Goal: Task Accomplishment & Management: Manage account settings

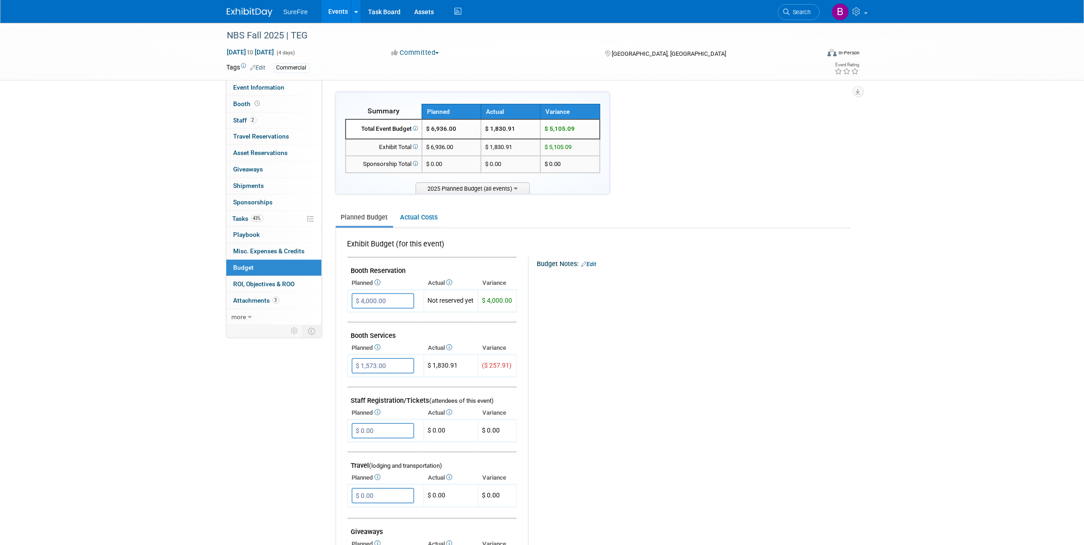
click at [342, 9] on link "Events" at bounding box center [338, 11] width 33 height 23
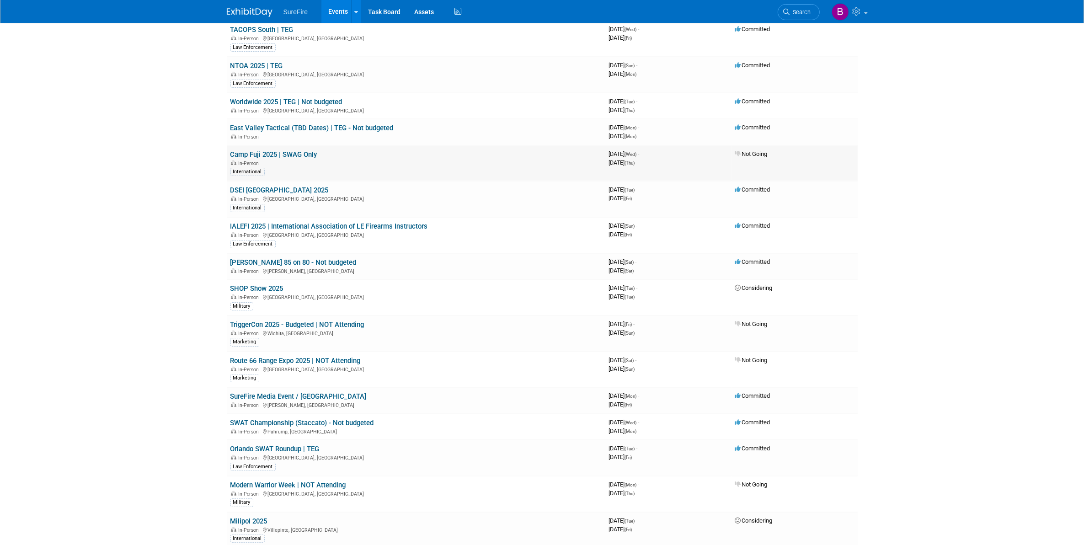
scroll to position [172, 0]
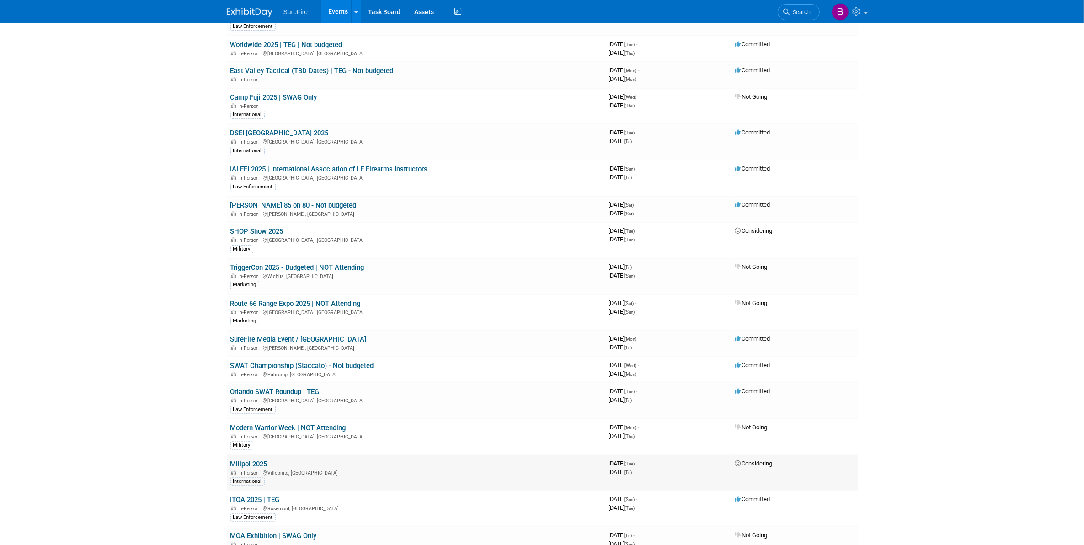
click at [261, 456] on td "Milipol 2025 In-Person Villepinte, France International" at bounding box center [416, 473] width 379 height 36
click at [256, 460] on link "Milipol 2025" at bounding box center [249, 464] width 37 height 8
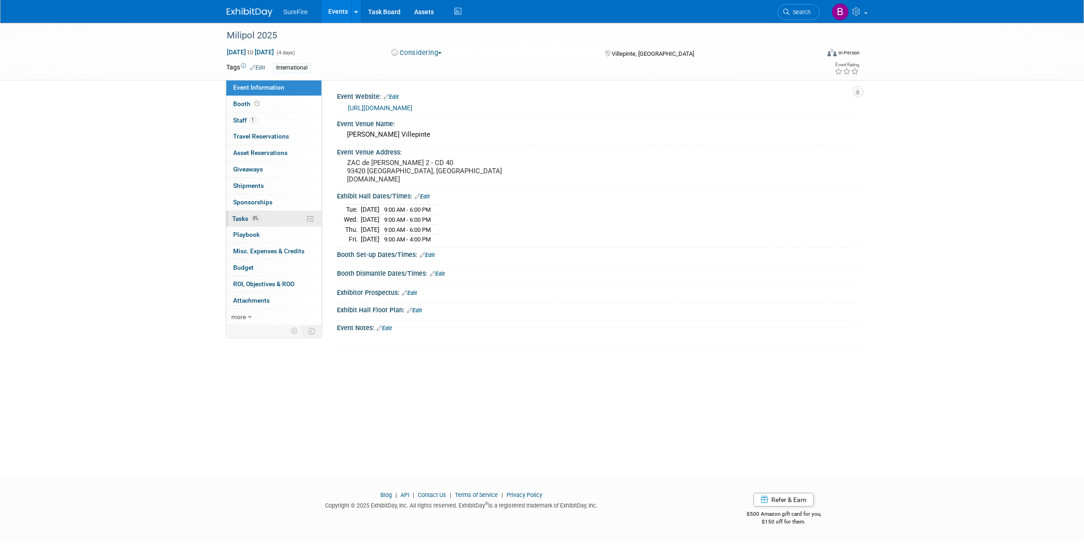
click at [253, 220] on span "0%" at bounding box center [256, 218] width 10 height 7
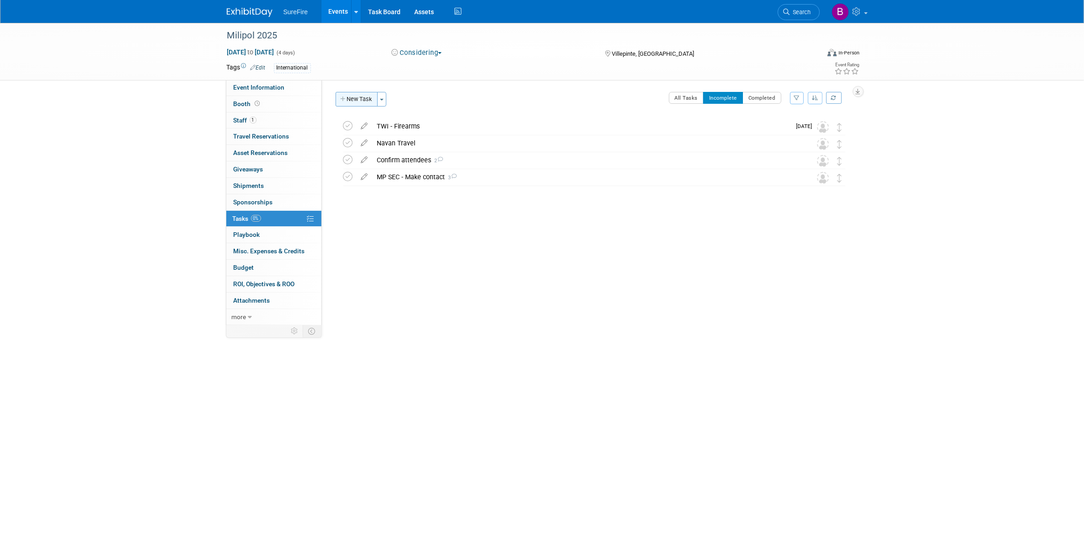
click at [354, 102] on button "New Task" at bounding box center [357, 99] width 42 height 15
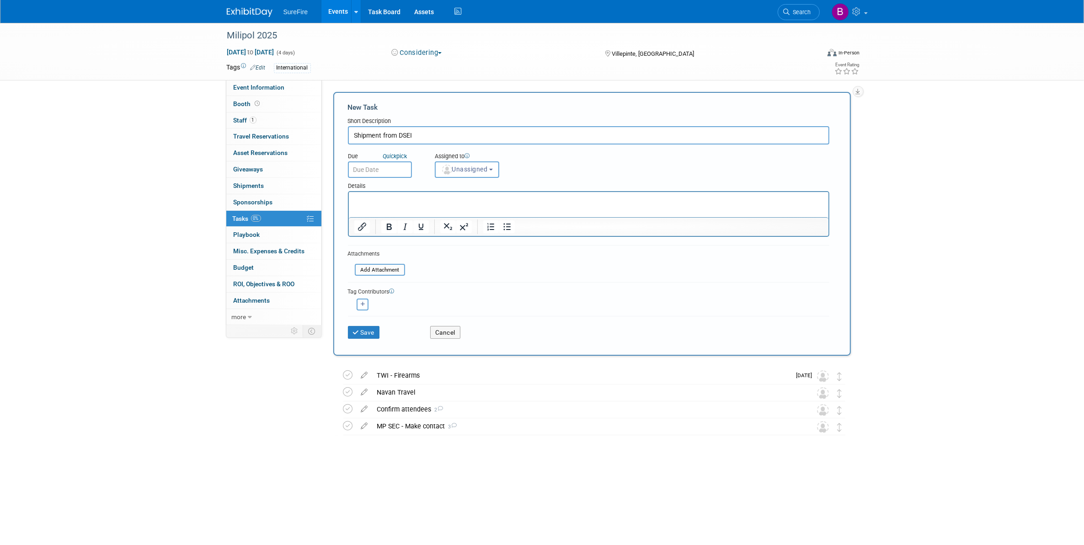
type input "Shipment from DSEI"
click at [484, 196] on p "Rich Text Area. Press ALT-0 for help." at bounding box center [588, 200] width 469 height 9
click at [376, 328] on button "Save" at bounding box center [364, 332] width 32 height 13
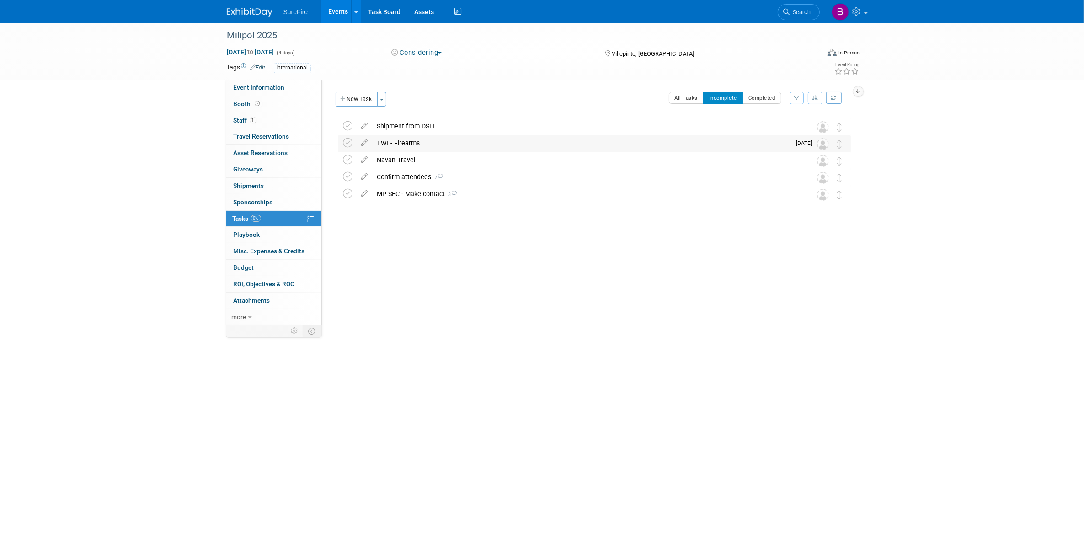
click at [389, 147] on div "TWI - Firearms" at bounding box center [582, 143] width 419 height 16
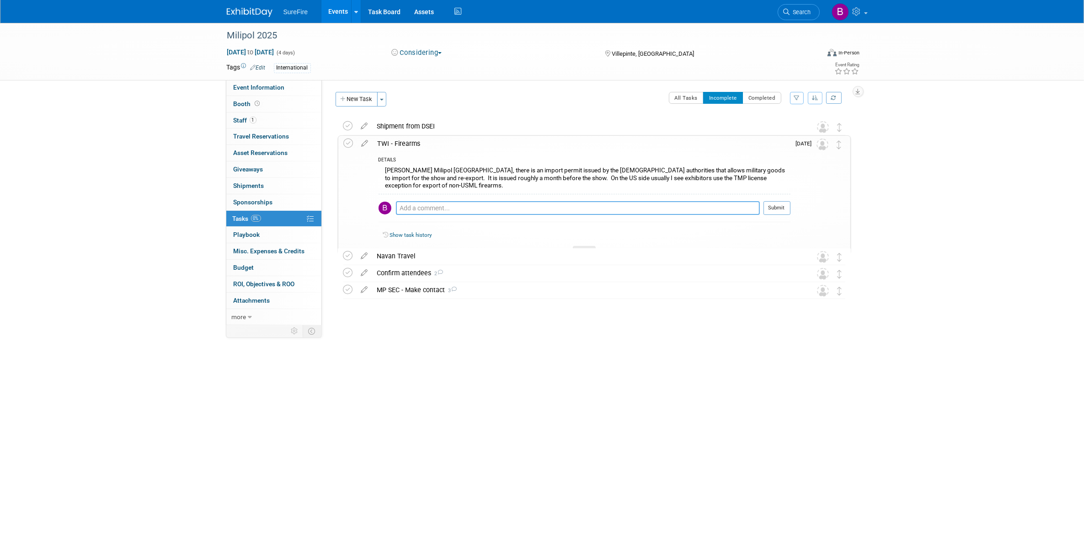
click at [446, 201] on textarea at bounding box center [578, 208] width 364 height 14
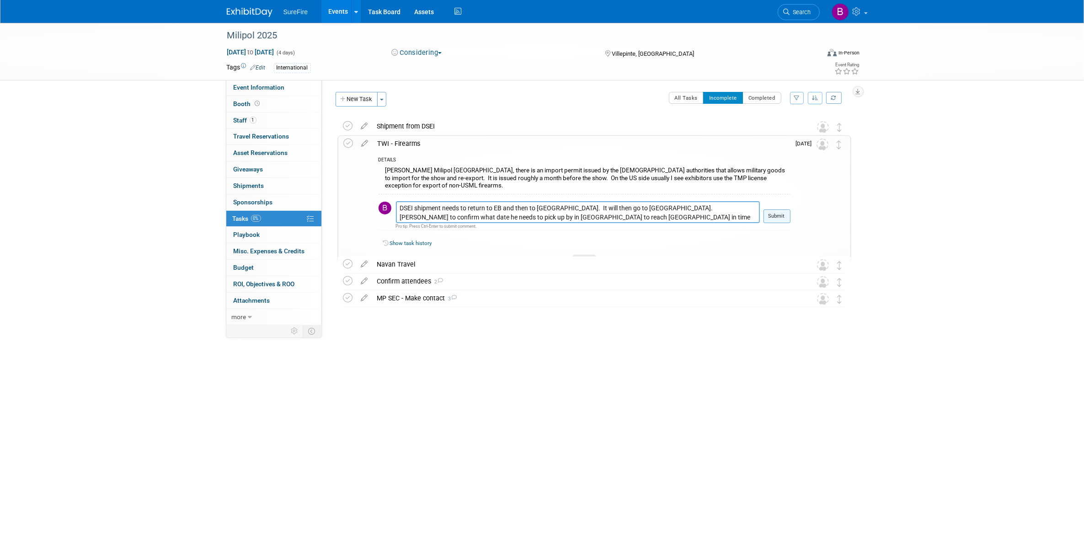
type textarea "DSEI shipment needs to return to EB and then to Reno. It will then go to Milipo…"
click at [778, 209] on button "Submit" at bounding box center [777, 216] width 27 height 14
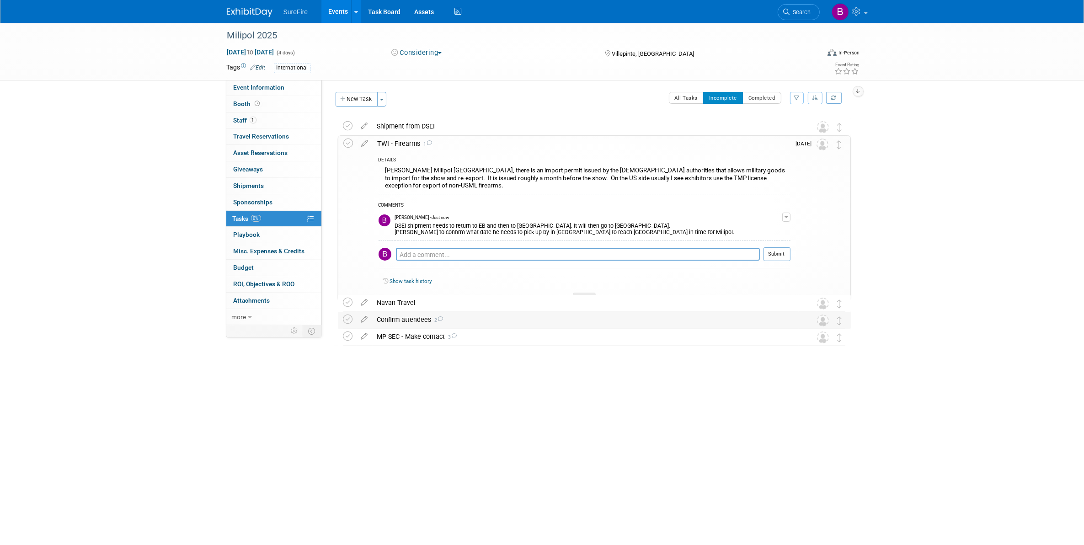
click at [407, 318] on div "Confirm attendees 2" at bounding box center [586, 320] width 426 height 16
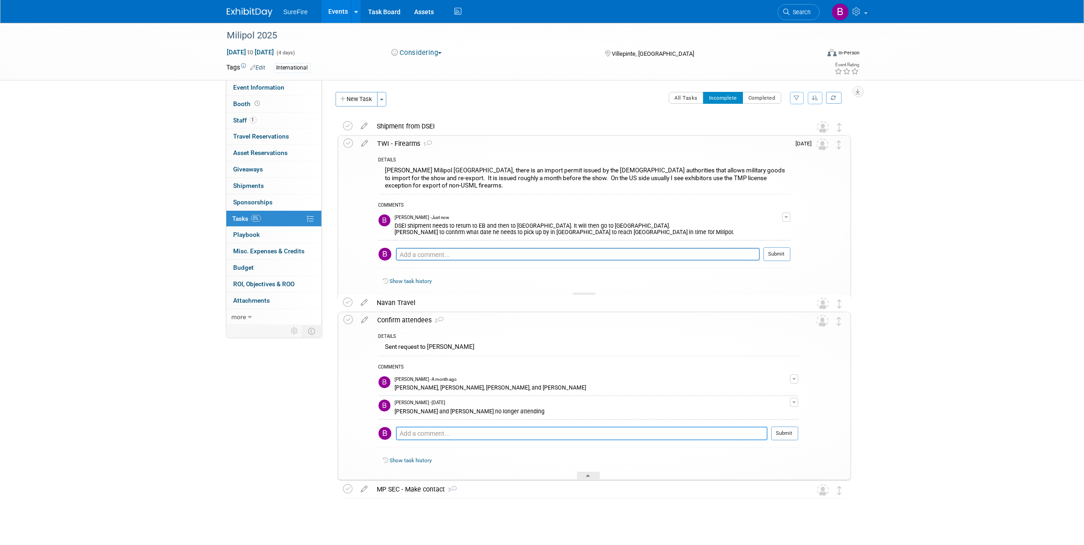
click at [458, 433] on textarea at bounding box center [582, 434] width 372 height 14
click at [255, 119] on span "1" at bounding box center [253, 120] width 7 height 7
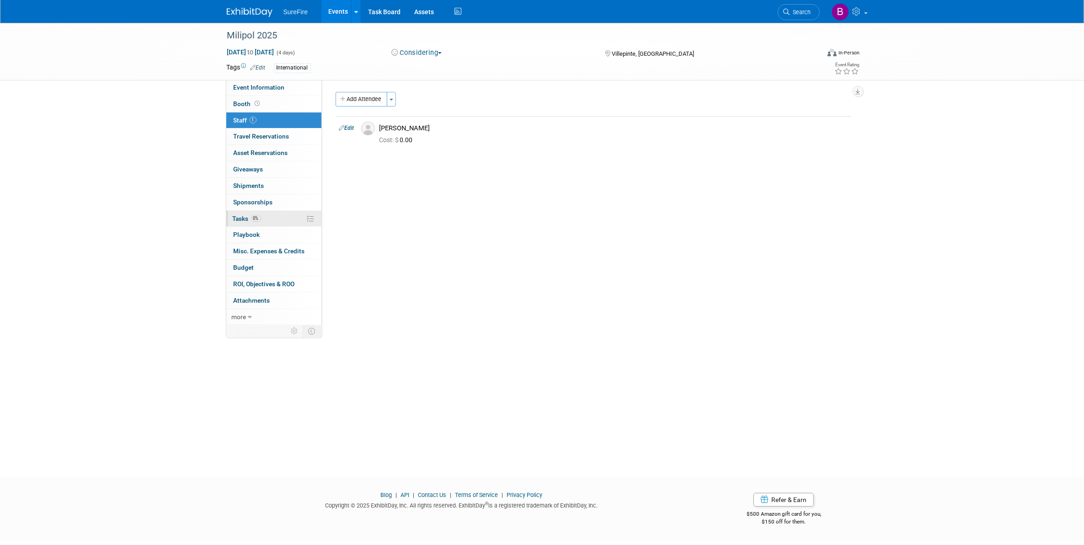
click at [254, 221] on span "0%" at bounding box center [256, 218] width 10 height 7
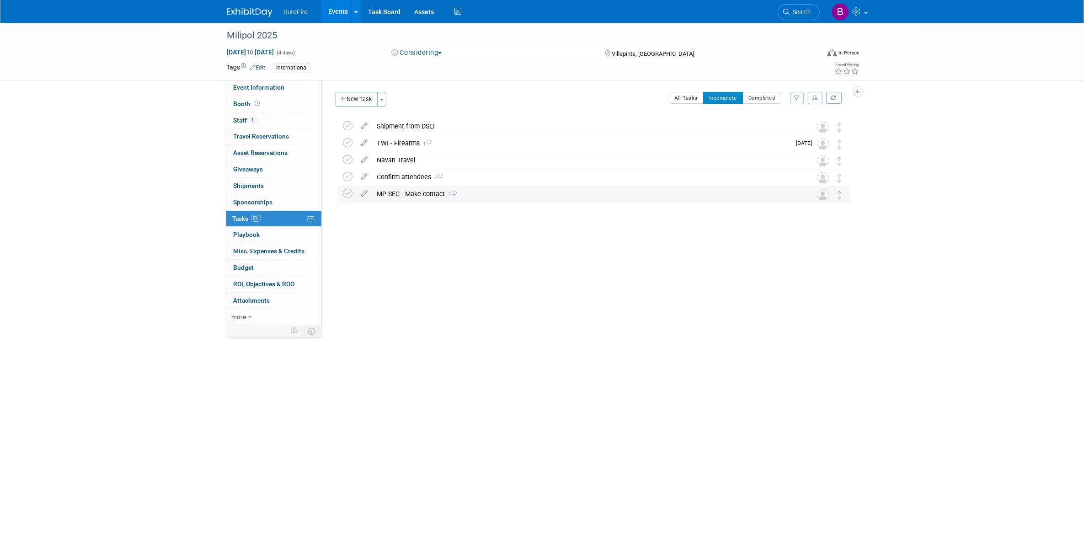
click at [381, 195] on div "MP SEC - Make contact 3" at bounding box center [586, 194] width 426 height 16
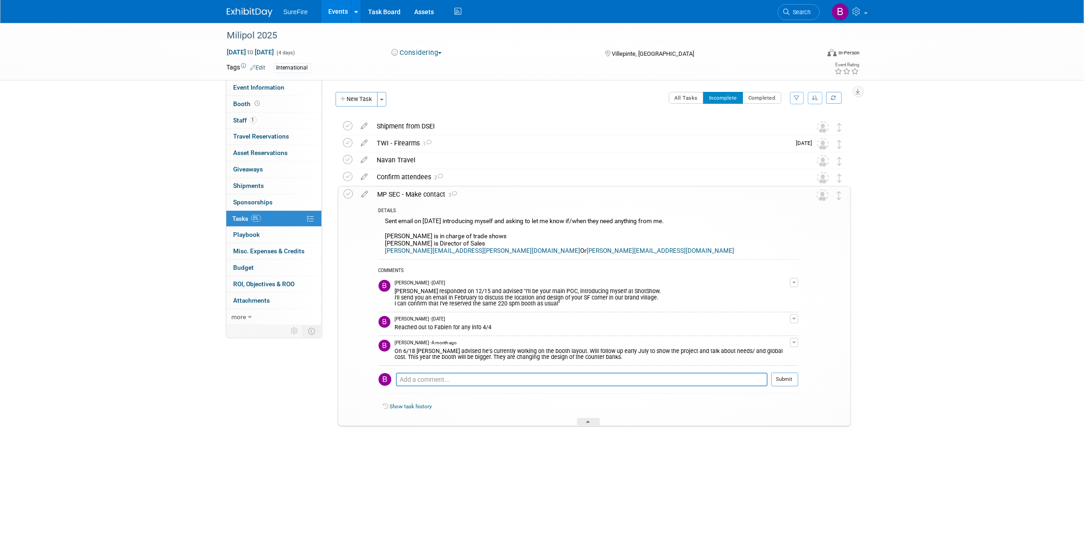
click at [340, 14] on link "Events" at bounding box center [338, 11] width 33 height 23
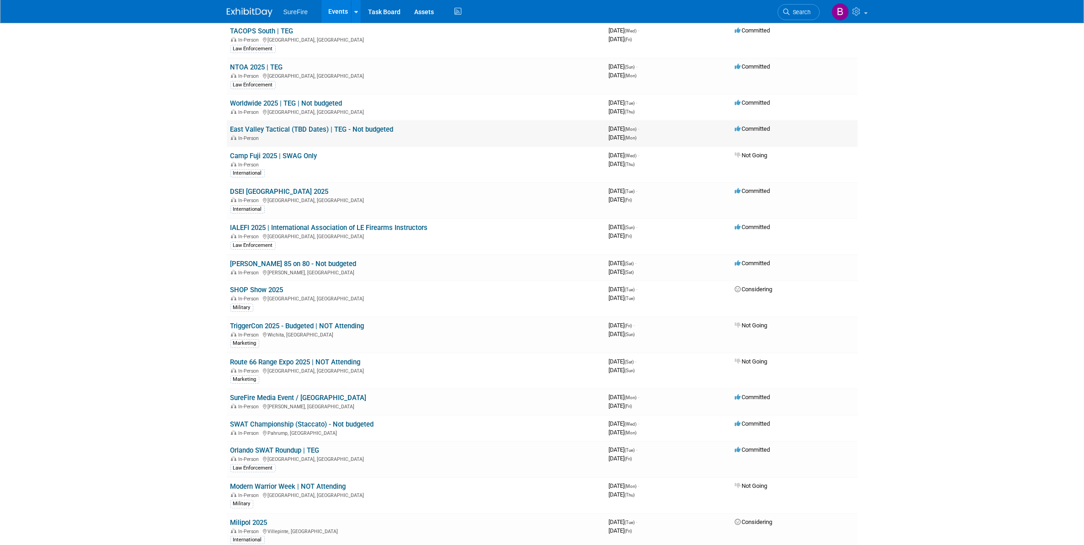
scroll to position [114, 0]
click at [250, 189] on link "DSEI [GEOGRAPHIC_DATA] 2025" at bounding box center [280, 190] width 98 height 8
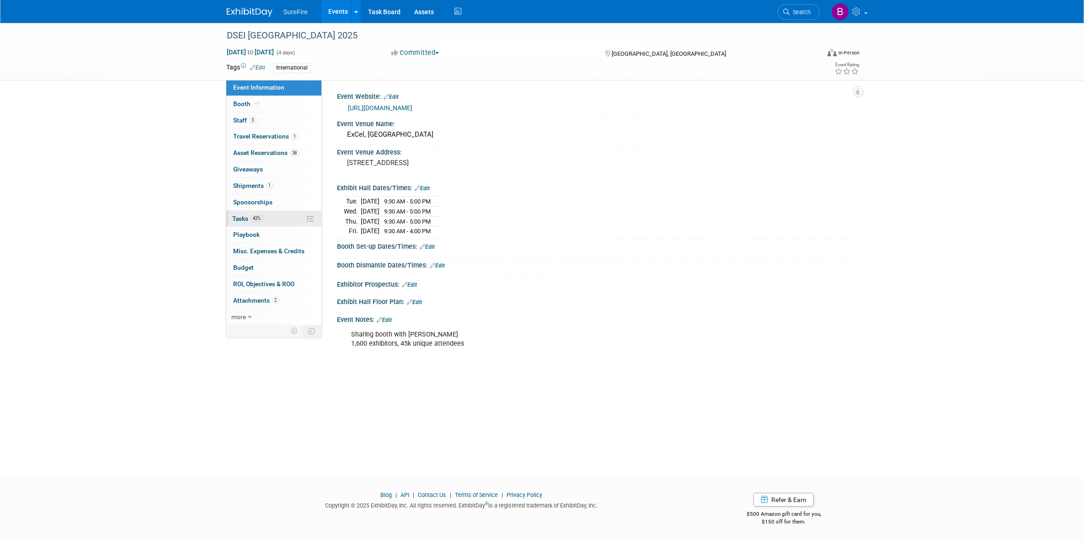
click at [271, 226] on link "42% Tasks 42%" at bounding box center [273, 219] width 95 height 16
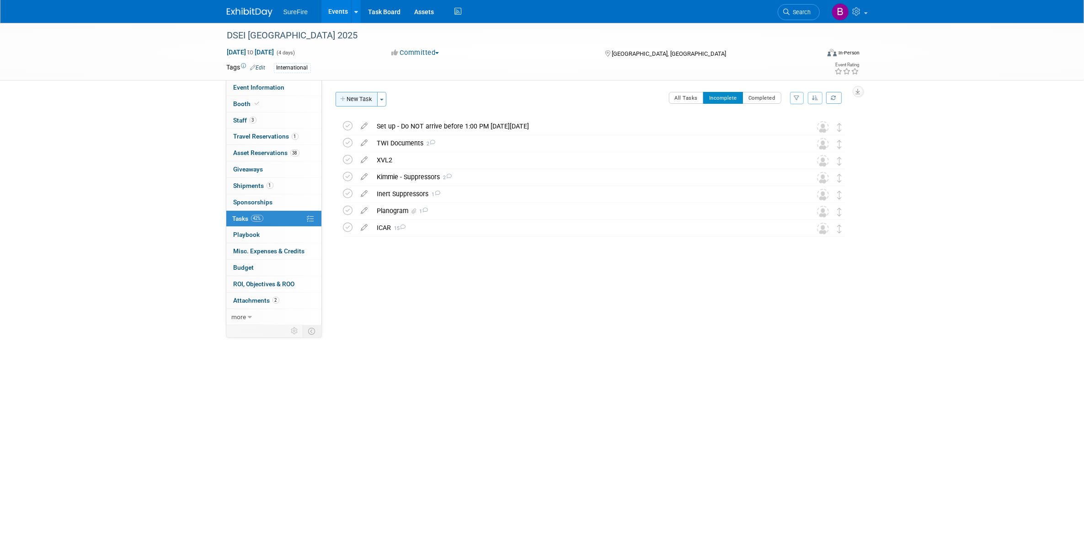
click at [373, 97] on button "New Task" at bounding box center [357, 99] width 42 height 15
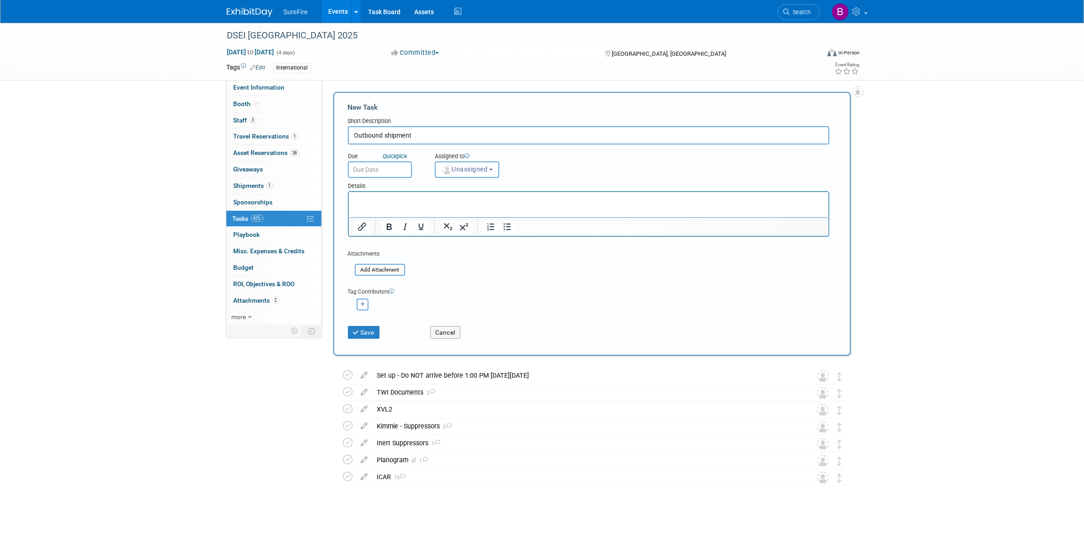
type input "Outbound shipment"
drag, startPoint x: 415, startPoint y: 183, endPoint x: 418, endPoint y: 188, distance: 4.9
click at [415, 183] on div "Details" at bounding box center [589, 184] width 482 height 13
click at [420, 196] on p "Rich Text Area. Press ALT-0 for help." at bounding box center [588, 200] width 469 height 9
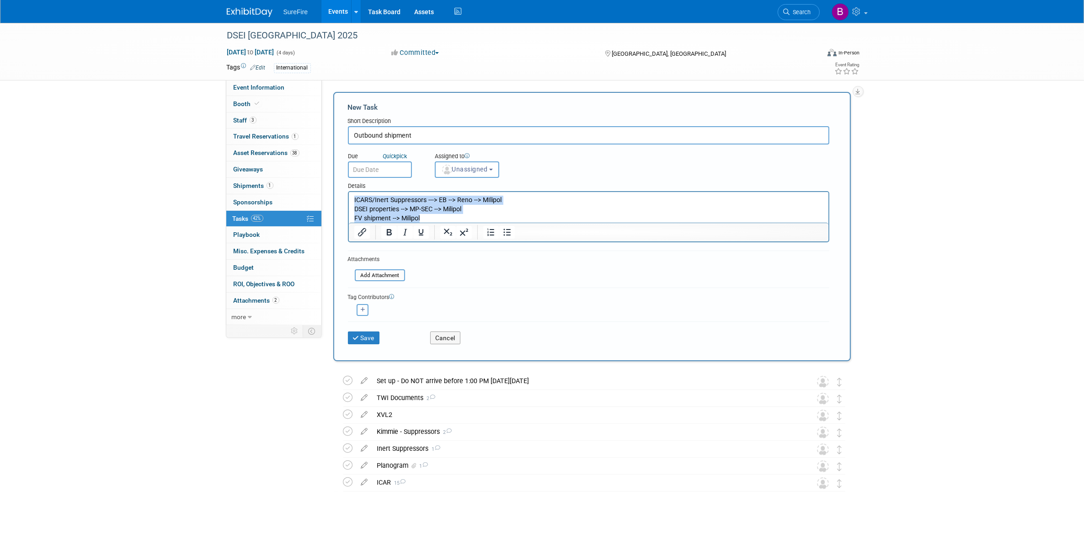
drag, startPoint x: 426, startPoint y: 218, endPoint x: 351, endPoint y: 194, distance: 78.8
click at [351, 194] on html "ICARS/Inert Suppressors ---> EB --> Reno --> MIlipol DSEI properties --> MP-SEC…" at bounding box center [589, 207] width 480 height 31
copy body "ICARS/Inert Suppressors ---> EB --> Reno --> MIlipol DSEI properties --> MP-SEC…"
click at [376, 333] on button "Save" at bounding box center [364, 338] width 32 height 13
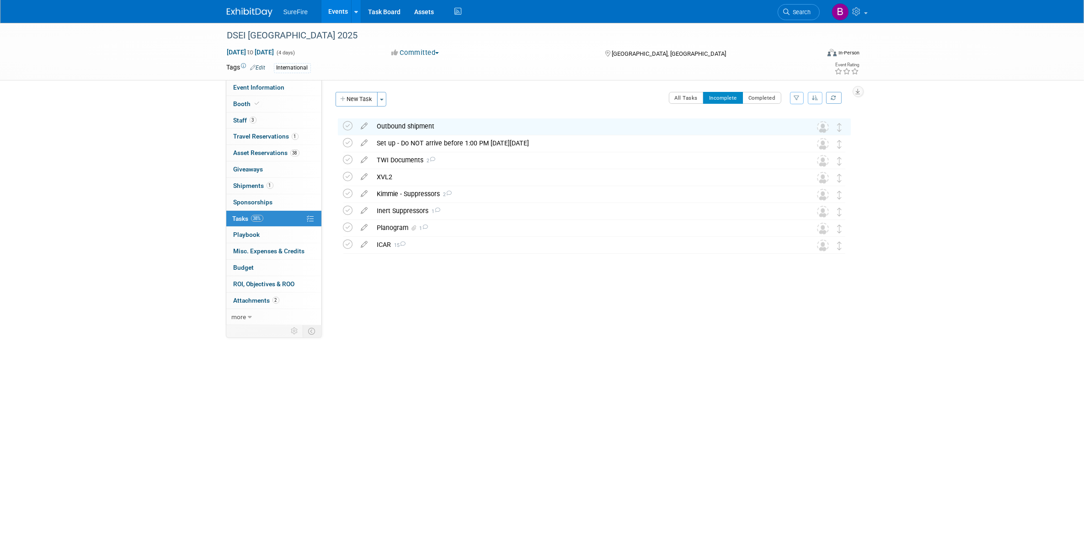
click at [390, 124] on div "Outbound shipment" at bounding box center [586, 126] width 426 height 16
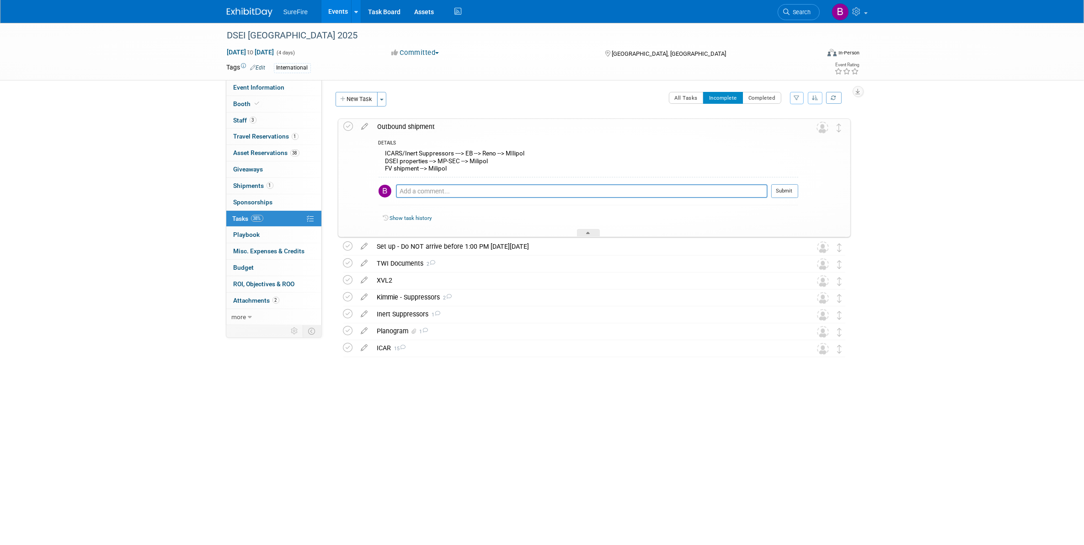
click at [419, 157] on div "ICARS/Inert Suppressors ---> EB --> Reno --> MIlipol DSEI properties --> MP-SEC…" at bounding box center [589, 162] width 420 height 29
click at [365, 127] on icon at bounding box center [365, 124] width 16 height 11
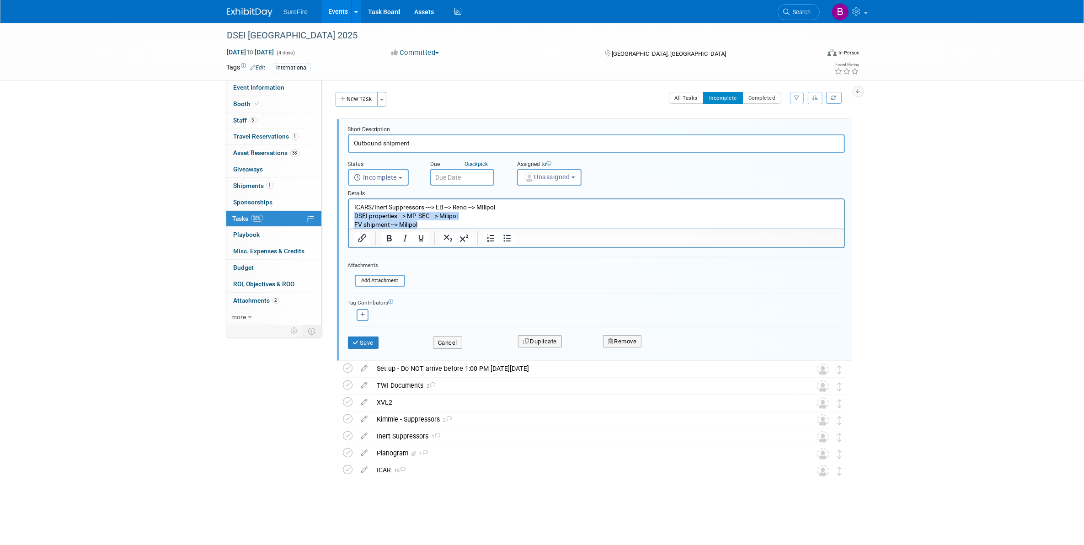
drag, startPoint x: 435, startPoint y: 224, endPoint x: 245, endPoint y: 218, distance: 190.8
click at [349, 218] on html "ICARS/Inert Suppressors ---> EB --> Reno --> MIlipol DSEI properties --> MP-SEC…" at bounding box center [596, 214] width 495 height 30
click at [354, 225] on p "ICARS/Inert Suppressors ---> EB --> Reno --> MIlipol DSEI properties --> MP-SEC…" at bounding box center [596, 216] width 485 height 26
drag, startPoint x: 354, startPoint y: 225, endPoint x: 415, endPoint y: 225, distance: 61.3
click at [415, 225] on p "ICARS/Inert Suppressors ---> EB --> Reno --> MIlipol DSEI properties --> MP-SEC…" at bounding box center [596, 216] width 485 height 26
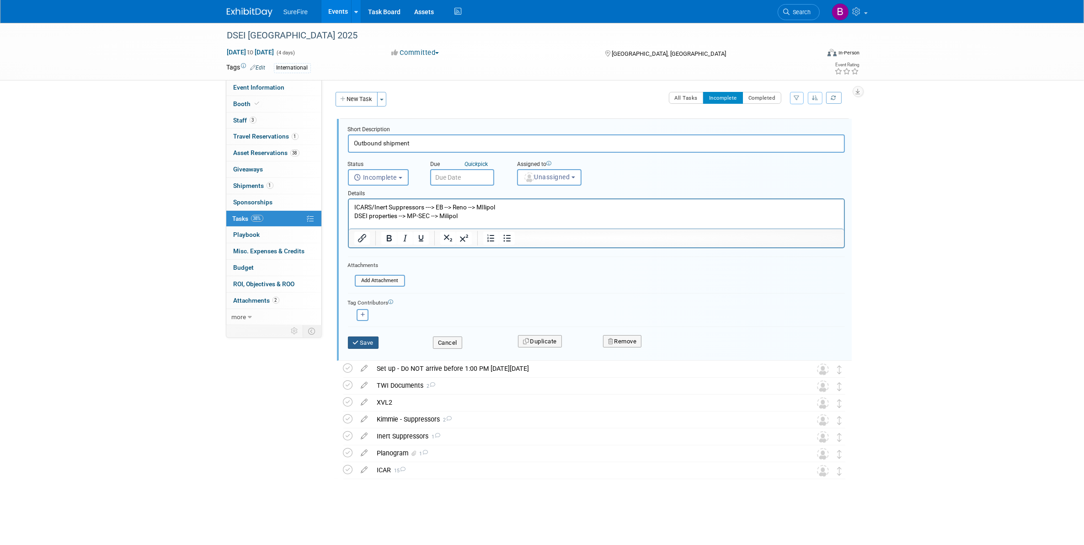
click at [376, 340] on button "Save" at bounding box center [363, 343] width 31 height 13
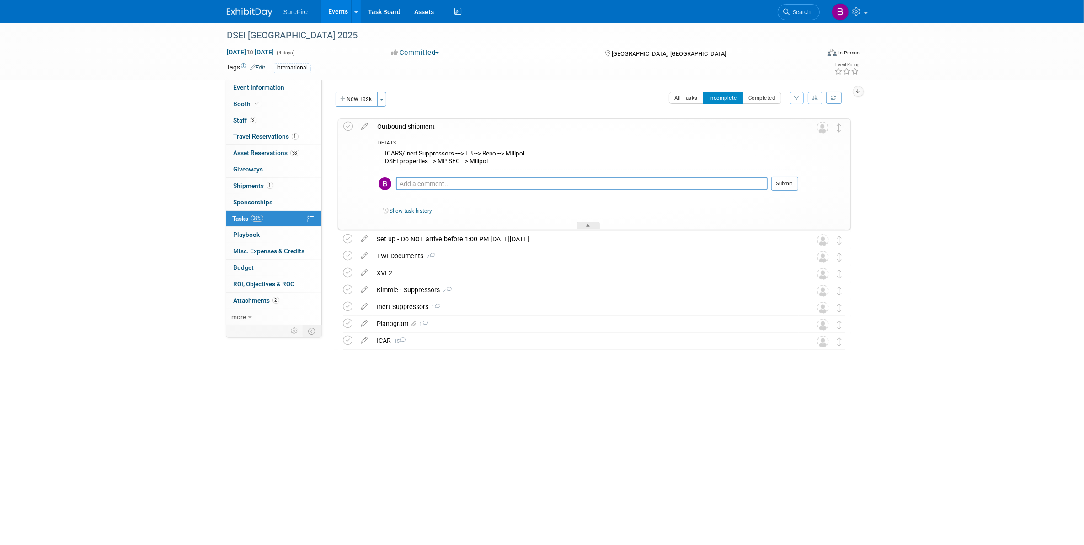
click at [341, 15] on link "Events" at bounding box center [338, 11] width 33 height 23
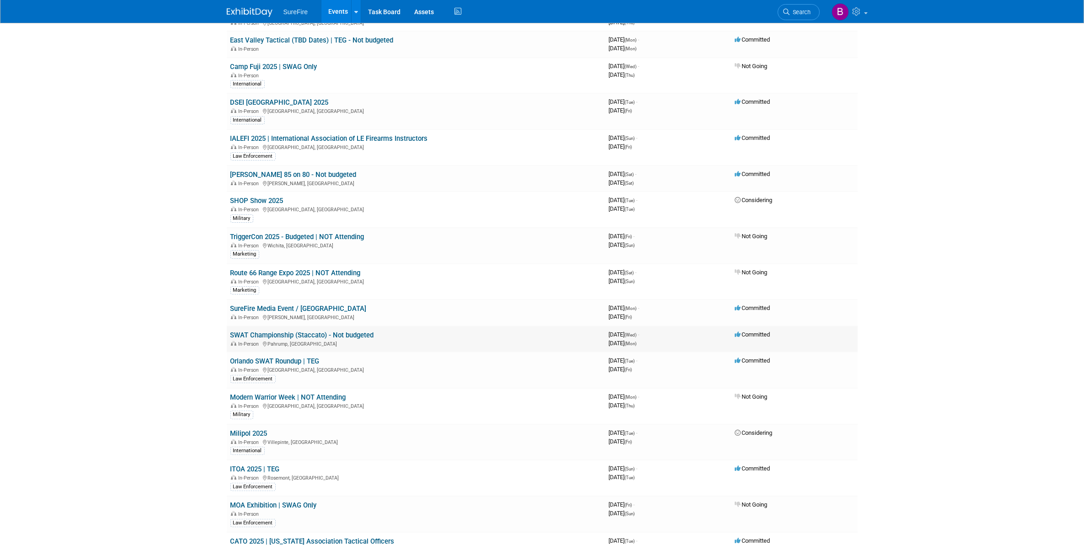
scroll to position [229, 0]
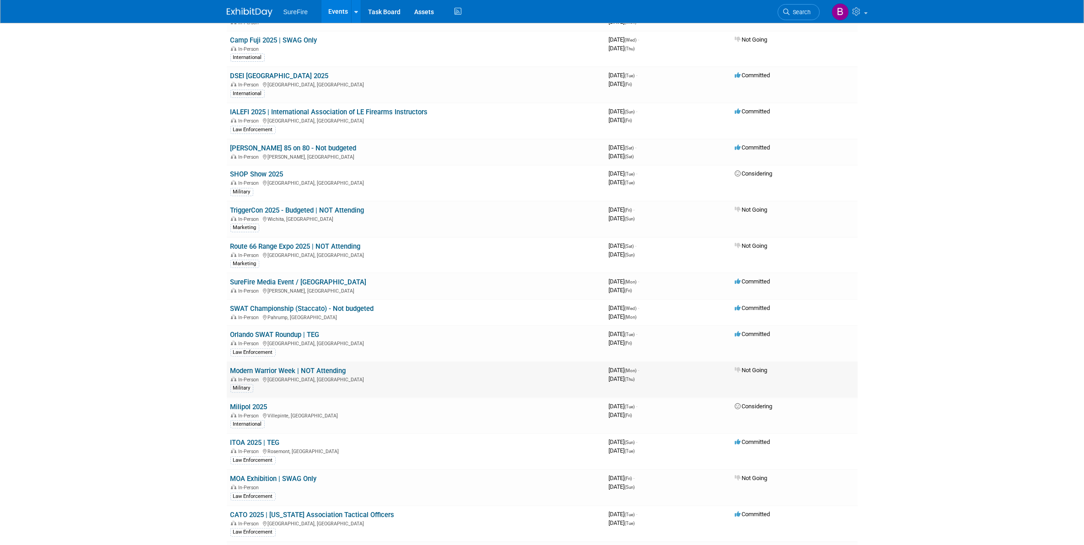
click at [242, 394] on td "Modern Warrior Week | NOT Attending In-Person [GEOGRAPHIC_DATA], [GEOGRAPHIC_DA…" at bounding box center [416, 380] width 379 height 36
click at [242, 404] on link "Milipol 2025" at bounding box center [249, 407] width 37 height 8
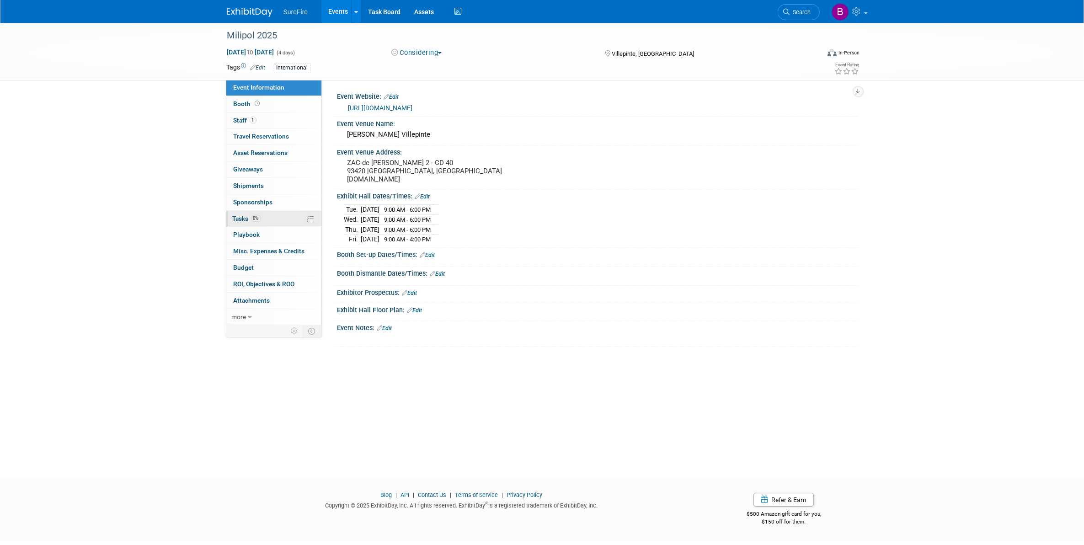
click at [263, 220] on link "0% Tasks 0%" at bounding box center [273, 219] width 95 height 16
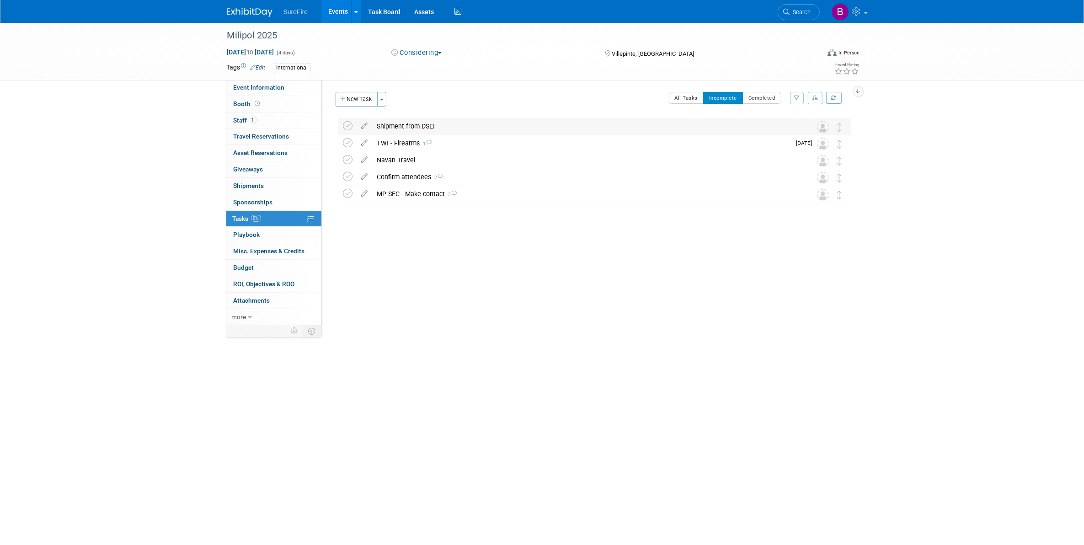
click at [383, 124] on div "Shipment from DSEI" at bounding box center [586, 126] width 426 height 16
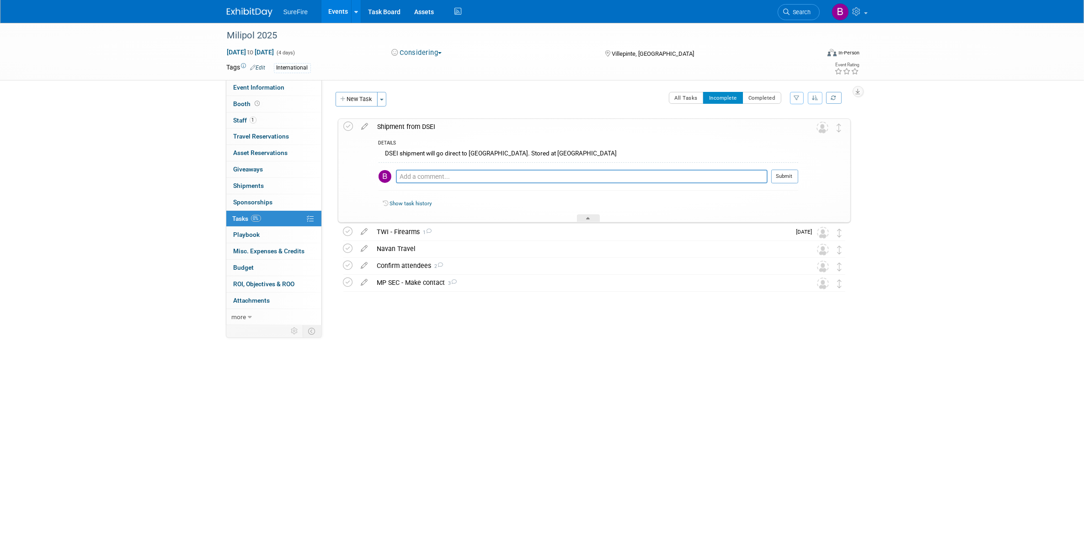
click at [399, 127] on div "Shipment from DSEI" at bounding box center [585, 127] width 425 height 16
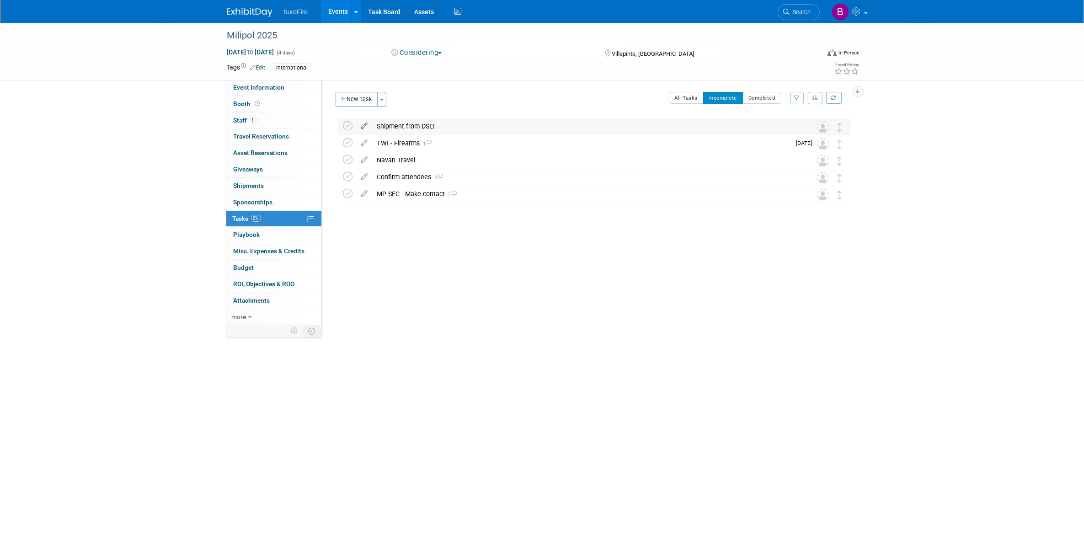
click at [363, 125] on icon at bounding box center [365, 123] width 16 height 11
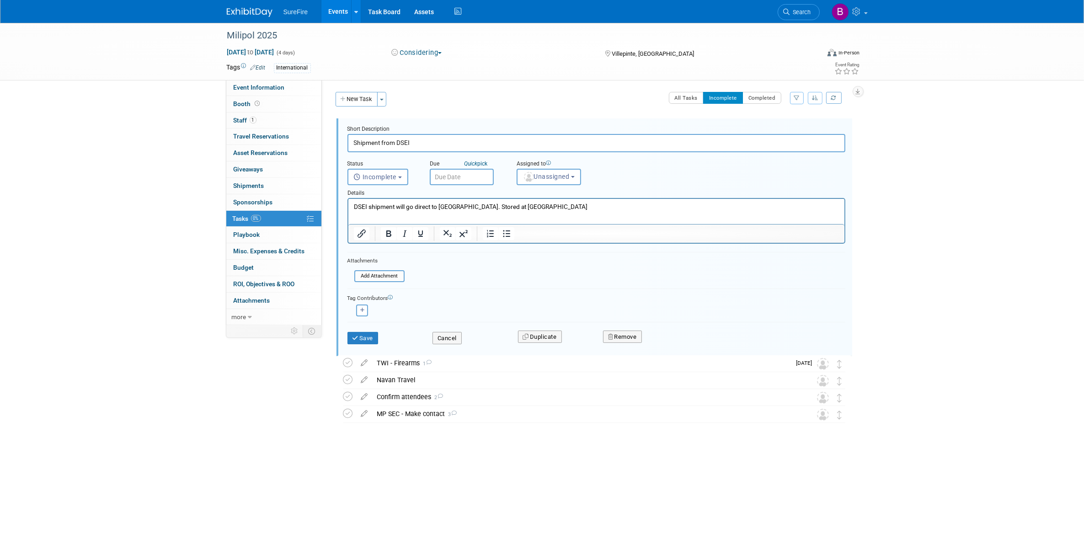
drag, startPoint x: 381, startPoint y: 143, endPoint x: 557, endPoint y: 105, distance: 180.1
click at [501, 117] on div "Milipol 2025 Villepinte, France Nov 18, 2025 to Nov 21, 2025 (Considering) Shor…" at bounding box center [590, 288] width 522 height 345
type input "Shipment"
click at [544, 209] on p "DSEI shipment will go direct to Milipol. Stored at MP-SEC" at bounding box center [597, 207] width 486 height 9
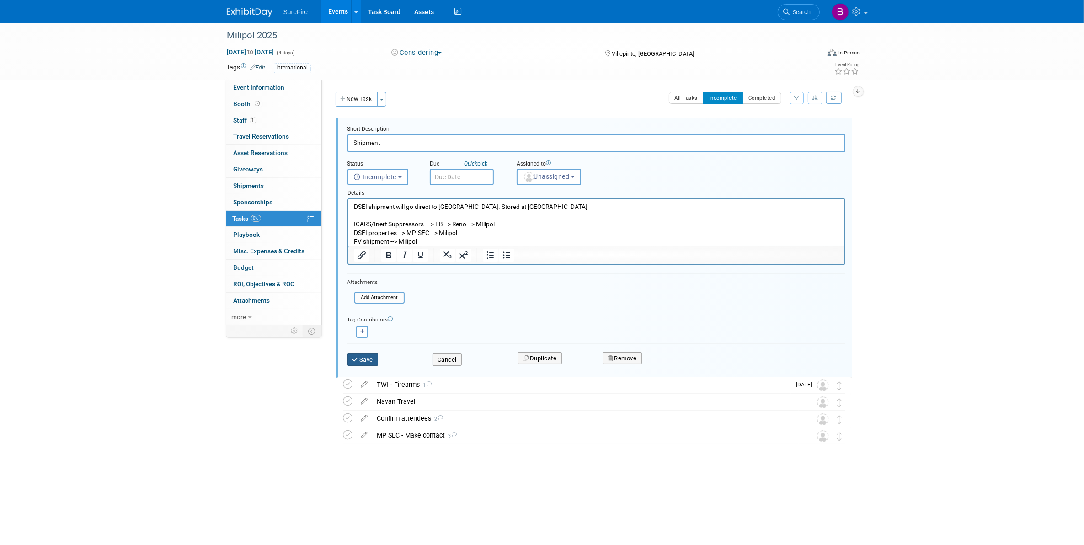
click at [353, 358] on icon "submit" at bounding box center [356, 360] width 7 height 6
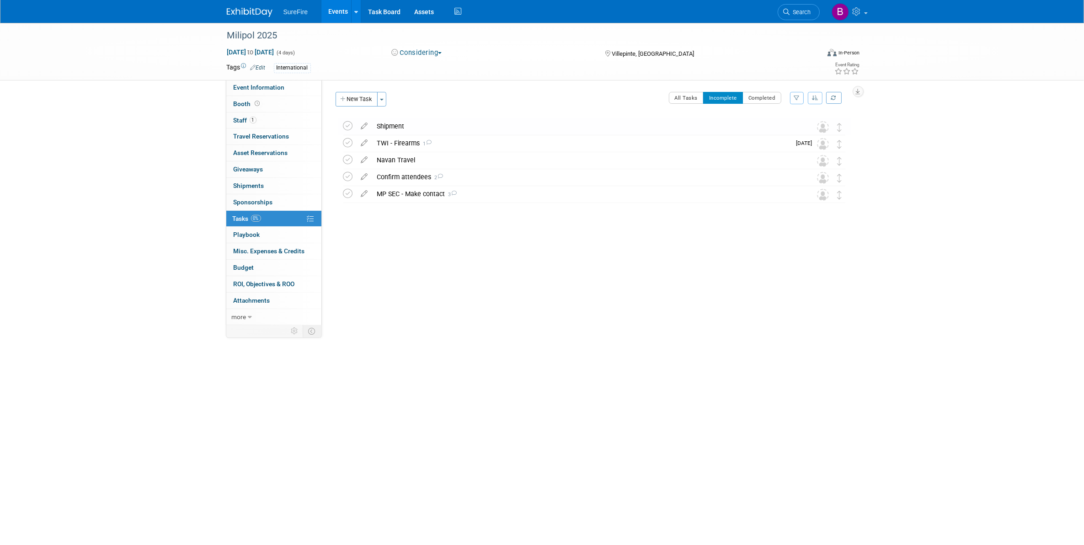
click at [400, 130] on div "Shipment" at bounding box center [586, 126] width 426 height 16
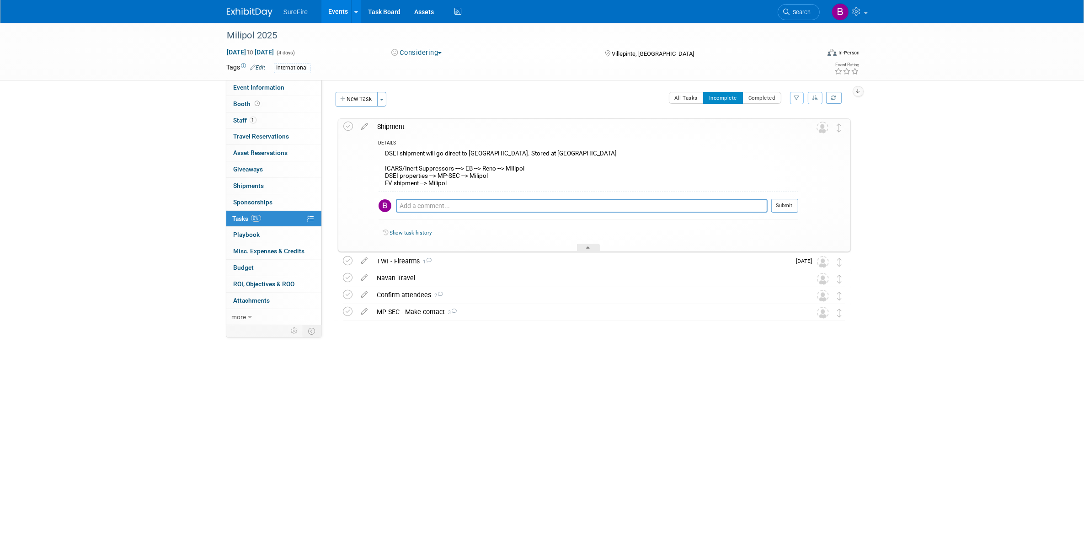
click at [504, 351] on div "Milipol 2025 Villepinte, France Nov 18, 2025 to Nov 21, 2025 (Considering) Ship…" at bounding box center [592, 238] width 518 height 240
click at [472, 380] on div "Milipol 2025 Nov 18, 2025 to Nov 21, 2025 (4 days) Nov 18, 2025 to Nov 21, 2025…" at bounding box center [542, 242] width 1084 height 438
click at [337, 14] on link "Events" at bounding box center [338, 11] width 33 height 23
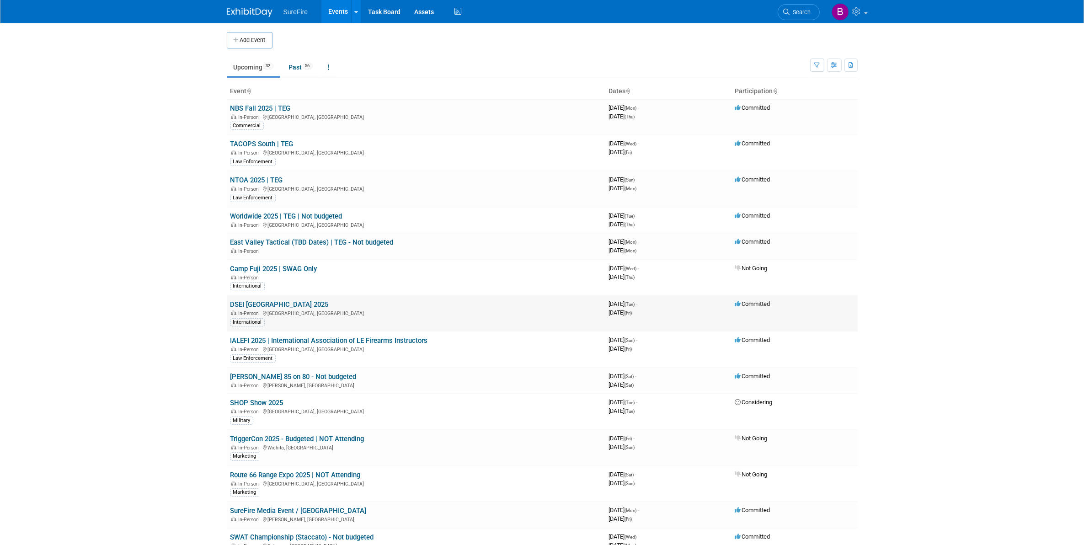
click at [283, 304] on link "DSEI [GEOGRAPHIC_DATA] 2025" at bounding box center [280, 305] width 98 height 8
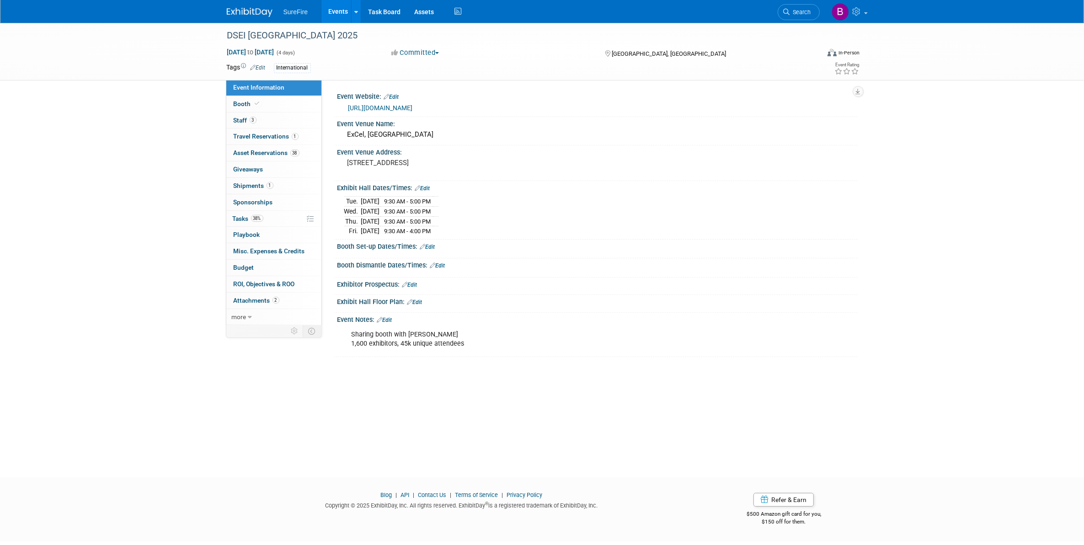
drag, startPoint x: 85, startPoint y: 75, endPoint x: 109, endPoint y: 58, distance: 30.1
click at [85, 75] on div "DSEI [GEOGRAPHIC_DATA] 2025 [DATE] to [DATE] (4 days) [DATE] to [DATE] Committe…" at bounding box center [542, 52] width 1084 height 58
click at [265, 115] on link "3 Staff 3" at bounding box center [273, 121] width 95 height 16
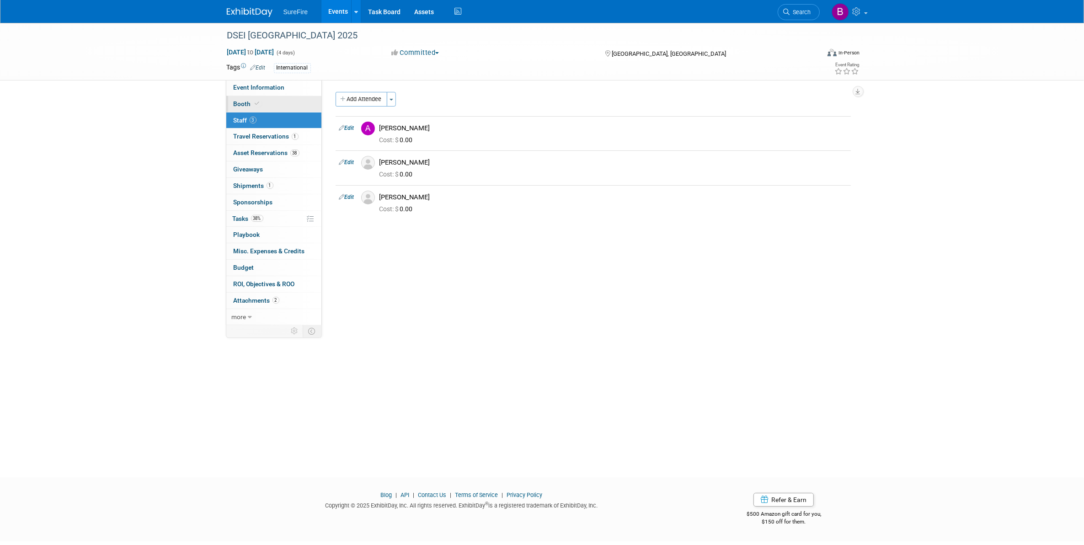
click at [270, 106] on link "Booth" at bounding box center [273, 104] width 95 height 16
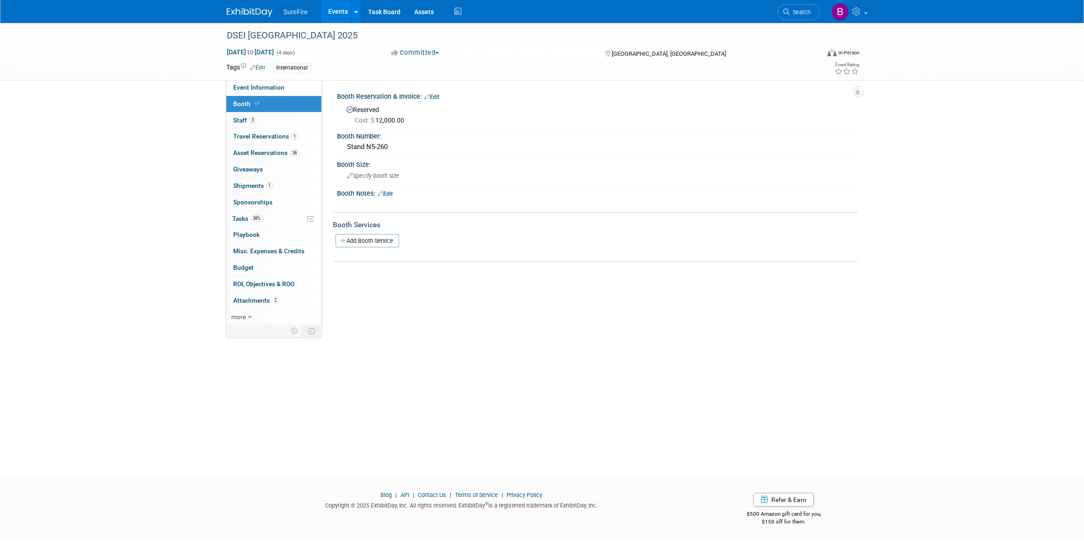
click at [339, 8] on link "Events" at bounding box center [338, 11] width 33 height 23
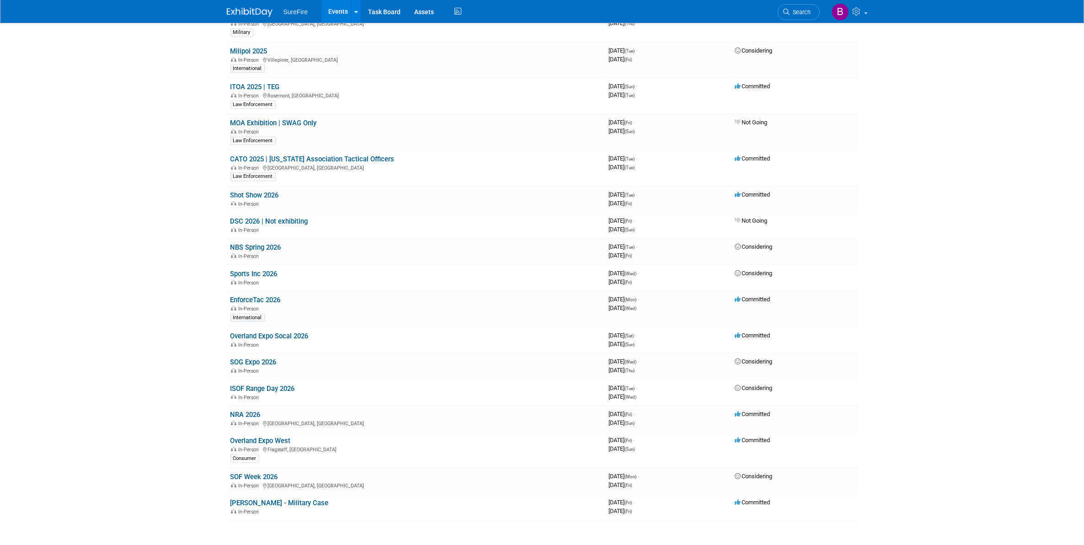
scroll to position [661, 0]
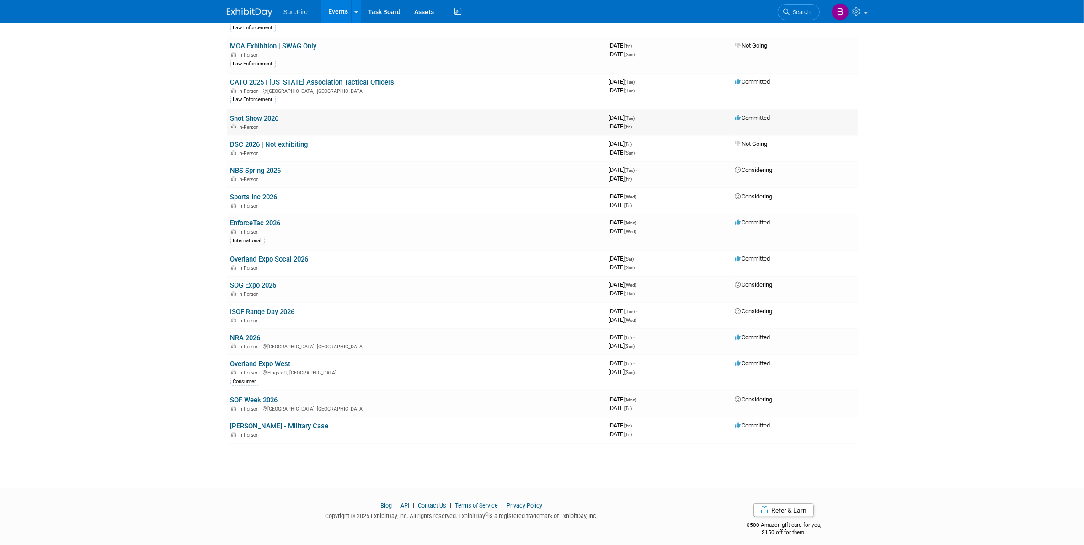
click at [261, 114] on link "Shot Show 2026" at bounding box center [255, 118] width 48 height 8
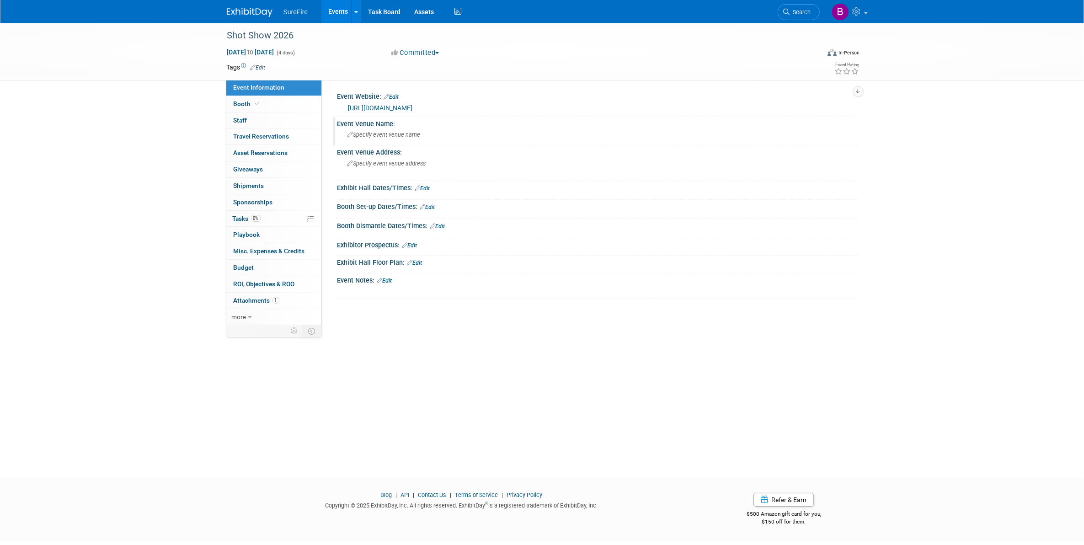
click at [374, 124] on div "Event Venue Name:" at bounding box center [598, 122] width 521 height 11
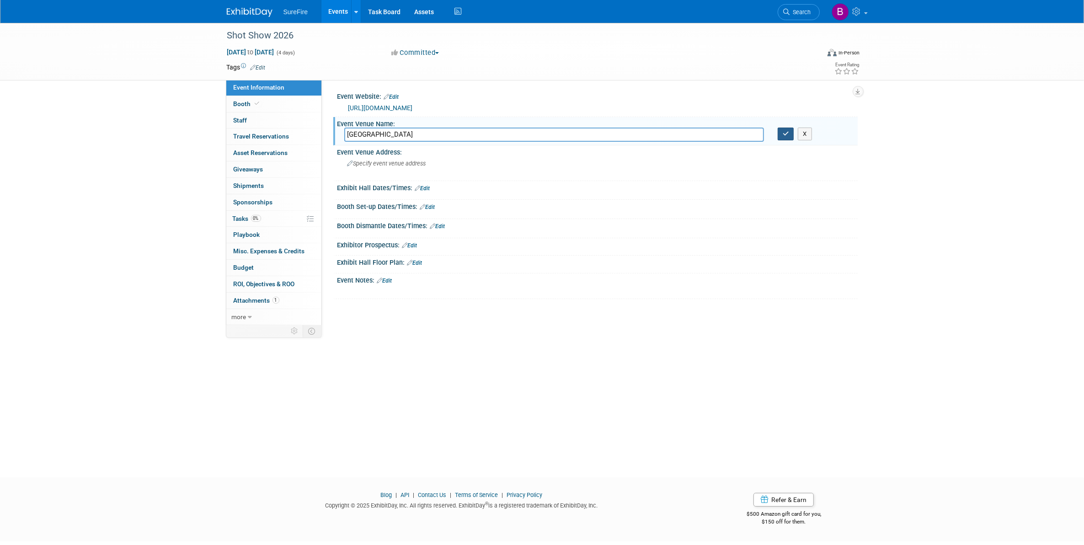
type input "Venetian Convention Center"
click at [783, 135] on icon "button" at bounding box center [786, 134] width 6 height 6
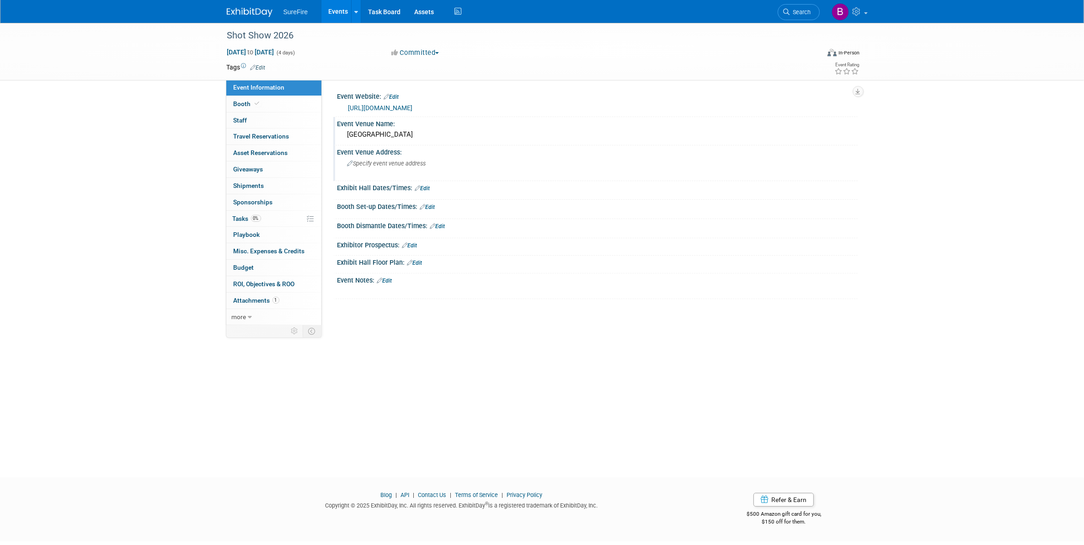
click at [431, 161] on div "Specify event venue address" at bounding box center [445, 166] width 203 height 21
click at [432, 161] on textarea "201 Sands Ave Las Vegas, NV 89169" at bounding box center [427, 166] width 167 height 21
type textarea "201 Sands Ave, Las Vegas, NV 89169"
click at [538, 163] on button "button" at bounding box center [533, 162] width 16 height 13
click at [429, 186] on link "Edit" at bounding box center [422, 188] width 15 height 6
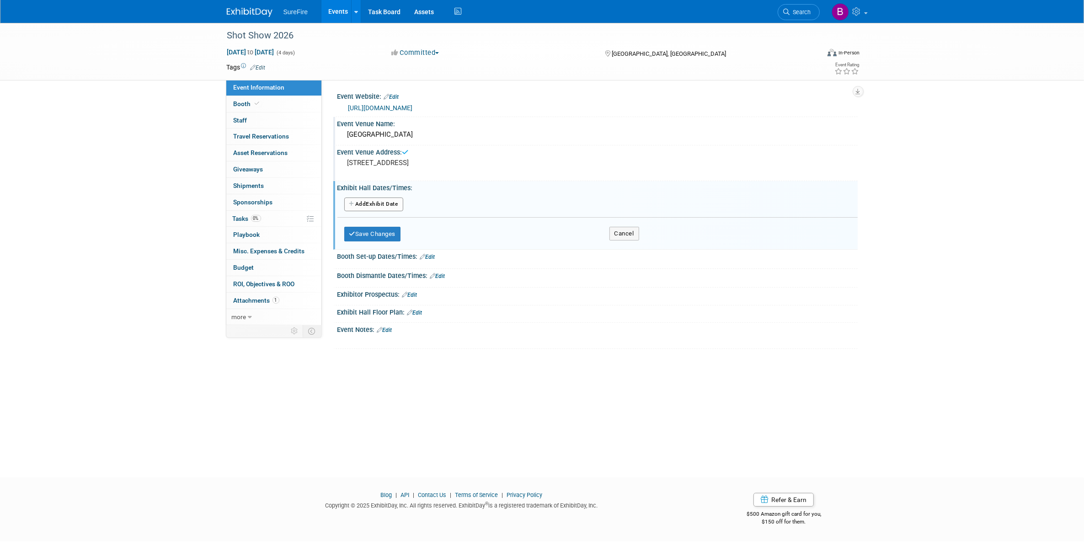
click at [383, 204] on button "Add Another Exhibit Date" at bounding box center [373, 205] width 59 height 14
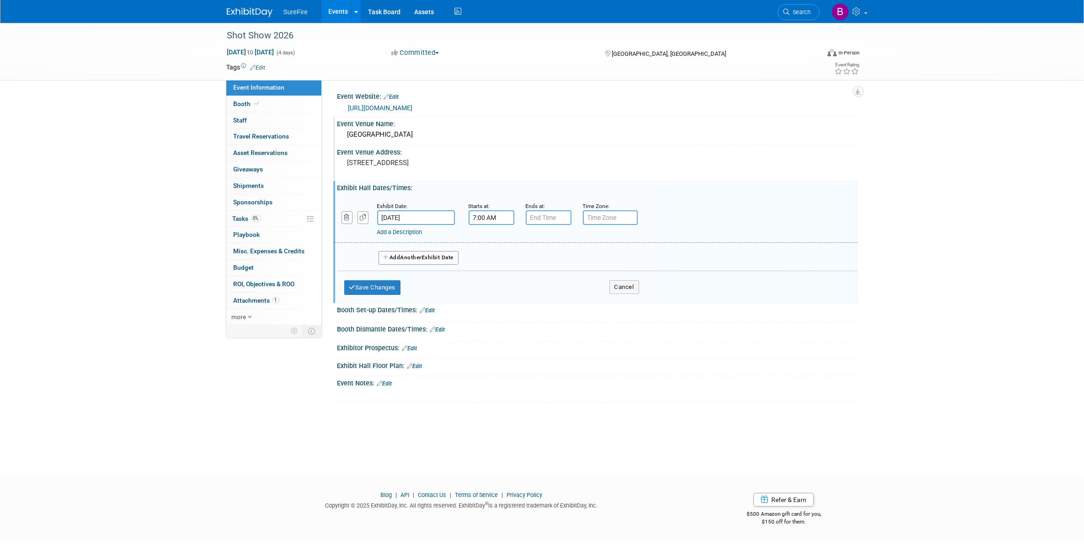
click at [489, 217] on input "7:00 AM" at bounding box center [492, 217] width 46 height 15
click at [493, 247] on link at bounding box center [489, 239] width 17 height 23
click at [529, 261] on span "00" at bounding box center [532, 259] width 17 height 16
click at [540, 262] on td "30" at bounding box center [544, 264] width 29 height 25
type input "8:30 AM"
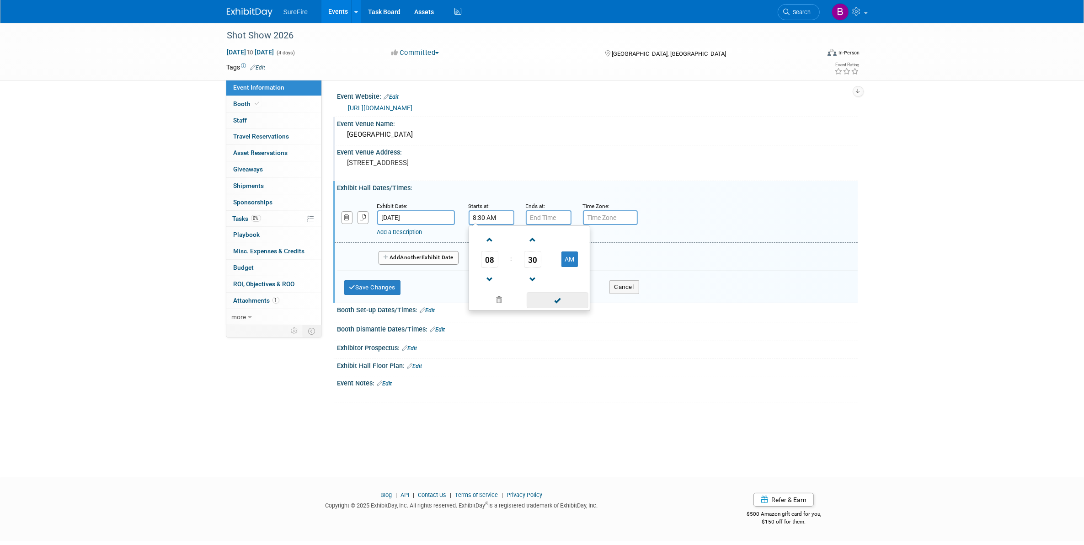
click at [568, 301] on span at bounding box center [558, 300] width 62 height 16
click at [533, 214] on input "7:00 PM" at bounding box center [549, 217] width 46 height 15
click at [549, 274] on span at bounding box center [547, 280] width 16 height 16
click at [588, 260] on span "00" at bounding box center [589, 259] width 17 height 16
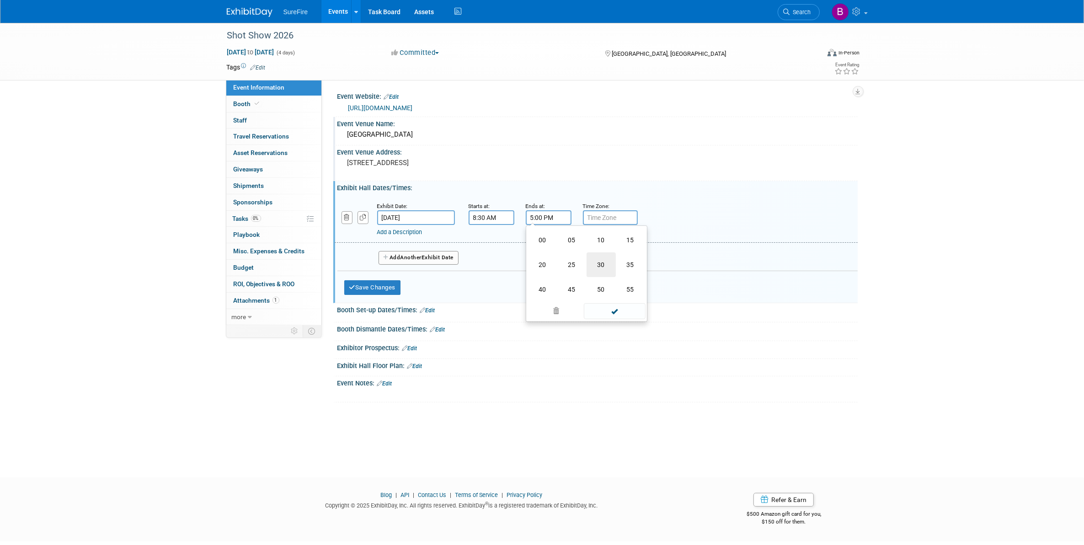
click at [596, 266] on td "30" at bounding box center [601, 264] width 29 height 25
type input "5:30 PM"
click at [614, 298] on span at bounding box center [615, 300] width 62 height 16
click at [445, 256] on button "Add Another Exhibit Date" at bounding box center [419, 258] width 80 height 14
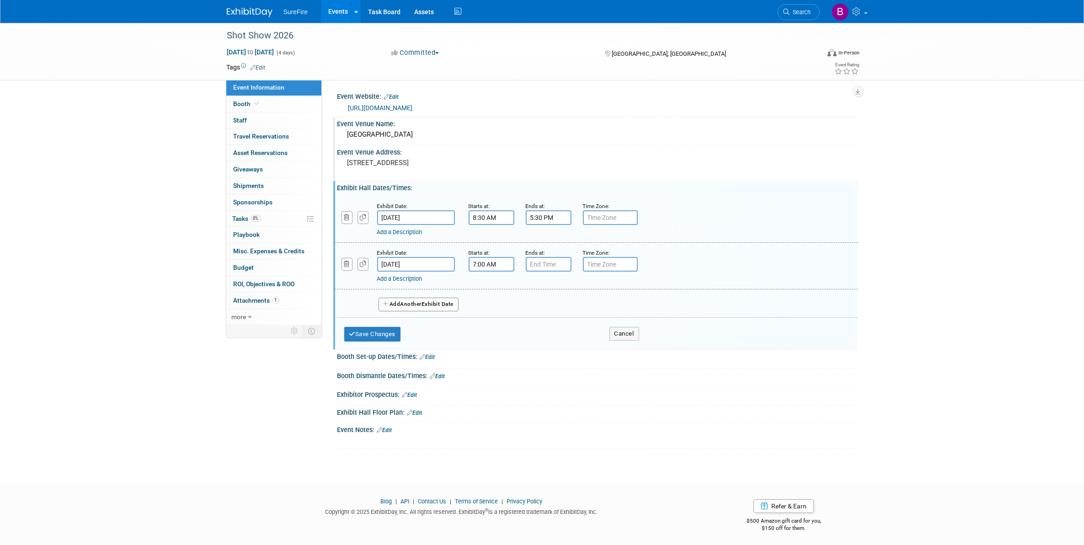
click at [495, 261] on input "7:00 AM" at bounding box center [492, 264] width 46 height 15
click at [488, 291] on span at bounding box center [490, 287] width 16 height 16
click at [530, 306] on span "00" at bounding box center [532, 306] width 17 height 16
click at [540, 308] on td "30" at bounding box center [544, 311] width 29 height 25
type input "8:30 AM"
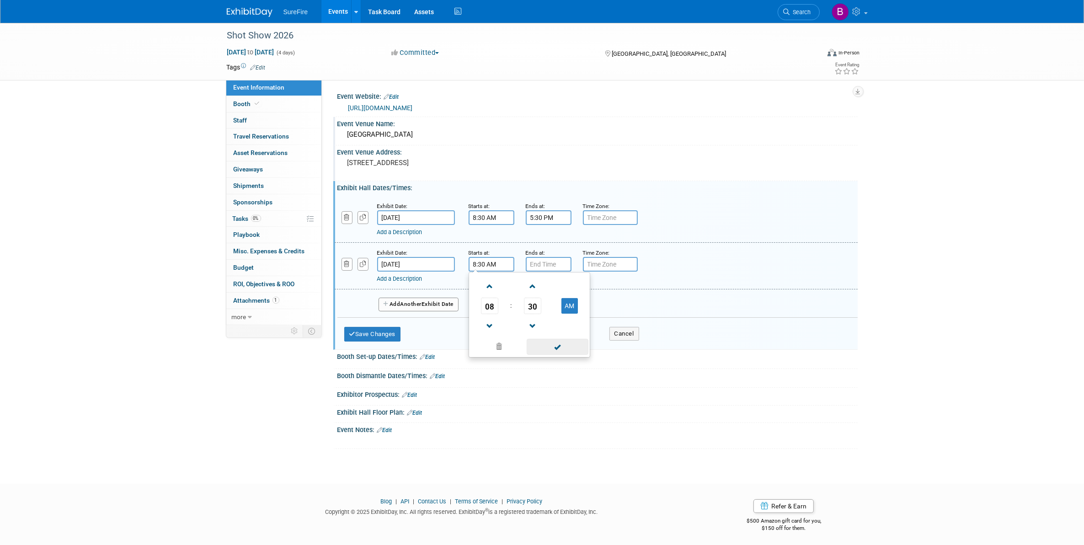
click at [547, 341] on span at bounding box center [558, 347] width 62 height 16
click at [535, 268] on div "7:00 PM 07 : 00 PM 12 01 02 03 04 05 06 07 08 09 10 11 00 05 10 15 20 25 30 35 …" at bounding box center [549, 264] width 46 height 15
click at [543, 301] on span "07" at bounding box center [546, 306] width 17 height 16
click at [573, 312] on td "05" at bounding box center [572, 311] width 29 height 25
click at [588, 305] on span "00" at bounding box center [589, 306] width 17 height 16
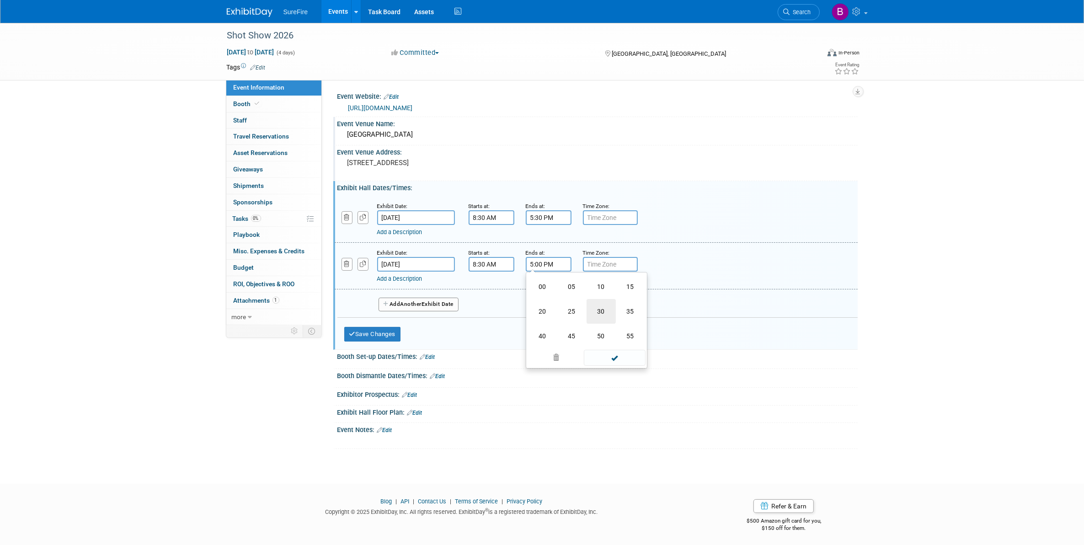
click at [596, 311] on td "30" at bounding box center [601, 311] width 29 height 25
type input "5:30 PM"
click at [600, 344] on span at bounding box center [615, 347] width 62 height 16
click at [401, 306] on button "Add Another Exhibit Date" at bounding box center [419, 305] width 80 height 14
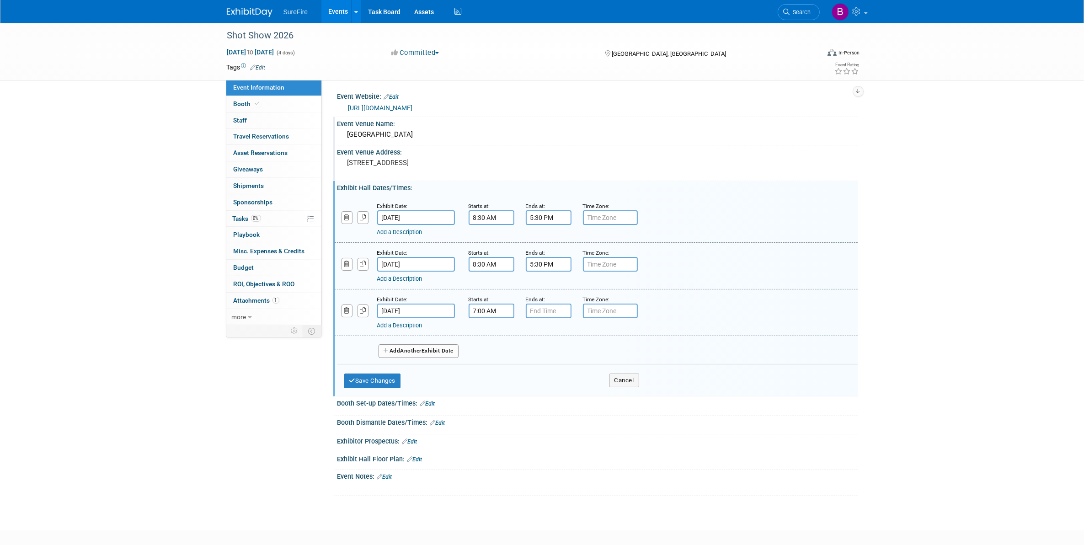
click at [471, 310] on input "7:00 AM" at bounding box center [492, 311] width 46 height 15
click at [485, 348] on span "07" at bounding box center [489, 352] width 17 height 16
click at [488, 376] on td "08" at bounding box center [485, 382] width 29 height 25
click at [528, 350] on span "00" at bounding box center [532, 352] width 17 height 16
click at [539, 353] on td "30" at bounding box center [544, 358] width 29 height 25
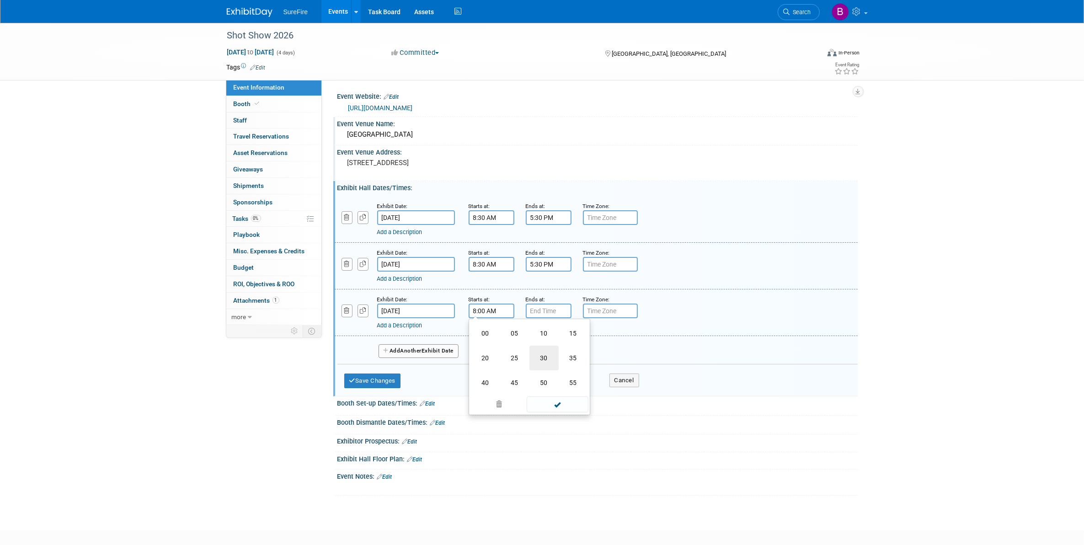
type input "8:30 AM"
click at [533, 311] on input "7:00 PM" at bounding box center [549, 311] width 46 height 15
click at [548, 350] on span "07" at bounding box center [546, 352] width 17 height 16
click at [575, 354] on td "05" at bounding box center [572, 358] width 29 height 25
click at [583, 348] on span "00" at bounding box center [589, 352] width 17 height 16
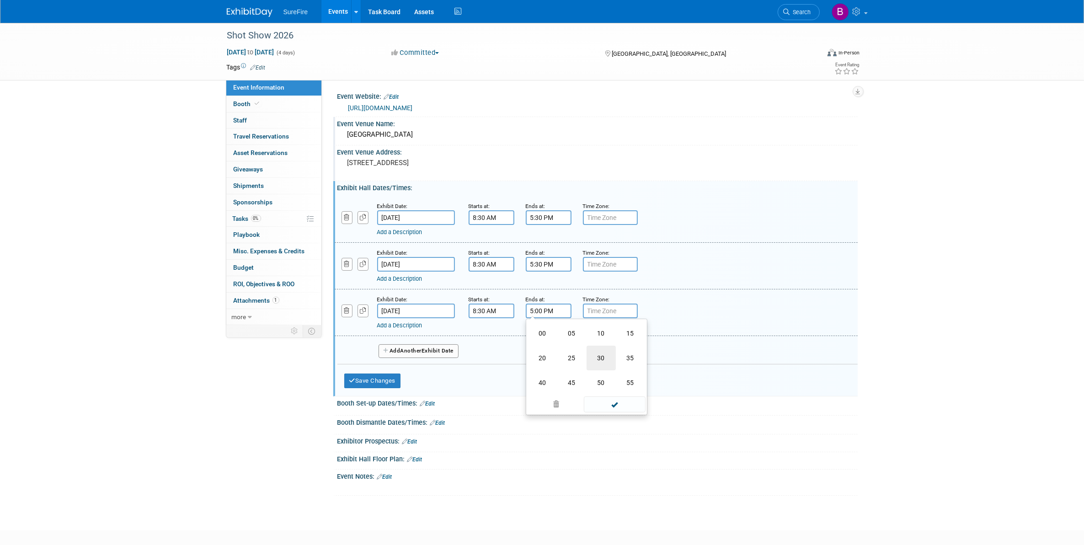
click at [594, 355] on td "30" at bounding box center [601, 358] width 29 height 25
type input "5:30 PM"
click at [604, 392] on span at bounding box center [615, 394] width 62 height 16
click at [407, 348] on span "Another" at bounding box center [411, 351] width 21 height 6
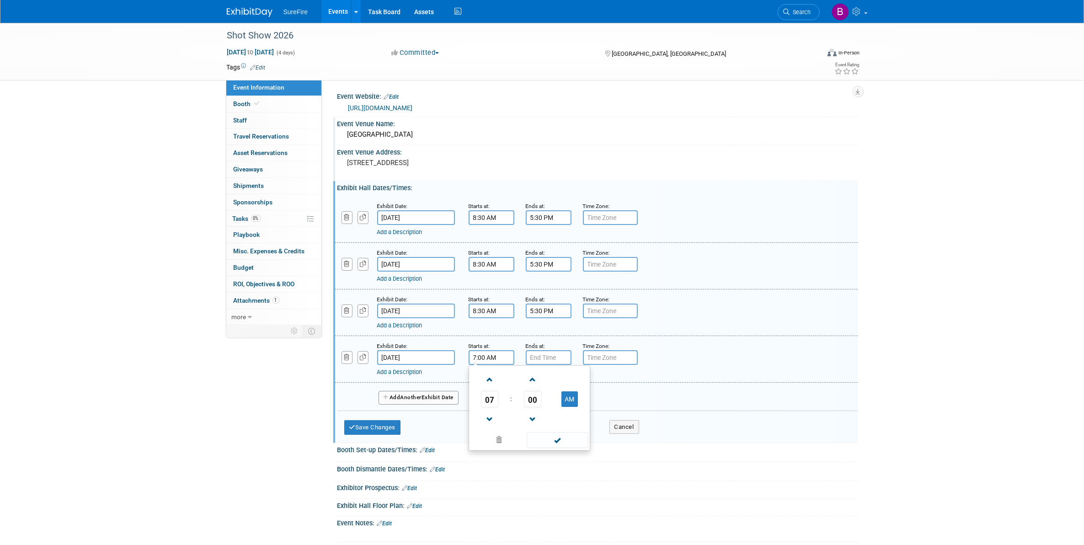
click at [483, 353] on input "7:00 AM" at bounding box center [492, 357] width 46 height 15
click at [492, 387] on link at bounding box center [489, 379] width 17 height 23
click at [529, 401] on span "00" at bounding box center [532, 399] width 17 height 16
click at [537, 401] on td "30" at bounding box center [544, 404] width 29 height 25
type input "8:30 AM"
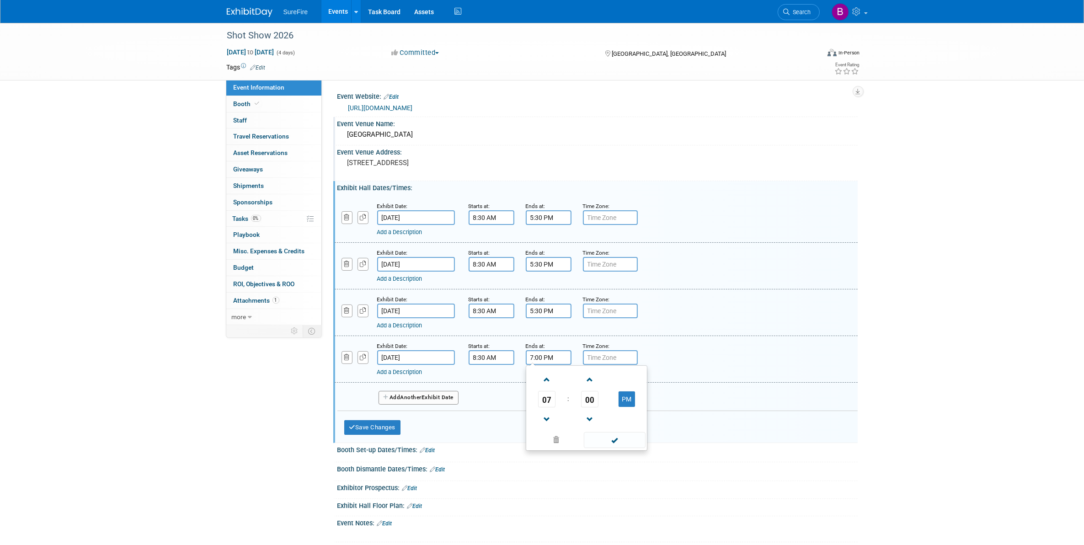
click at [534, 355] on input "7:00 PM" at bounding box center [549, 357] width 46 height 15
click at [541, 399] on span "07" at bounding box center [546, 399] width 17 height 16
click at [541, 399] on td "04" at bounding box center [542, 404] width 29 height 25
type input "4:00 PM"
click at [599, 437] on span at bounding box center [615, 440] width 62 height 16
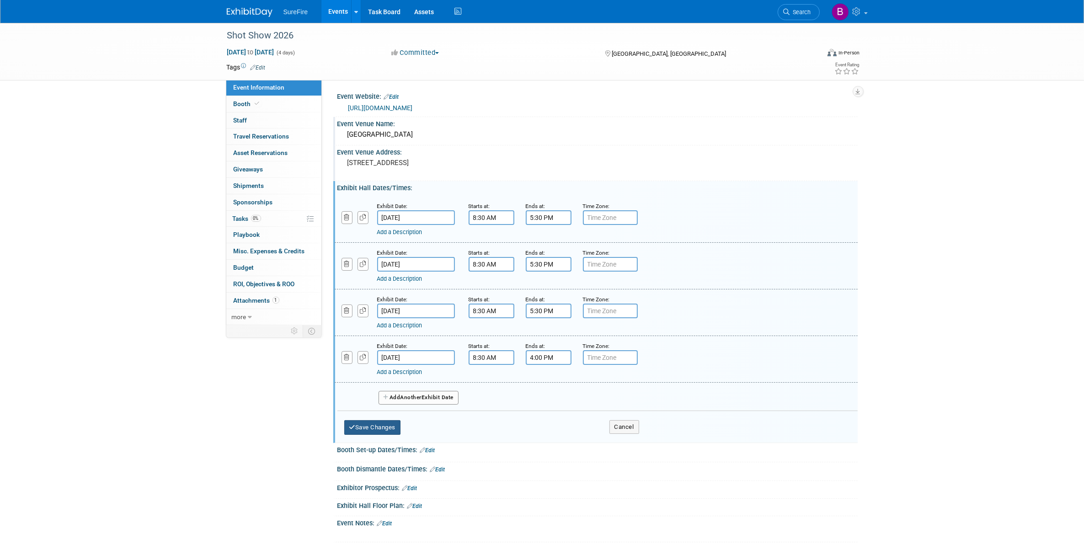
click at [372, 421] on button "Save Changes" at bounding box center [372, 427] width 57 height 15
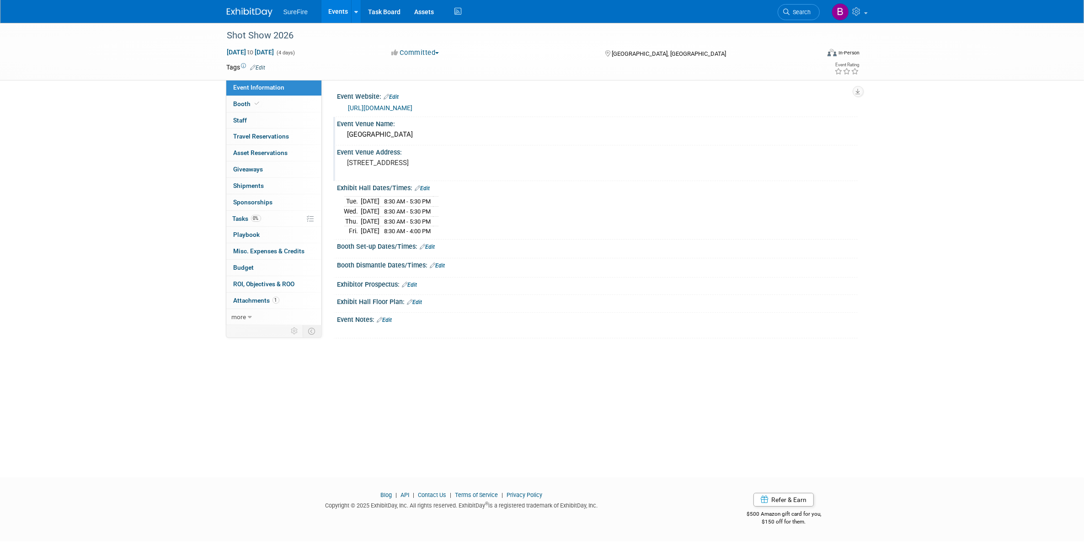
click at [433, 247] on link "Edit" at bounding box center [427, 247] width 15 height 6
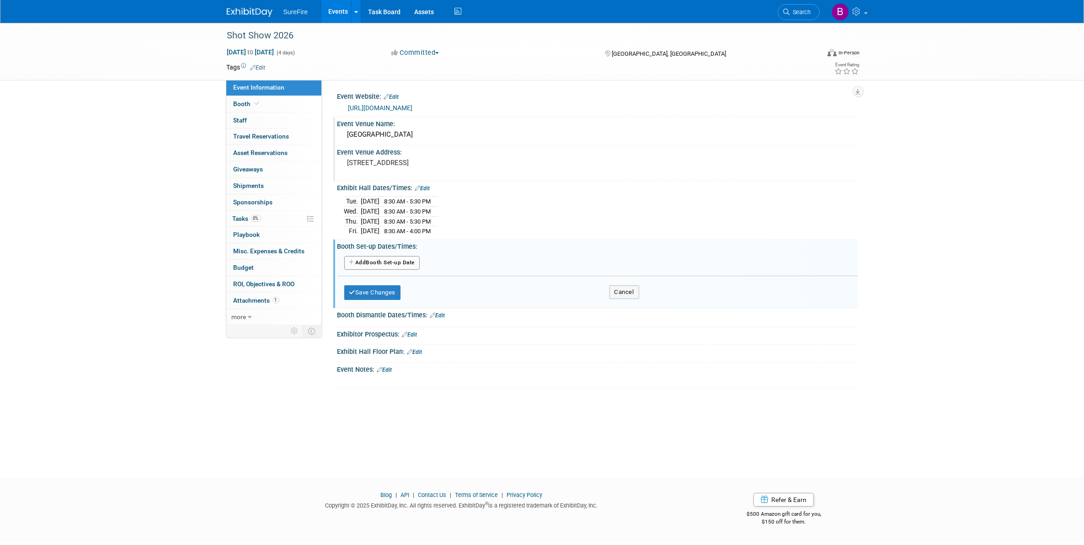
click at [415, 264] on button "Add Another Booth Set-up Date" at bounding box center [382, 263] width 76 height 14
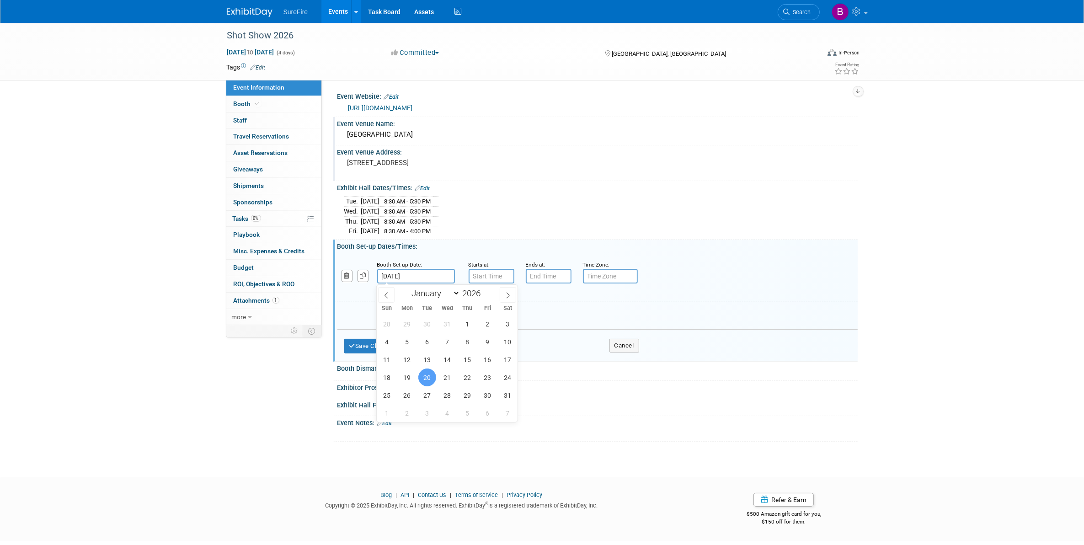
click at [413, 271] on input "Jan 20, 2026" at bounding box center [416, 276] width 78 height 15
click at [488, 358] on span "16" at bounding box center [488, 360] width 18 height 18
type input "Jan 16, 2026"
click at [493, 280] on input "7:00 AM" at bounding box center [492, 276] width 46 height 15
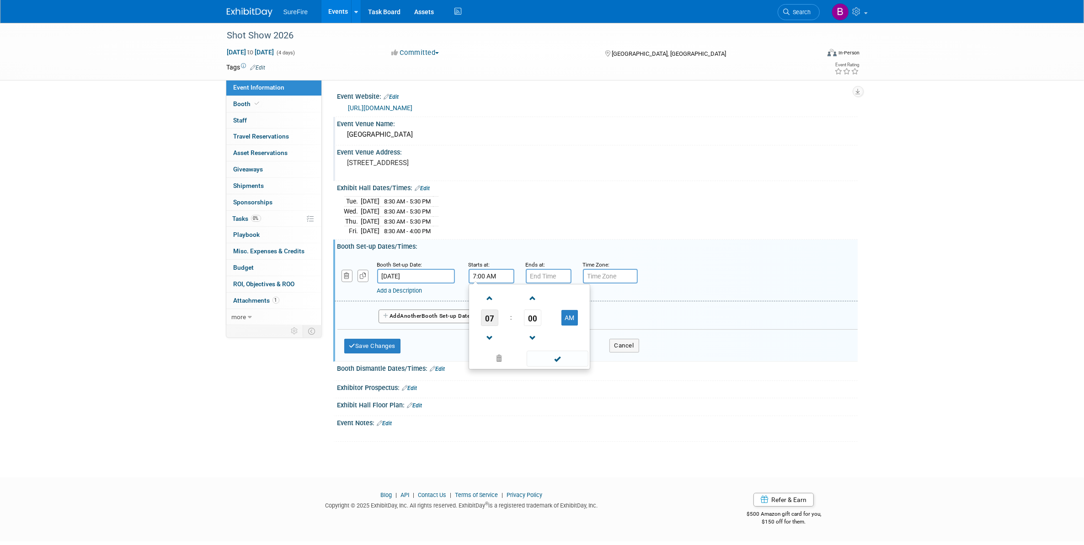
click at [488, 322] on span "07" at bounding box center [489, 318] width 17 height 16
click at [493, 344] on td "08" at bounding box center [485, 348] width 29 height 25
type input "8:00 AM"
click at [558, 358] on span at bounding box center [558, 359] width 62 height 16
click at [544, 282] on input "7:00 PM" at bounding box center [549, 276] width 46 height 15
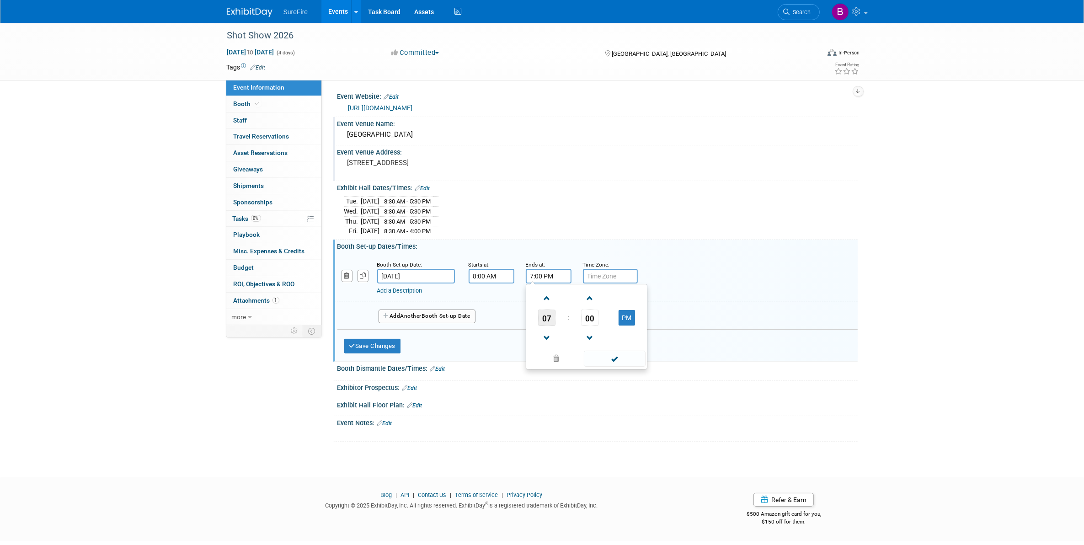
click at [548, 320] on span "07" at bounding box center [546, 318] width 17 height 16
click at [592, 322] on td "06" at bounding box center [601, 323] width 29 height 25
type input "6:00 PM"
click at [596, 353] on span at bounding box center [615, 359] width 62 height 16
click at [456, 317] on button "Add Another Booth Set-up Date" at bounding box center [427, 317] width 97 height 14
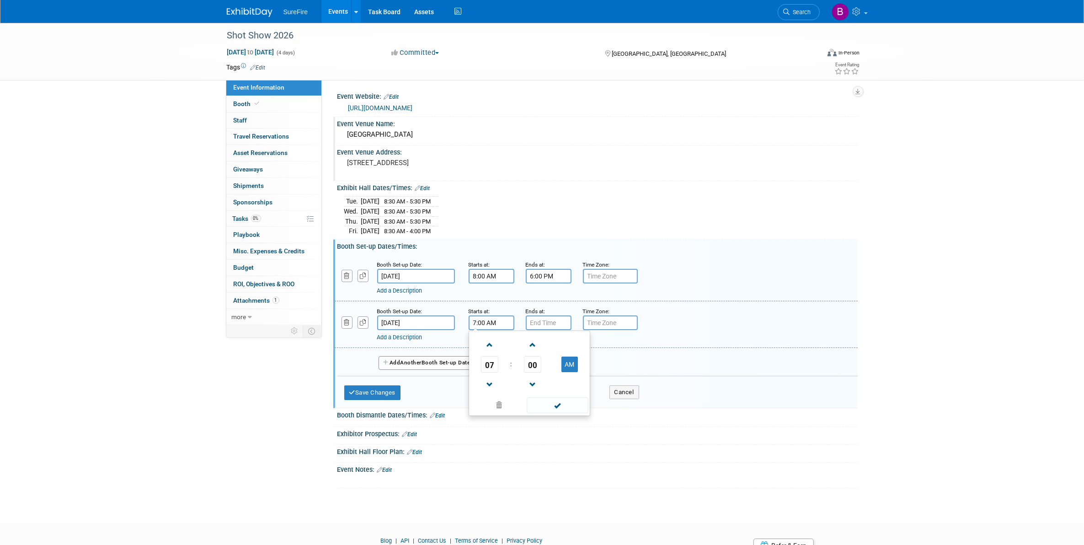
click at [493, 319] on input "7:00 AM" at bounding box center [492, 323] width 46 height 15
click at [485, 360] on span "07" at bounding box center [489, 364] width 17 height 16
click at [490, 388] on td "08" at bounding box center [485, 394] width 29 height 25
type input "8:00 AM"
click at [549, 403] on span at bounding box center [558, 405] width 62 height 16
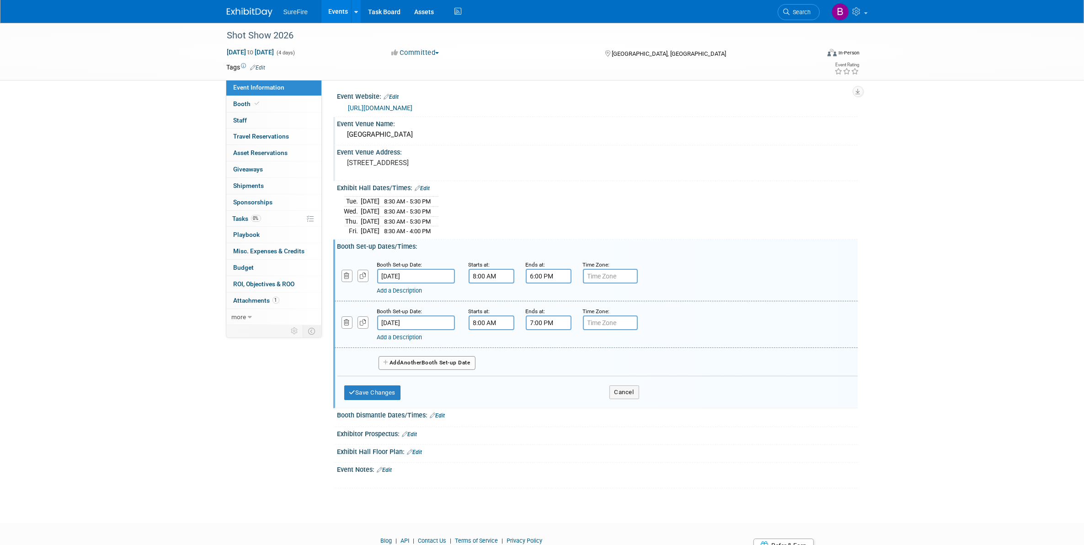
click at [536, 328] on input "7:00 PM" at bounding box center [549, 323] width 46 height 15
click at [540, 364] on span "07" at bounding box center [546, 364] width 17 height 16
click at [591, 367] on td "06" at bounding box center [601, 370] width 29 height 25
type input "6:00 PM"
click at [594, 403] on span at bounding box center [615, 405] width 62 height 16
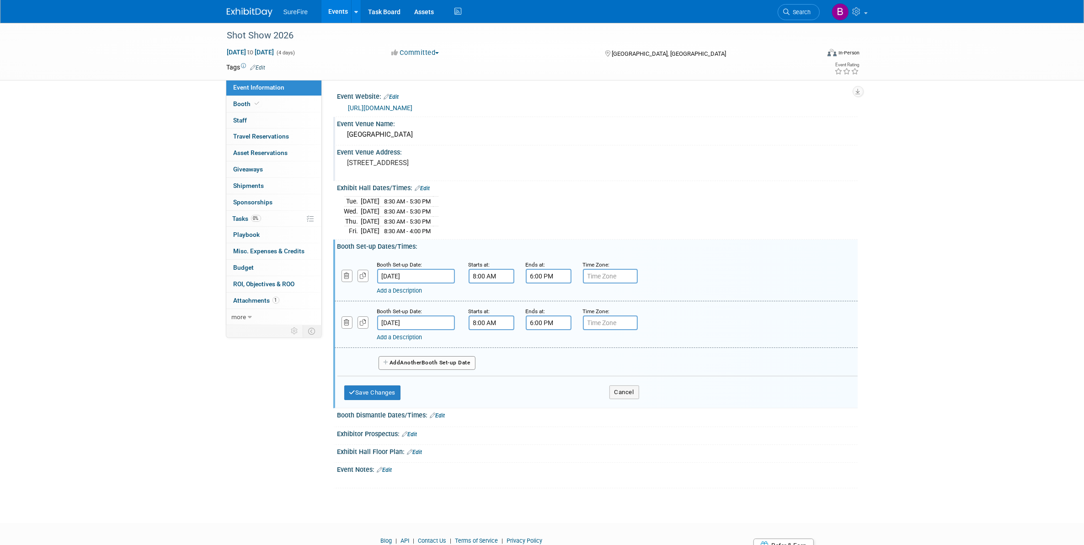
click at [447, 360] on button "Add Another Booth Set-up Date" at bounding box center [427, 363] width 97 height 14
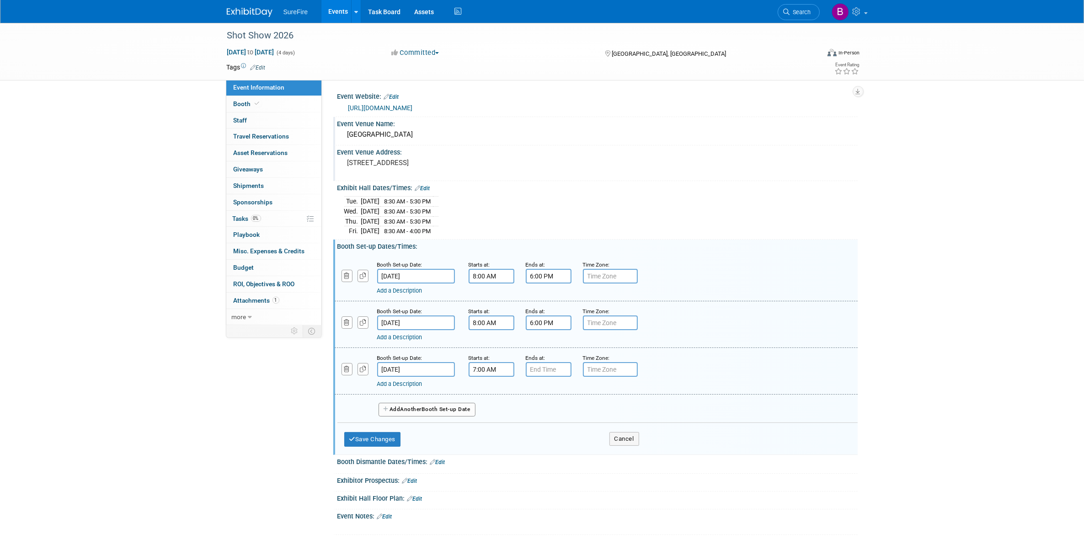
click at [498, 369] on input "7:00 AM" at bounding box center [492, 369] width 46 height 15
click at [495, 413] on span "07" at bounding box center [489, 411] width 17 height 16
drag, startPoint x: 489, startPoint y: 437, endPoint x: 501, endPoint y: 423, distance: 17.9
click at [488, 437] on td "08" at bounding box center [485, 441] width 29 height 25
type input "8:00 AM"
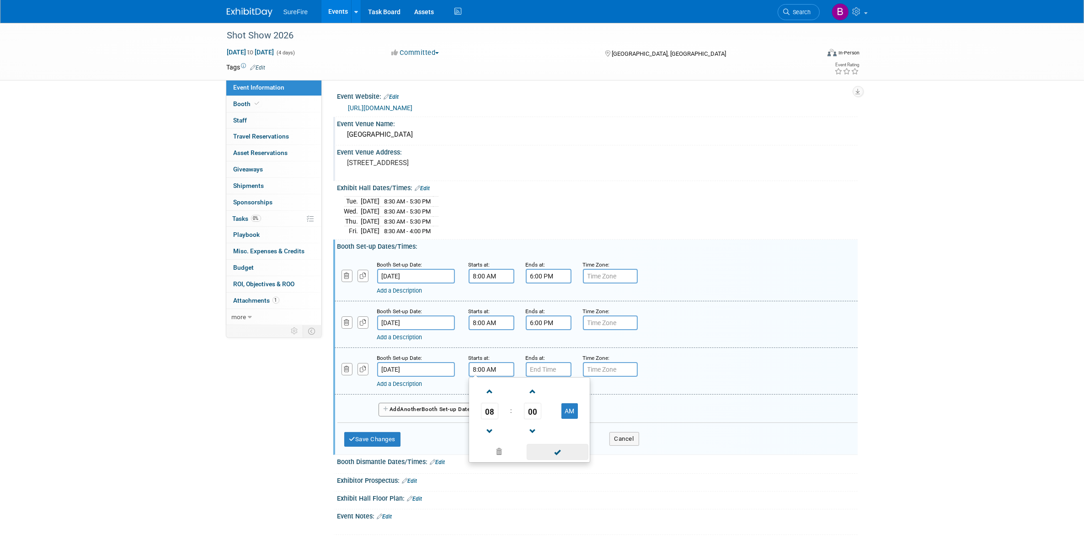
click at [549, 444] on span at bounding box center [558, 452] width 62 height 16
click at [546, 373] on input "7:00 PM" at bounding box center [549, 369] width 46 height 15
click at [548, 403] on span "07" at bounding box center [546, 411] width 17 height 16
click at [601, 412] on td "06" at bounding box center [601, 416] width 29 height 25
type input "6:00 PM"
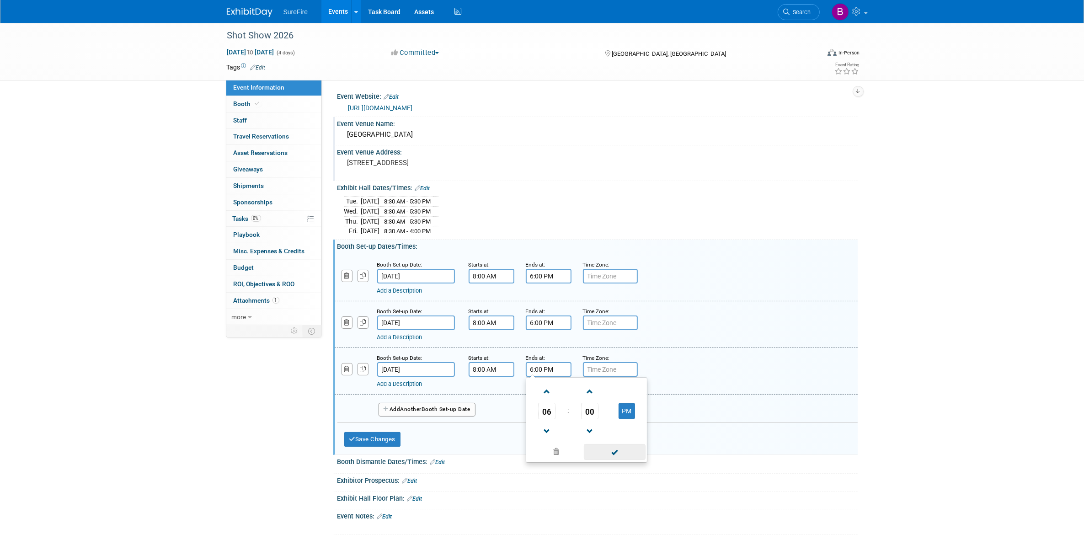
click at [599, 451] on span at bounding box center [615, 452] width 62 height 16
click at [449, 406] on button "Add Another Booth Set-up Date" at bounding box center [427, 410] width 97 height 14
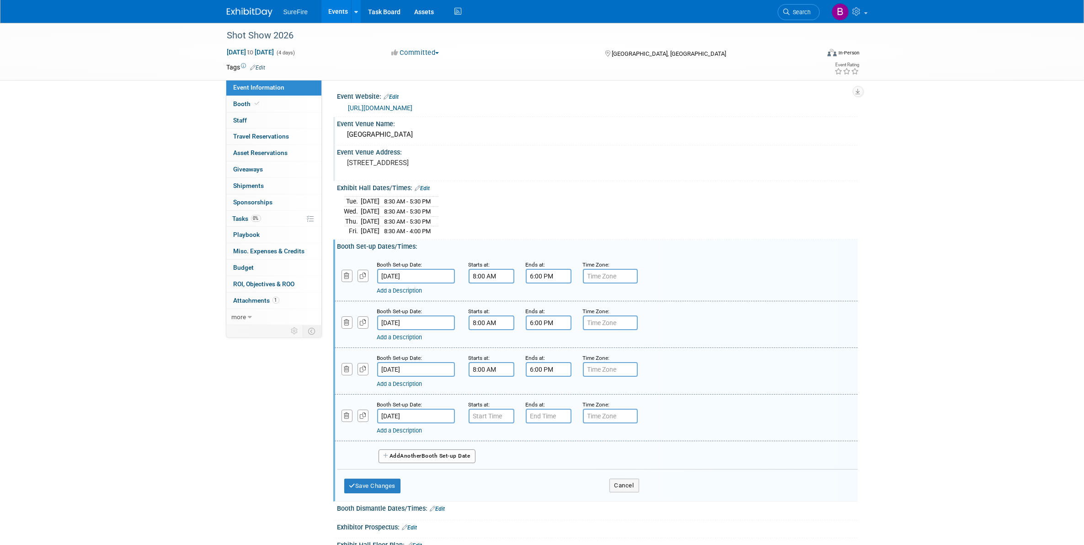
type input "7:00 AM"
click at [496, 416] on input "7:00 AM" at bounding box center [492, 416] width 46 height 15
click at [561, 501] on span at bounding box center [558, 499] width 62 height 16
click at [552, 419] on input "7:00 PM" at bounding box center [549, 416] width 46 height 15
click at [546, 457] on span "07" at bounding box center [546, 458] width 17 height 16
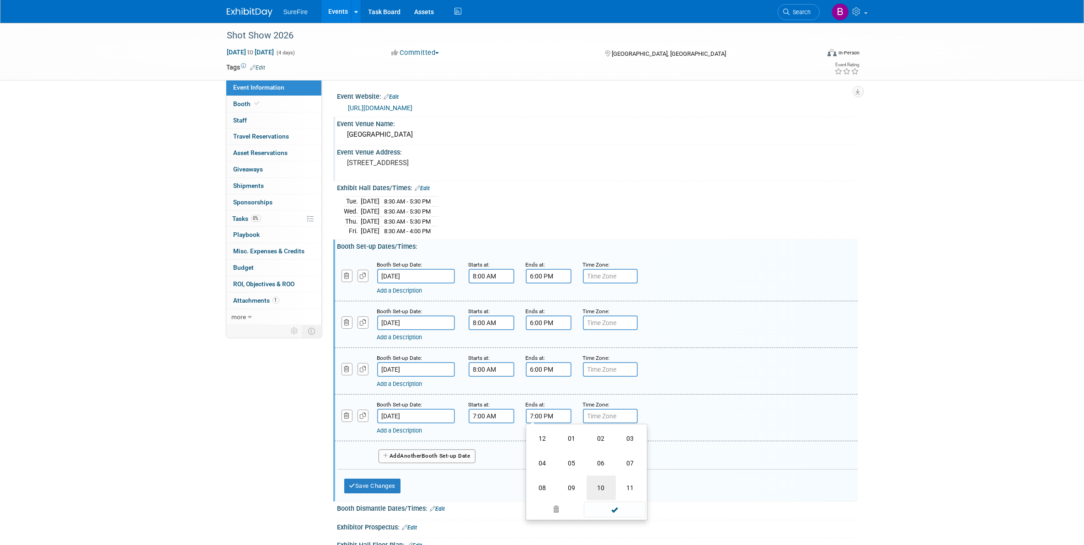
click at [596, 483] on td "10" at bounding box center [601, 488] width 29 height 25
type input "10:00 PM"
click at [597, 496] on span at bounding box center [615, 499] width 62 height 16
click at [401, 481] on button "Save Changes" at bounding box center [372, 486] width 57 height 15
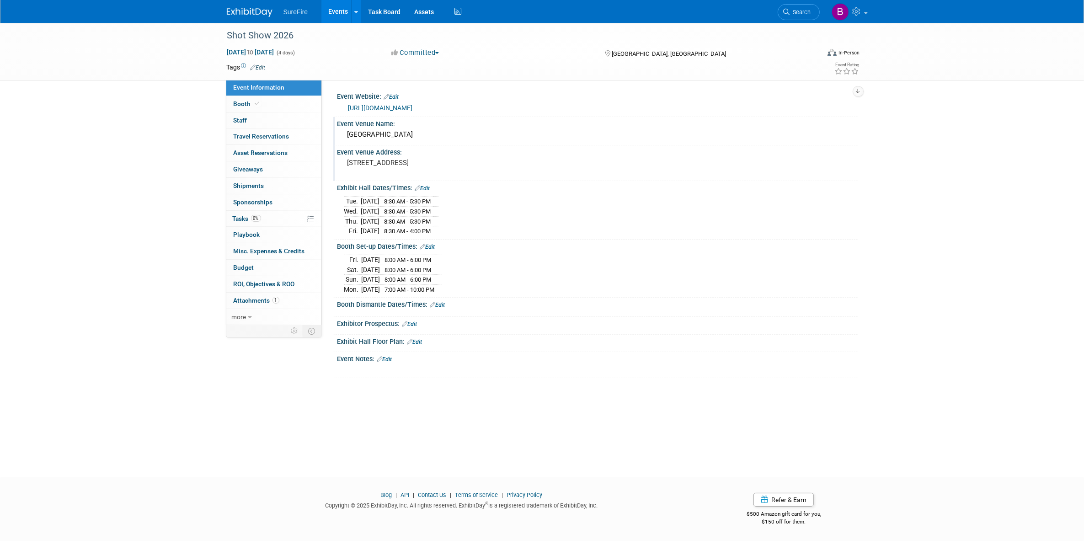
click at [442, 308] on link "Edit" at bounding box center [437, 305] width 15 height 6
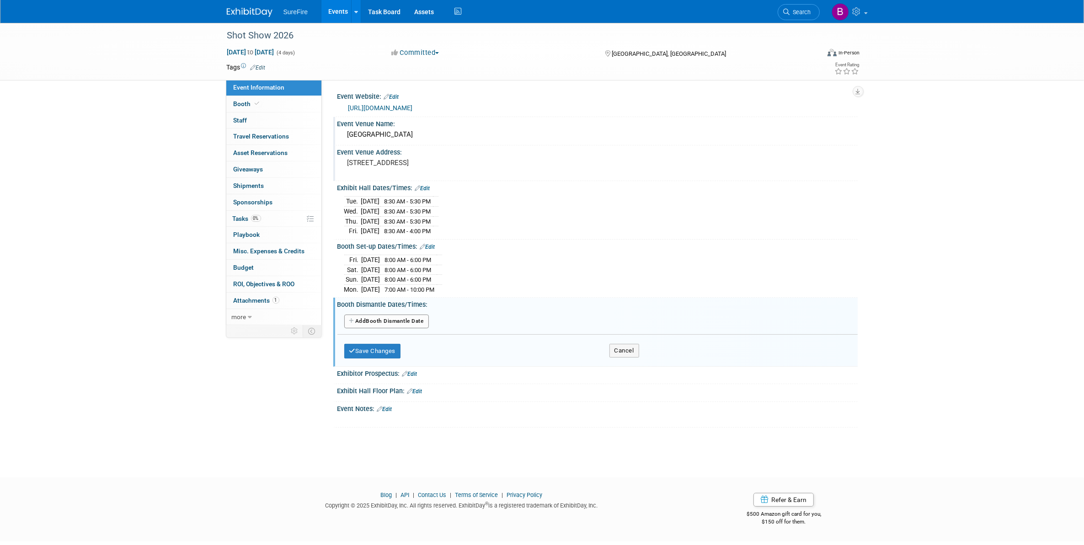
click at [413, 322] on button "Add Another Booth Dismantle Date" at bounding box center [386, 322] width 85 height 14
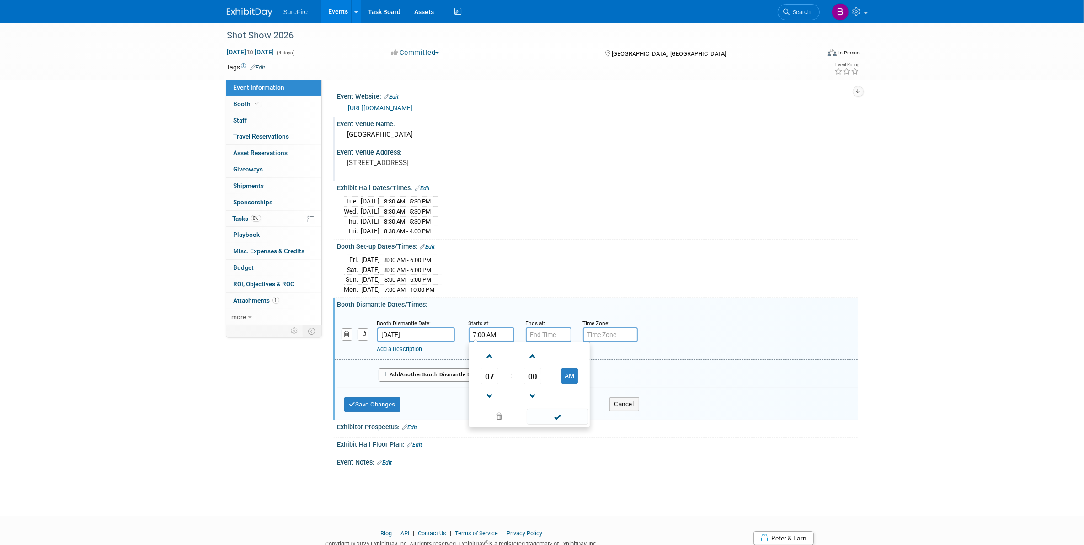
click at [485, 333] on input "7:00 AM" at bounding box center [492, 334] width 46 height 15
click at [487, 373] on span "07" at bounding box center [489, 376] width 17 height 16
click at [510, 374] on td "05" at bounding box center [514, 381] width 29 height 25
click at [562, 387] on td at bounding box center [570, 395] width 36 height 23
click at [568, 381] on button "AM" at bounding box center [570, 376] width 16 height 16
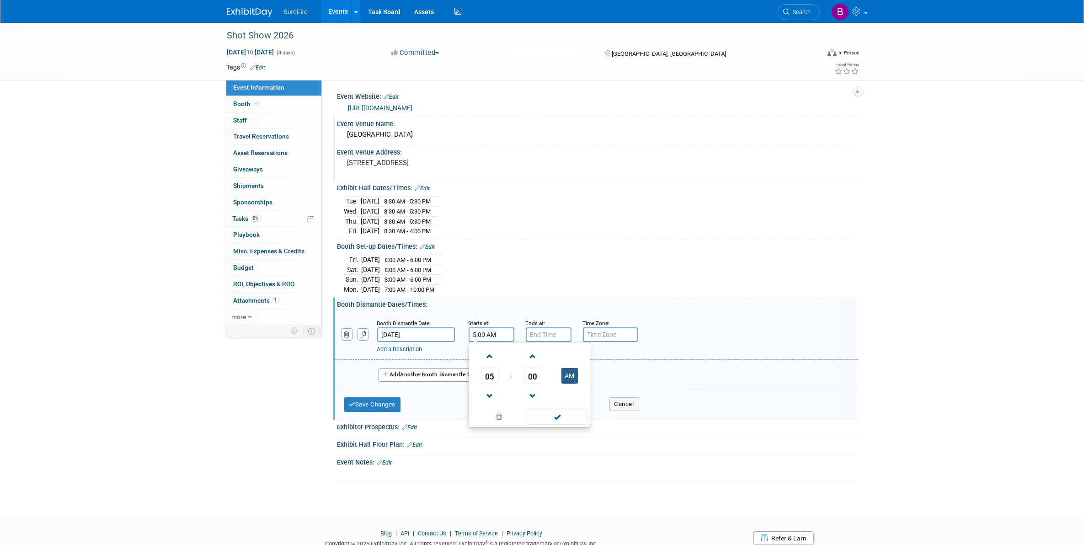
type input "5:00 PM"
click at [565, 416] on span at bounding box center [558, 417] width 62 height 16
click at [553, 332] on input "7:00 PM" at bounding box center [549, 334] width 46 height 15
click at [550, 376] on span "07" at bounding box center [546, 376] width 17 height 16
click at [626, 405] on td "11" at bounding box center [630, 406] width 29 height 25
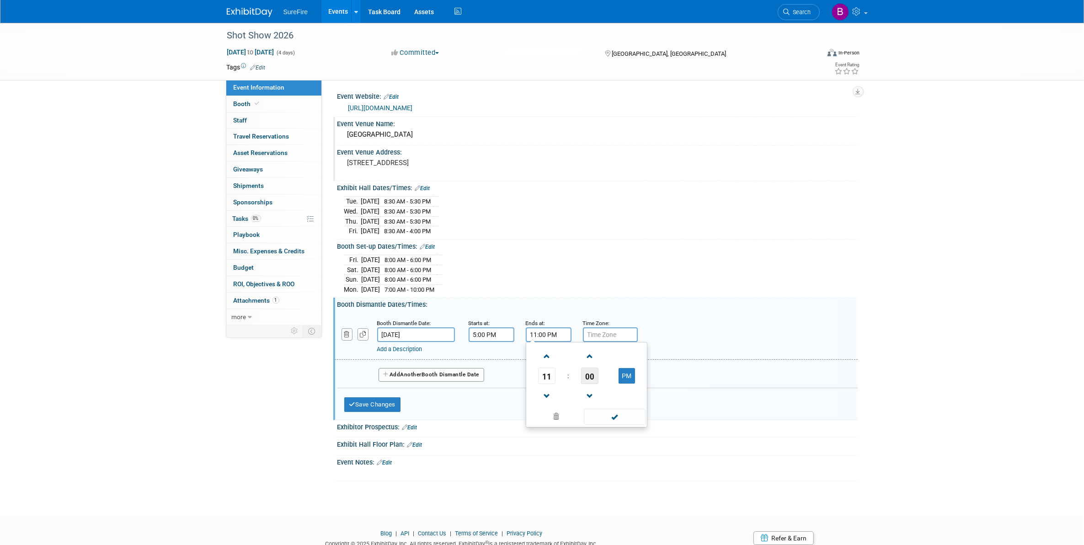
click at [591, 375] on span "00" at bounding box center [589, 376] width 17 height 16
click at [623, 403] on td "55" at bounding box center [630, 406] width 29 height 25
type input "11:55 PM"
click at [614, 419] on span at bounding box center [615, 417] width 62 height 16
click at [440, 381] on button "Add Another Booth Dismantle Date" at bounding box center [432, 375] width 106 height 14
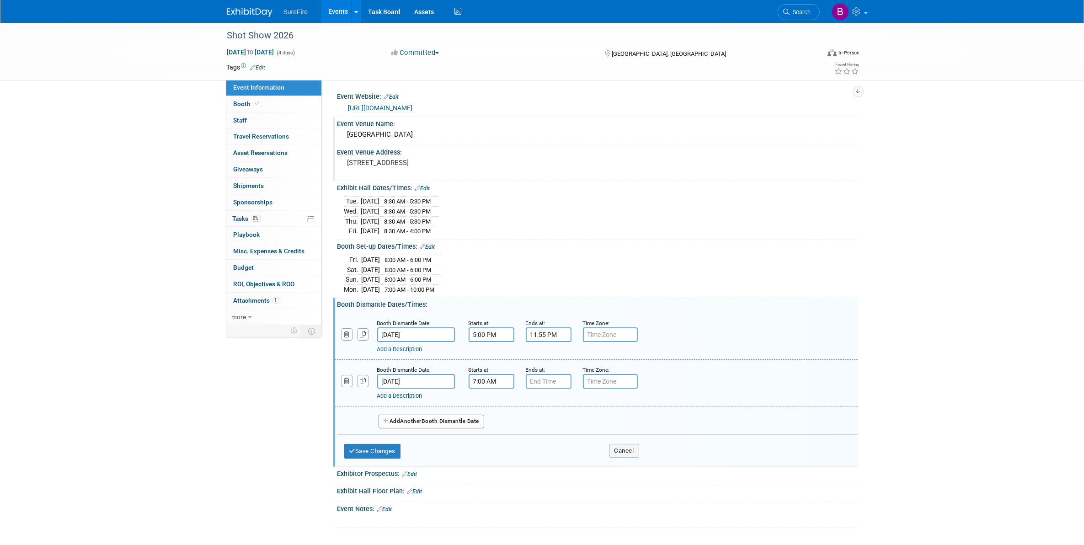
click at [494, 384] on input "7:00 AM" at bounding box center [492, 381] width 46 height 15
click at [494, 411] on span at bounding box center [490, 403] width 16 height 16
click at [483, 435] on link at bounding box center [489, 442] width 17 height 23
click at [488, 430] on span "07" at bounding box center [489, 422] width 17 height 16
click at [490, 406] on td "12" at bounding box center [485, 403] width 29 height 25
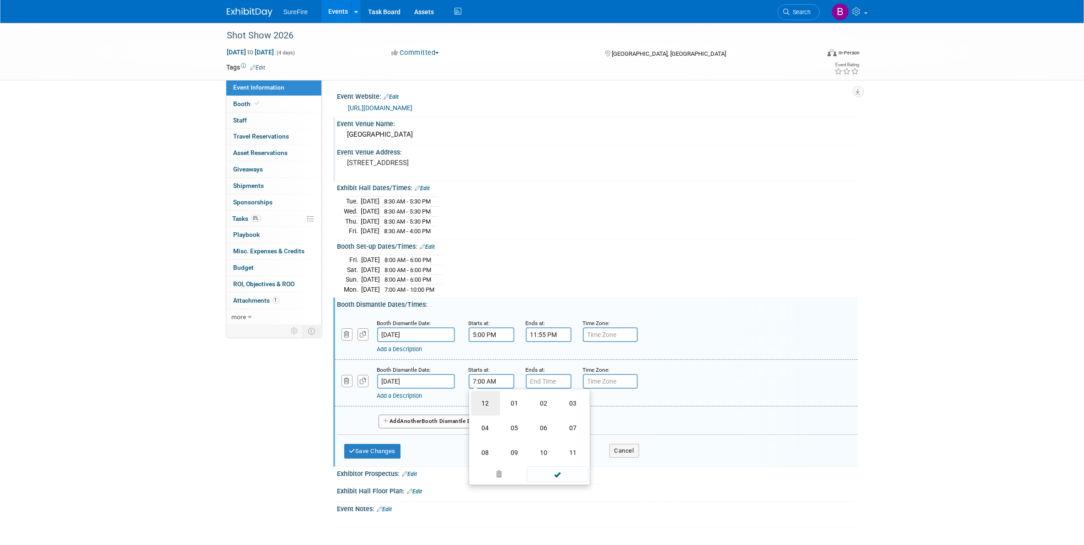
type input "12:00 AM"
click at [536, 419] on span "00" at bounding box center [532, 422] width 17 height 16
click at [494, 410] on td "00" at bounding box center [485, 403] width 29 height 25
click at [553, 454] on td at bounding box center [570, 442] width 36 height 23
click at [556, 467] on span at bounding box center [558, 464] width 62 height 16
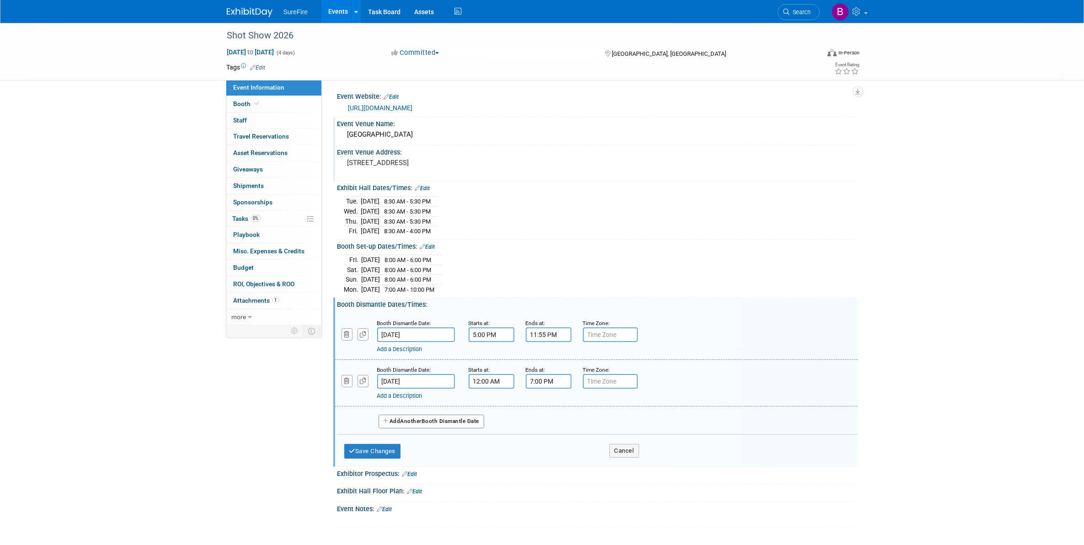
click at [542, 382] on input "7:00 PM" at bounding box center [549, 381] width 46 height 15
click at [552, 428] on span "07" at bounding box center [546, 422] width 17 height 16
click at [563, 429] on td "05" at bounding box center [572, 428] width 29 height 25
type input "5:00 PM"
click at [611, 467] on span at bounding box center [615, 464] width 62 height 16
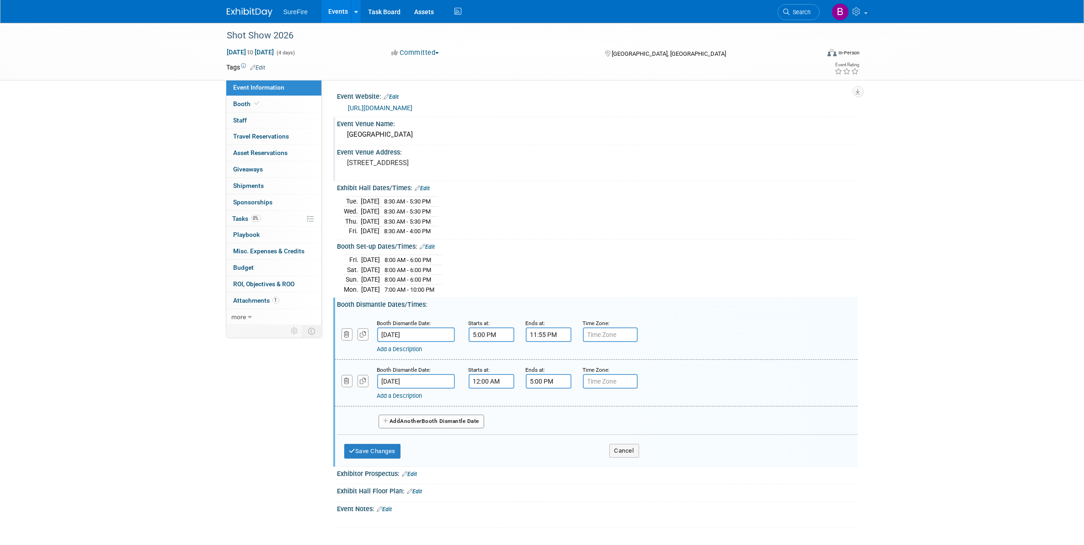
click at [440, 420] on button "Add Another Booth Dismantle Date" at bounding box center [432, 422] width 106 height 14
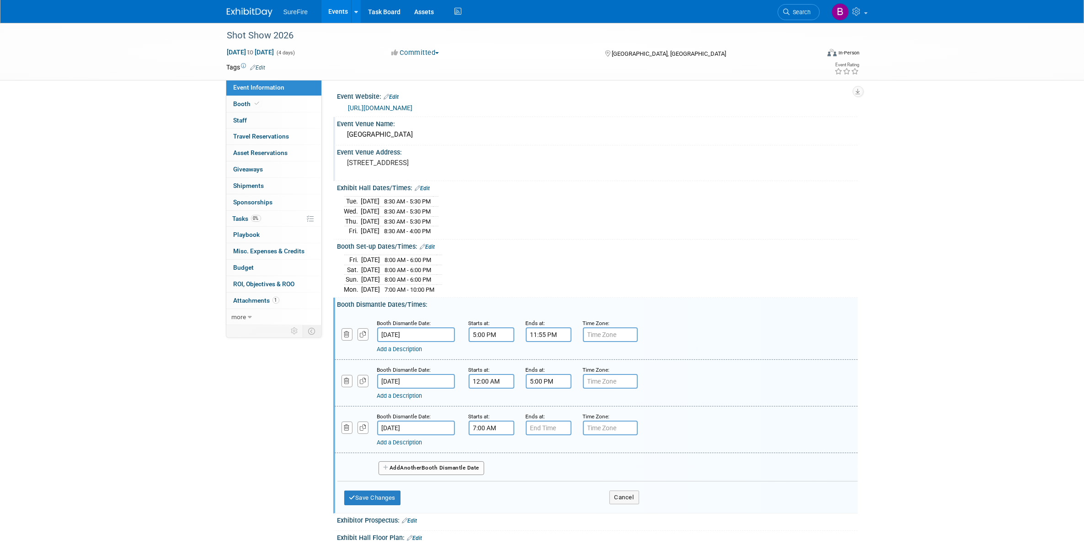
click at [492, 429] on input "7:00 AM" at bounding box center [492, 428] width 46 height 15
click at [497, 468] on span "07" at bounding box center [489, 469] width 17 height 16
click at [485, 497] on td "08" at bounding box center [485, 499] width 29 height 25
type input "8:00 AM"
click at [547, 514] on span at bounding box center [558, 510] width 62 height 16
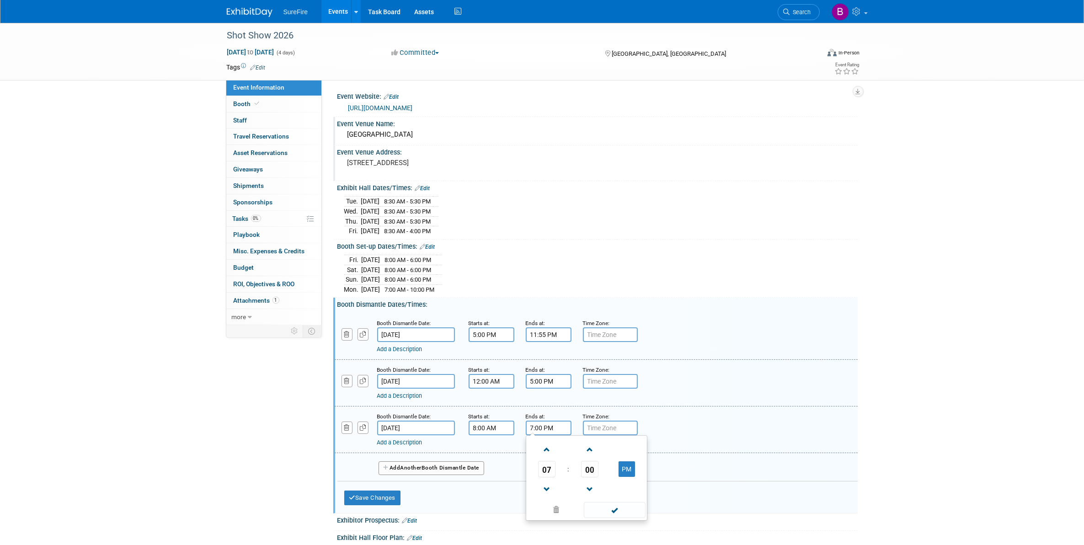
click at [557, 428] on input "7:00 PM" at bounding box center [549, 428] width 46 height 15
click at [549, 465] on span "07" at bounding box center [546, 469] width 17 height 16
click at [569, 475] on td "05" at bounding box center [572, 474] width 29 height 25
type input "5:00 PM"
click at [605, 515] on span at bounding box center [615, 510] width 62 height 16
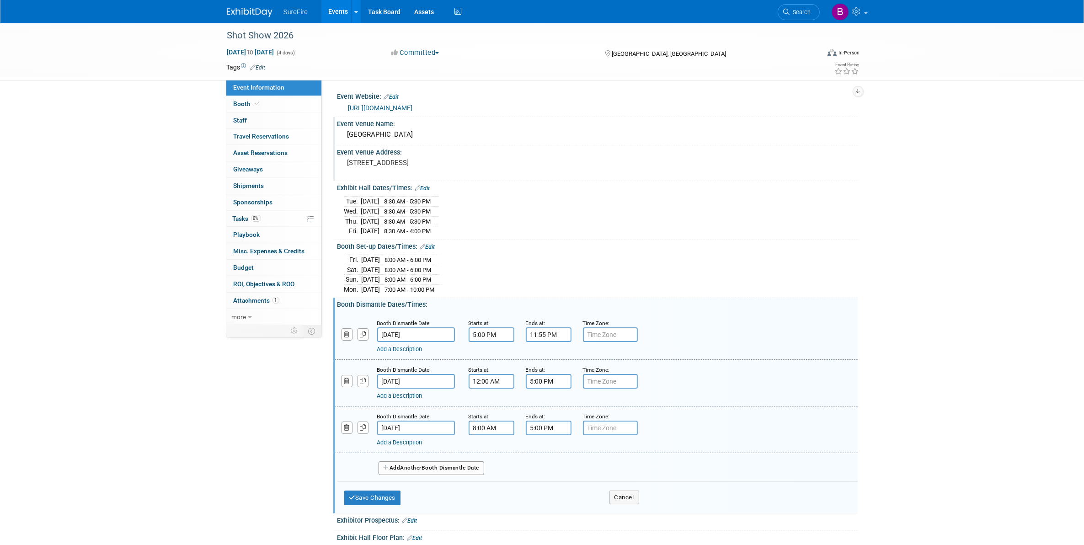
click at [467, 464] on button "Add Another Booth Dismantle Date" at bounding box center [432, 468] width 106 height 14
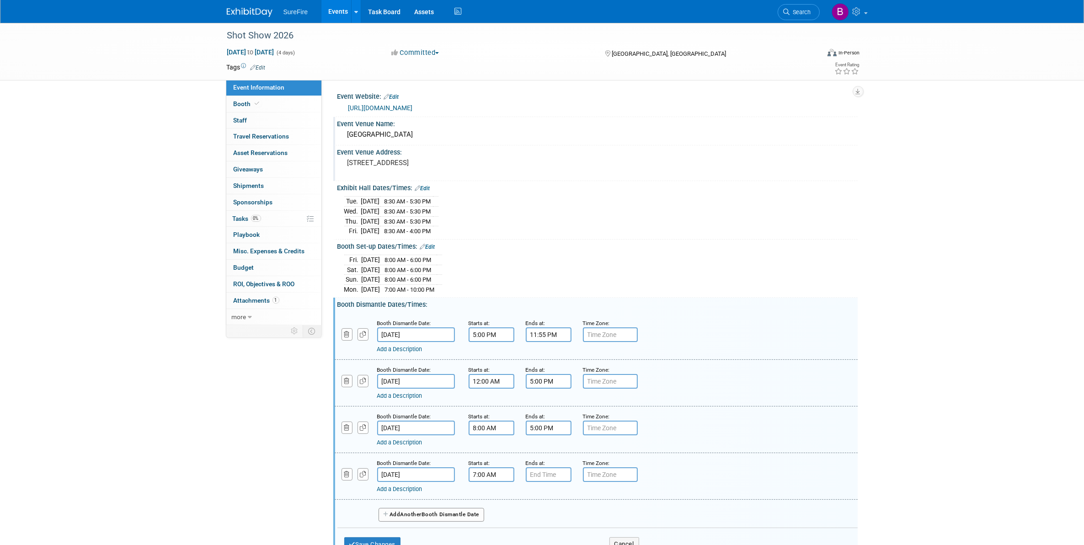
click at [479, 479] on input "7:00 AM" at bounding box center [492, 474] width 46 height 15
click at [488, 509] on span "07" at bounding box center [489, 516] width 17 height 16
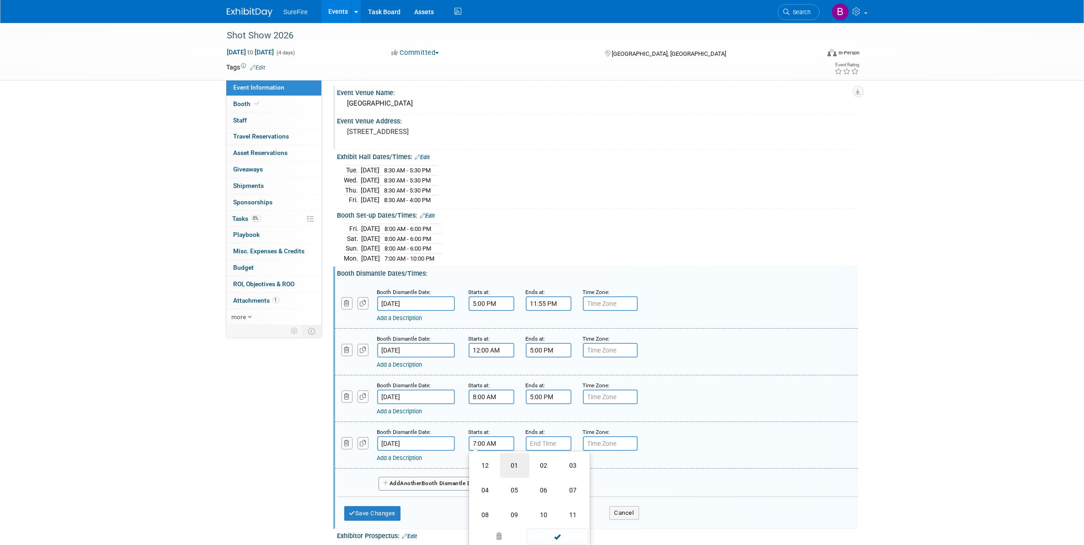
scroll to position [57, 0]
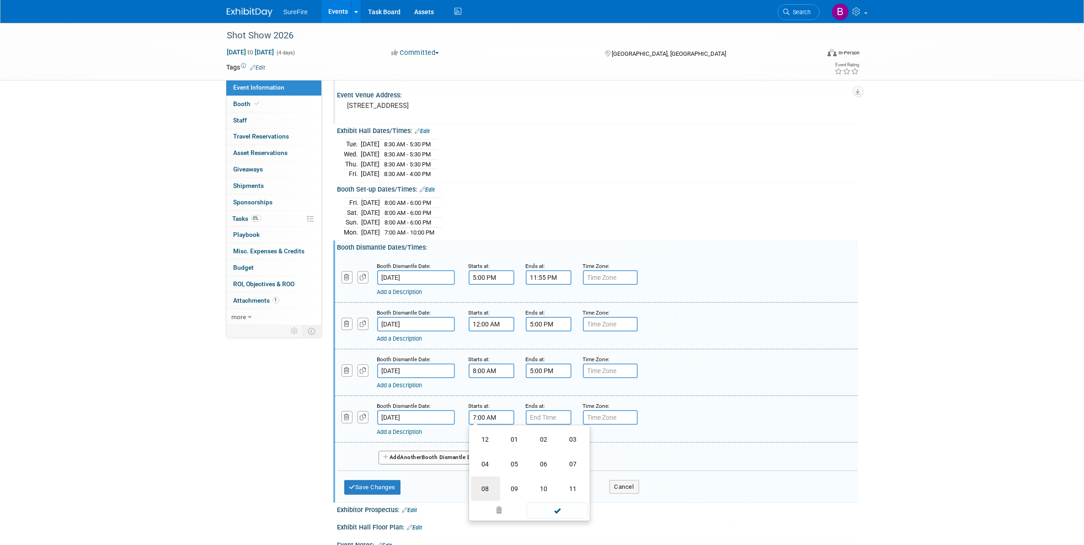
click at [488, 487] on td "08" at bounding box center [485, 489] width 29 height 25
type input "8:00 AM"
click at [543, 497] on span at bounding box center [558, 500] width 62 height 16
click at [541, 415] on input "7:00 PM" at bounding box center [549, 417] width 46 height 15
click at [549, 450] on link at bounding box center [546, 438] width 17 height 23
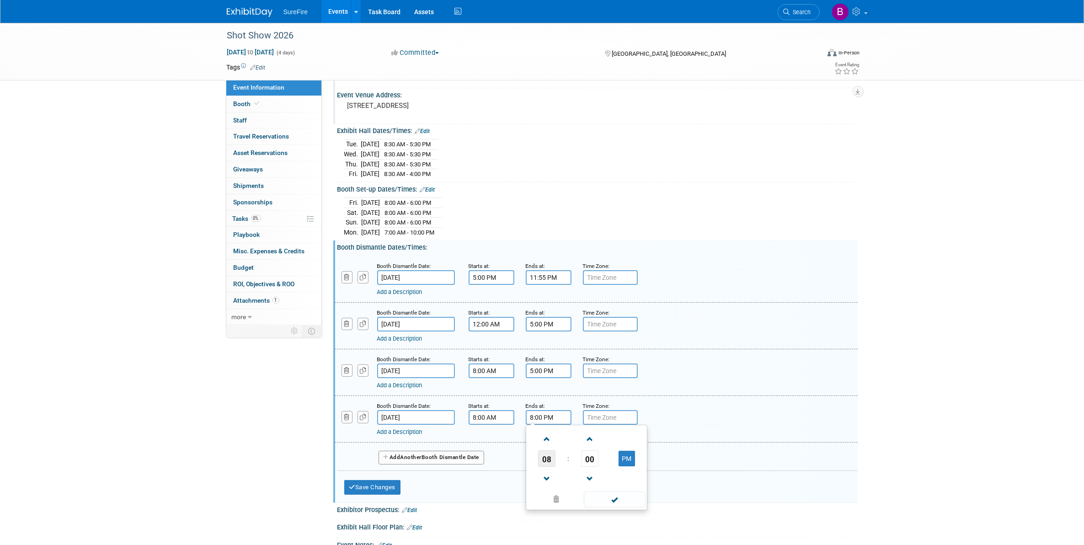
click at [550, 458] on span "08" at bounding box center [546, 459] width 17 height 16
click at [563, 469] on td "05" at bounding box center [572, 464] width 29 height 25
type input "5:00 PM"
click at [611, 504] on span at bounding box center [615, 500] width 62 height 16
click at [401, 486] on button "Save Changes" at bounding box center [372, 487] width 57 height 15
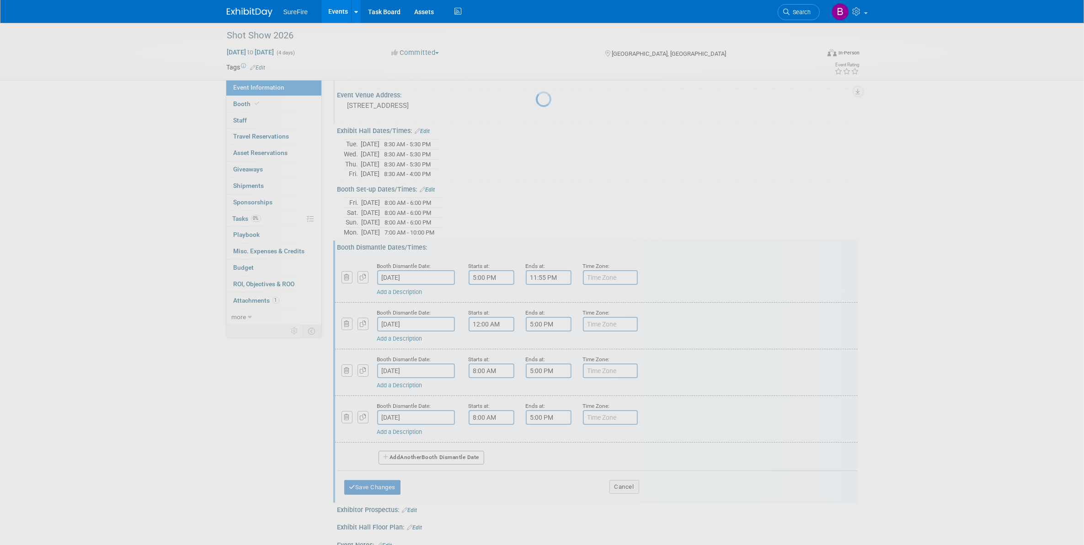
scroll to position [0, 0]
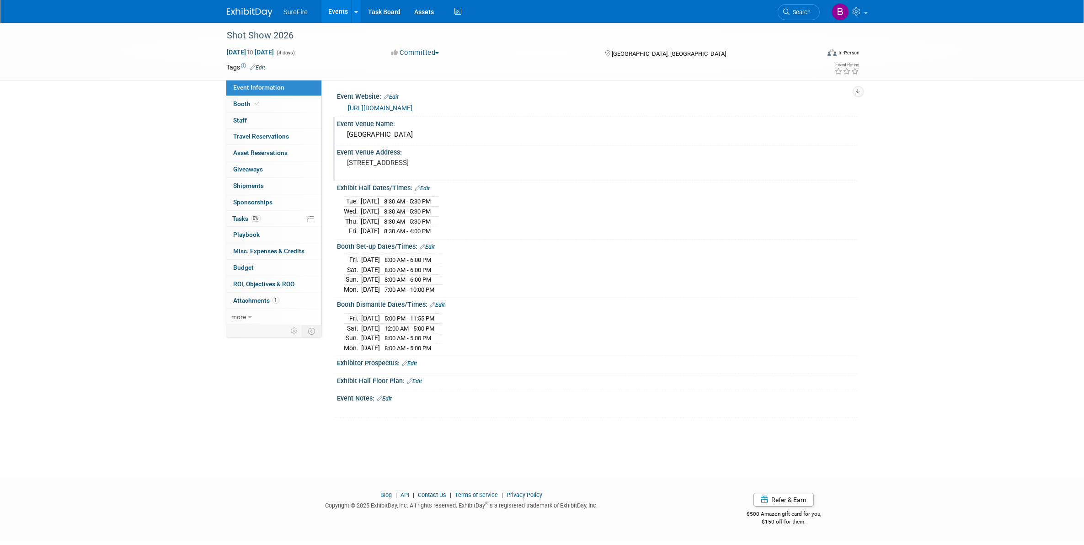
click at [534, 374] on div "Exhibitor Prospectus: Edit" at bounding box center [595, 365] width 525 height 18
click at [415, 384] on link "Edit" at bounding box center [415, 381] width 15 height 6
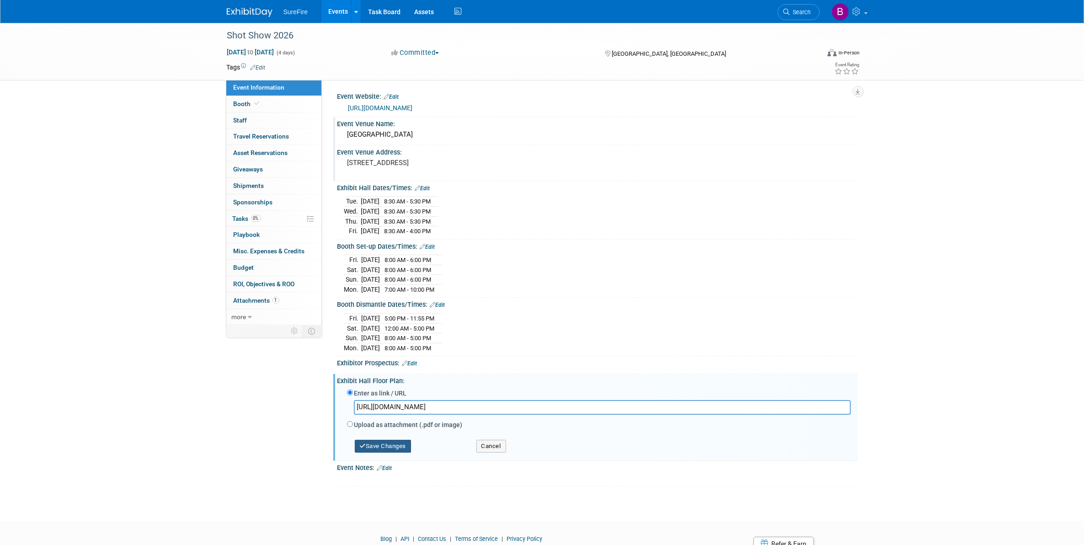
type input "https://n2a.goexposoftware.com/events/ss26/goExpo/floorPlan/viewFloorPlan.php?a…"
click at [395, 449] on button "Save Changes" at bounding box center [383, 446] width 57 height 13
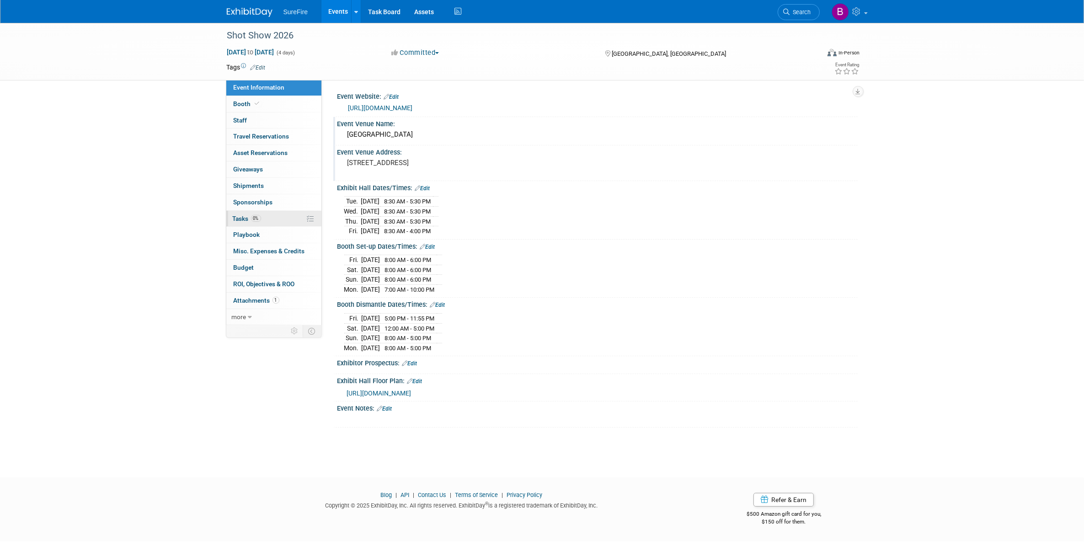
click at [284, 220] on link "0% Tasks 0%" at bounding box center [273, 219] width 95 height 16
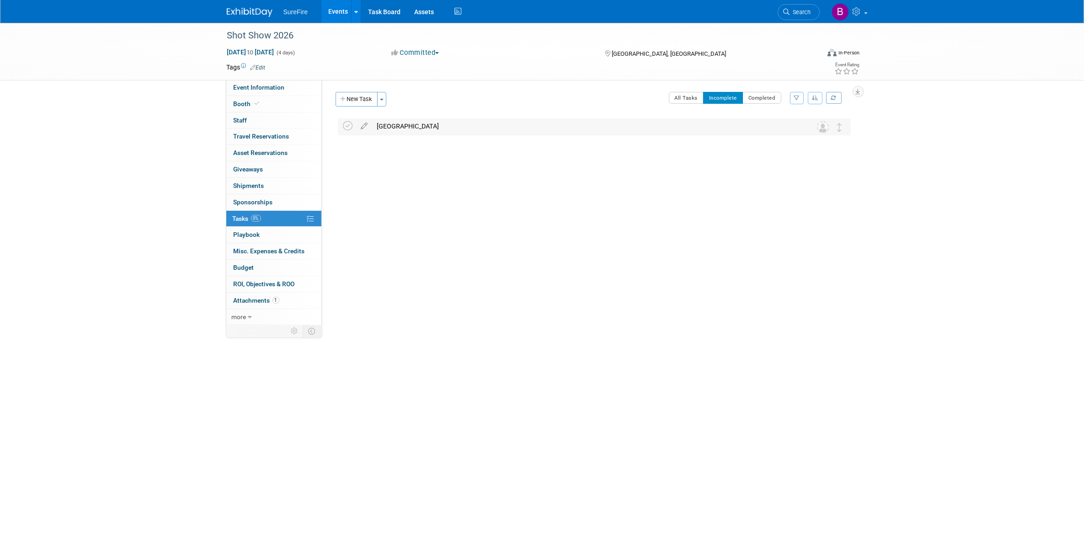
click at [380, 122] on div "Venetian Hotel Room Block" at bounding box center [586, 126] width 426 height 16
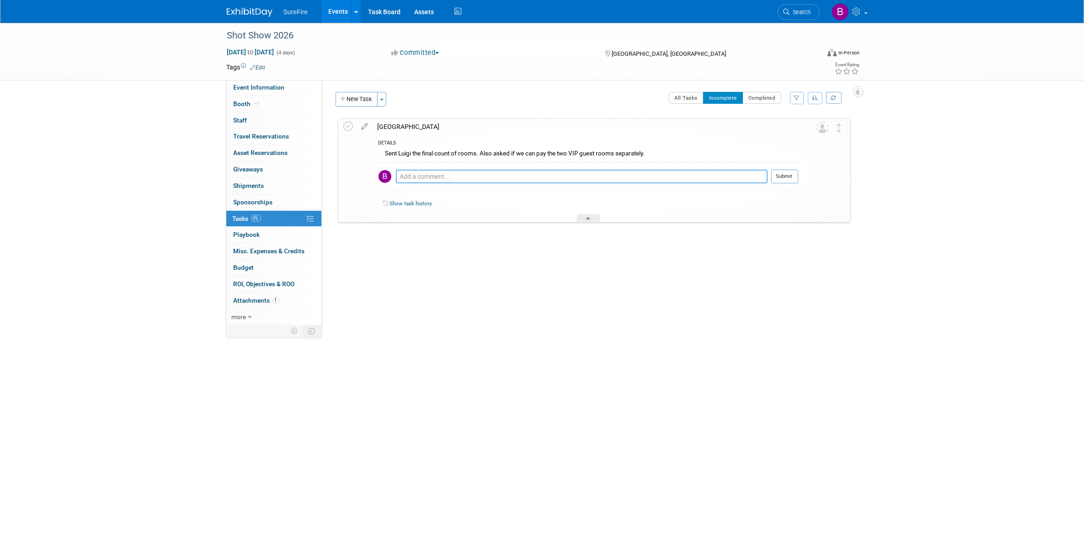
click at [449, 182] on textarea at bounding box center [582, 177] width 372 height 14
type textarea "Waiting for Sean to sign agreement. Deadline 8/25"
click at [790, 174] on button "Submit" at bounding box center [785, 177] width 27 height 14
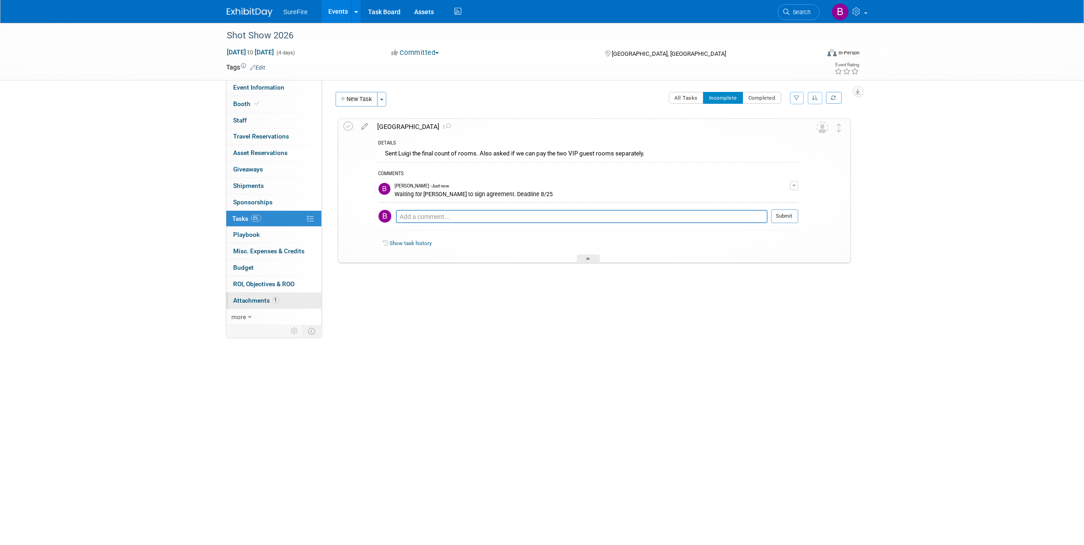
click at [279, 304] on link "1 Attachments 1" at bounding box center [273, 301] width 95 height 16
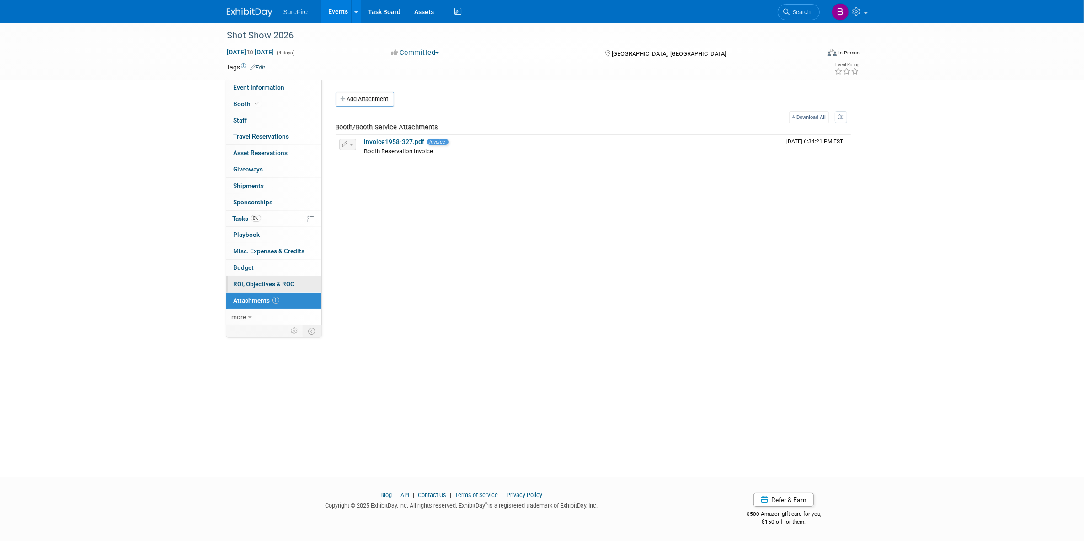
click at [281, 291] on link "0 ROI, Objectives & ROO 0" at bounding box center [273, 284] width 95 height 16
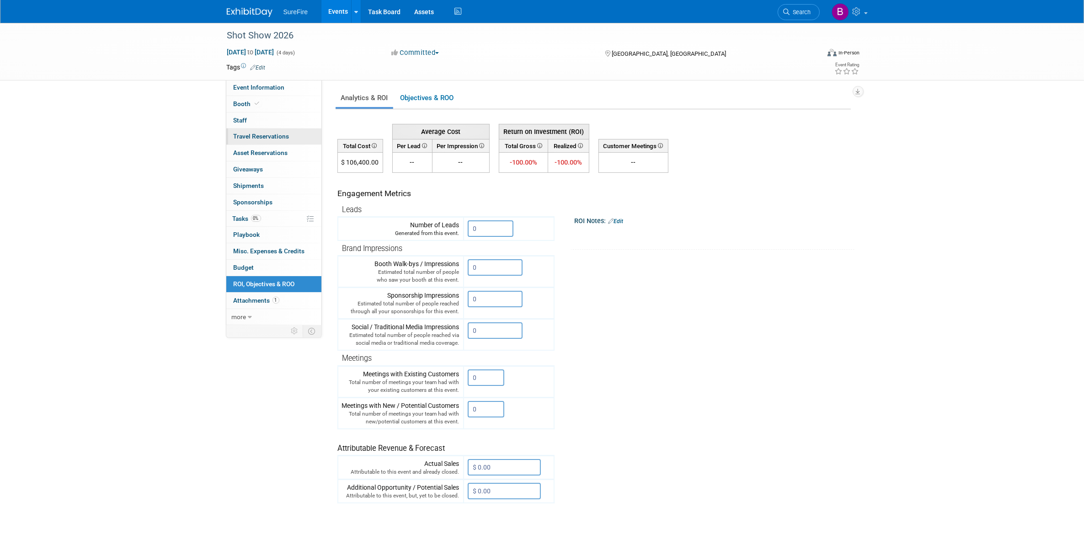
click at [273, 140] on span "Travel Reservations 0" at bounding box center [262, 136] width 56 height 7
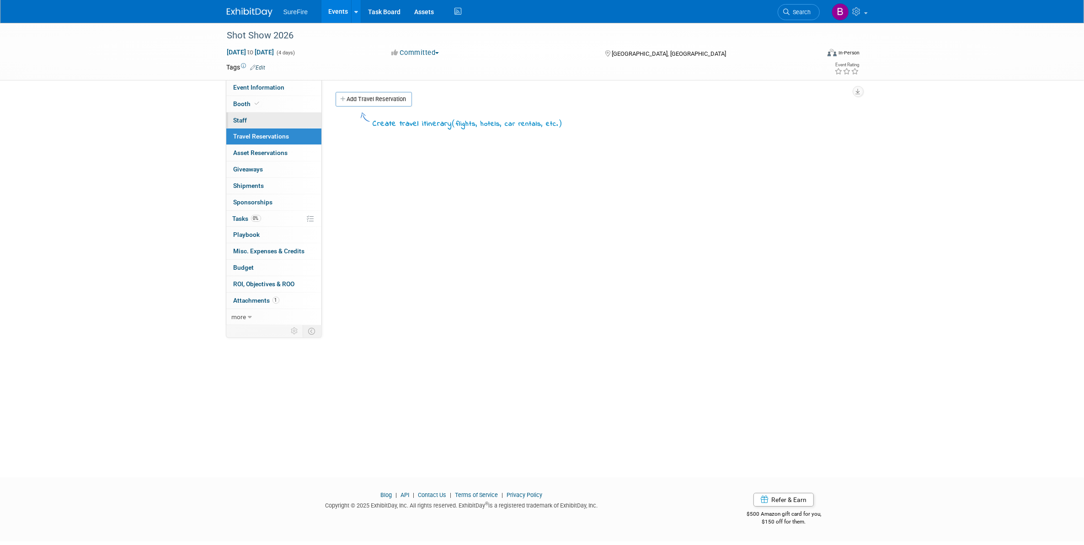
click at [273, 122] on link "0 Staff 0" at bounding box center [273, 121] width 95 height 16
click at [296, 9] on span "SureFire" at bounding box center [296, 11] width 25 height 7
click at [330, 10] on link "Events" at bounding box center [338, 11] width 33 height 23
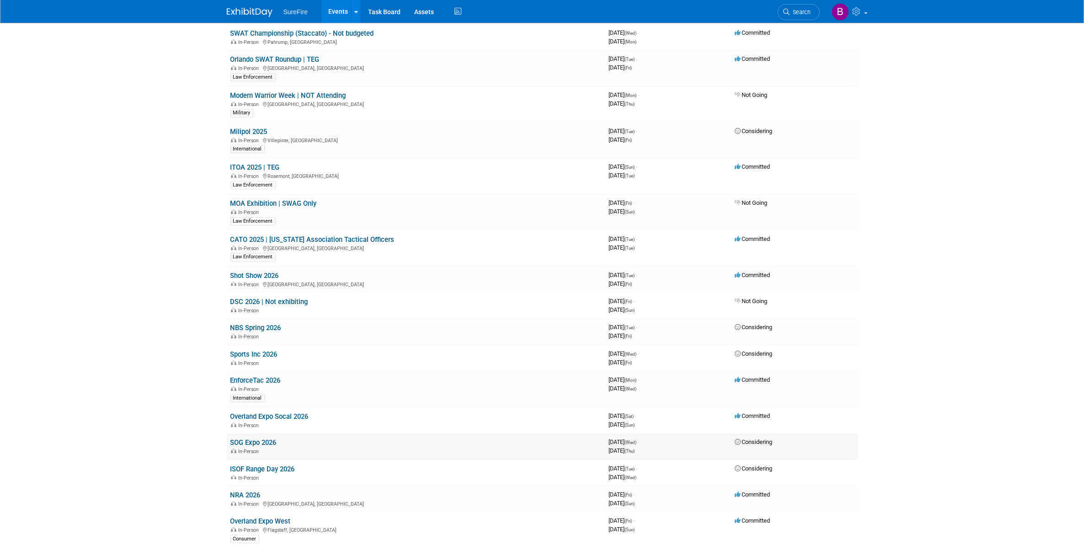
scroll to position [490, 0]
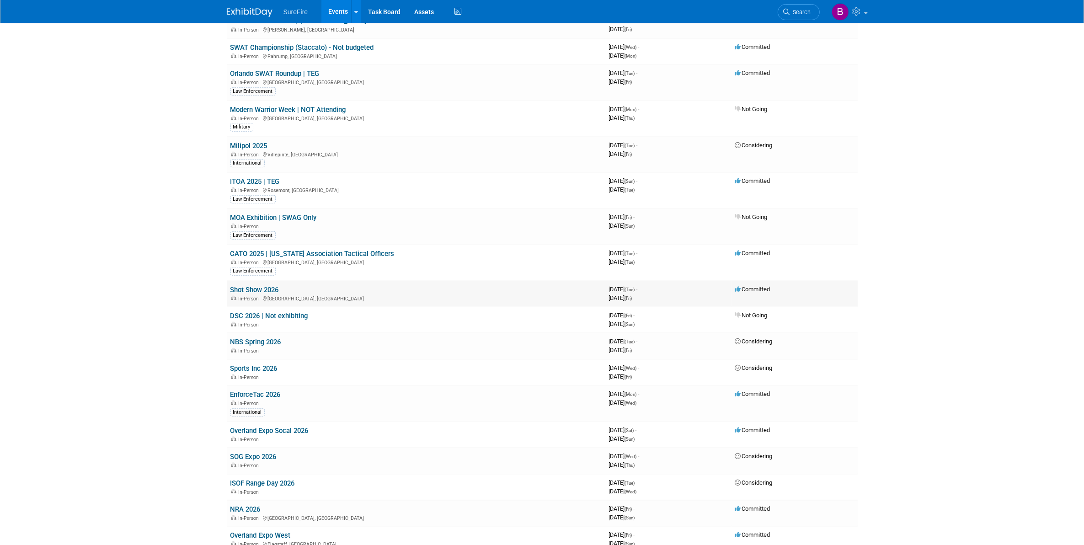
click at [250, 286] on link "Shot Show 2026" at bounding box center [255, 290] width 48 height 8
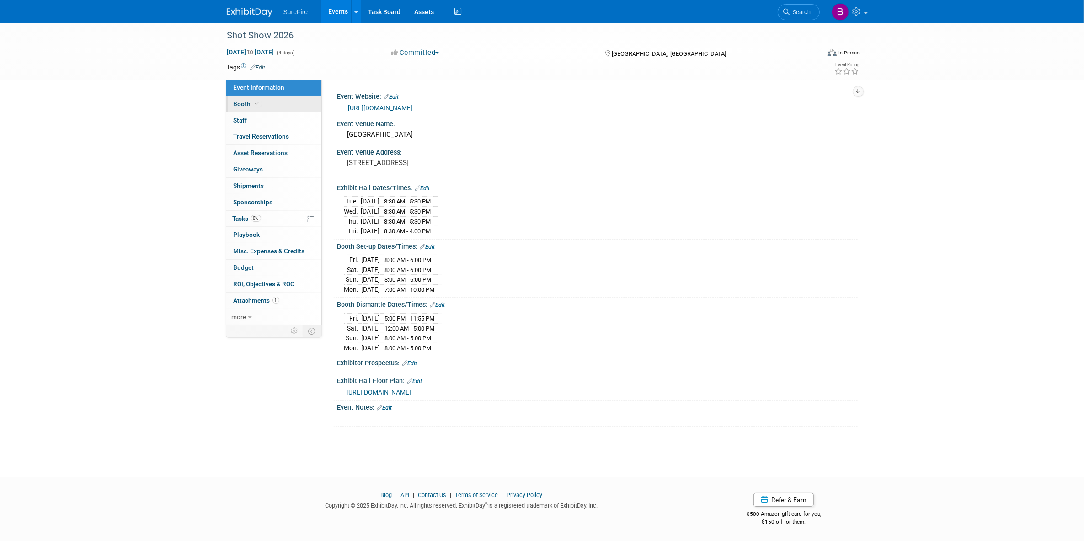
click at [277, 98] on link "Booth" at bounding box center [273, 104] width 95 height 16
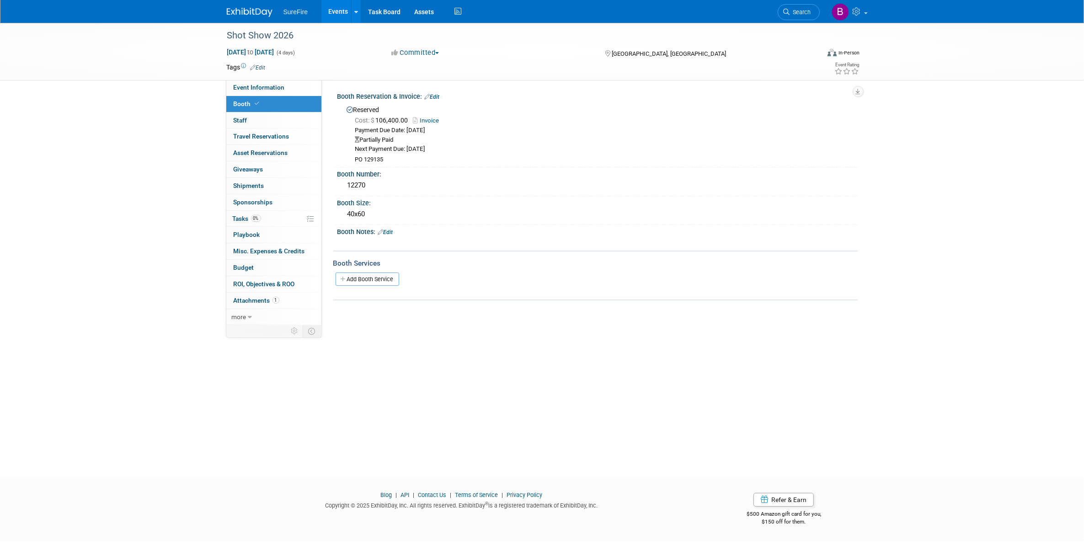
click at [392, 136] on div "Partially Paid" at bounding box center [603, 140] width 496 height 9
click at [438, 101] on div "Reserved Cost: $ 106,400.00 Invoice Payment Due Date: Aug 1, 2025 Partially Pai…" at bounding box center [598, 133] width 521 height 64
click at [437, 97] on link "Edit" at bounding box center [432, 97] width 15 height 6
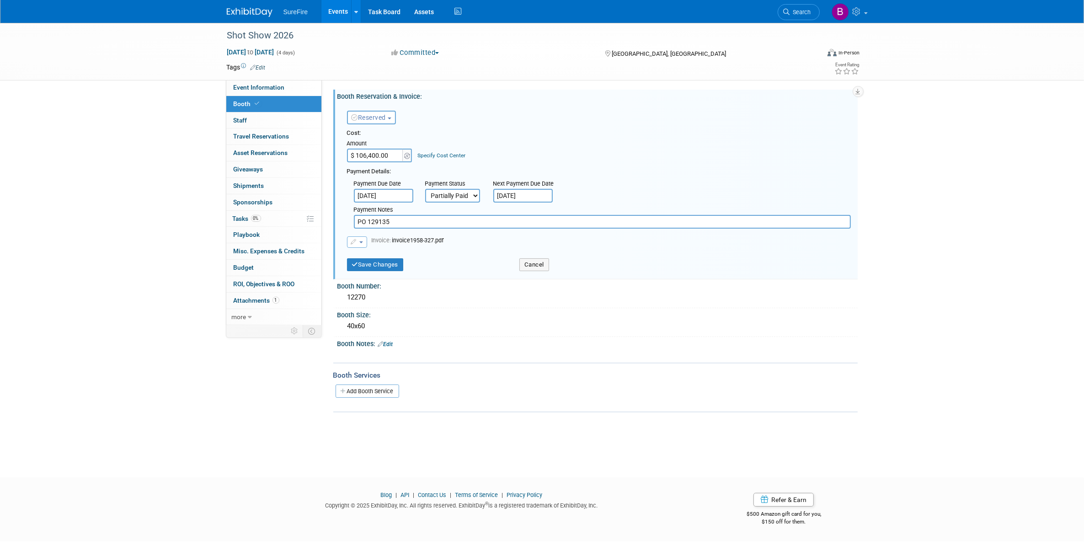
click at [460, 193] on select "Not Paid Yet Partially Paid Paid in Full" at bounding box center [452, 196] width 55 height 14
select select "1"
click at [425, 189] on select "Not Paid Yet Partially Paid Paid in Full" at bounding box center [452, 196] width 55 height 14
click at [392, 260] on button "Save Changes" at bounding box center [375, 264] width 57 height 13
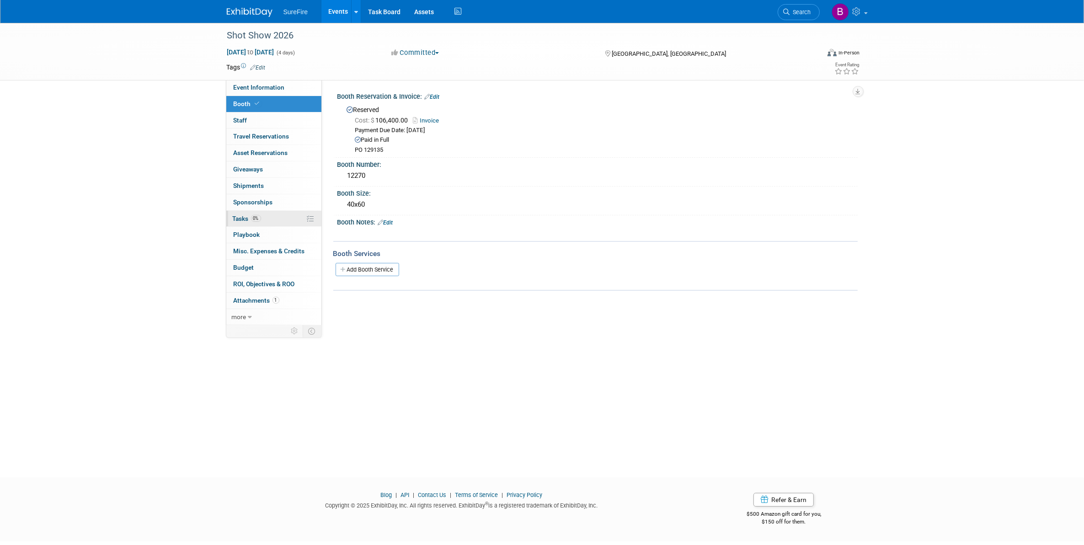
click at [248, 213] on link "0% Tasks 0%" at bounding box center [273, 219] width 95 height 16
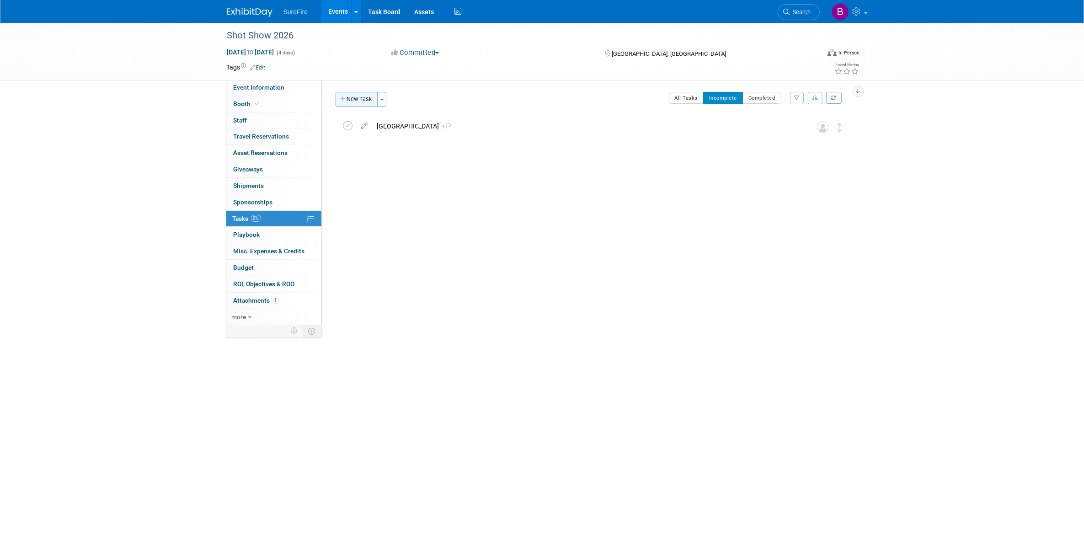
click at [350, 104] on button "New Task" at bounding box center [357, 99] width 42 height 15
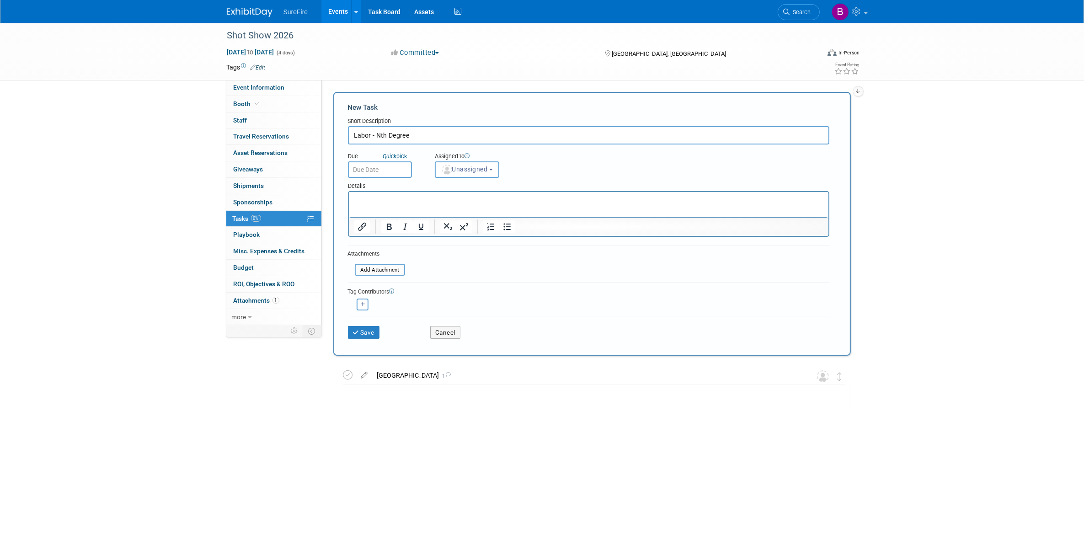
type input "Labor - Nth Degree"
click at [409, 205] on html at bounding box center [589, 198] width 480 height 13
click at [348, 331] on button "Save" at bounding box center [364, 332] width 32 height 13
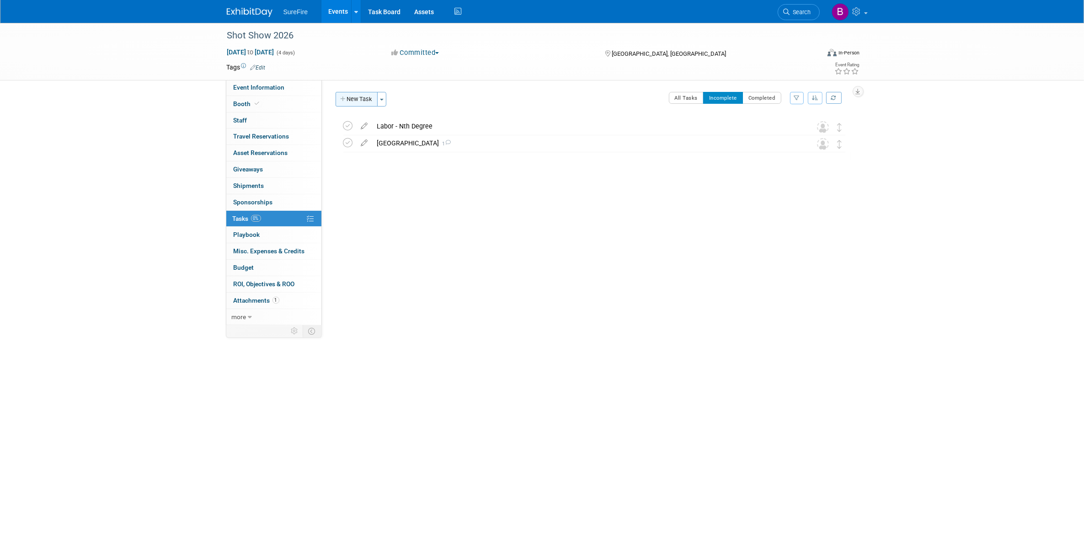
click at [361, 100] on button "New Task" at bounding box center [357, 99] width 42 height 15
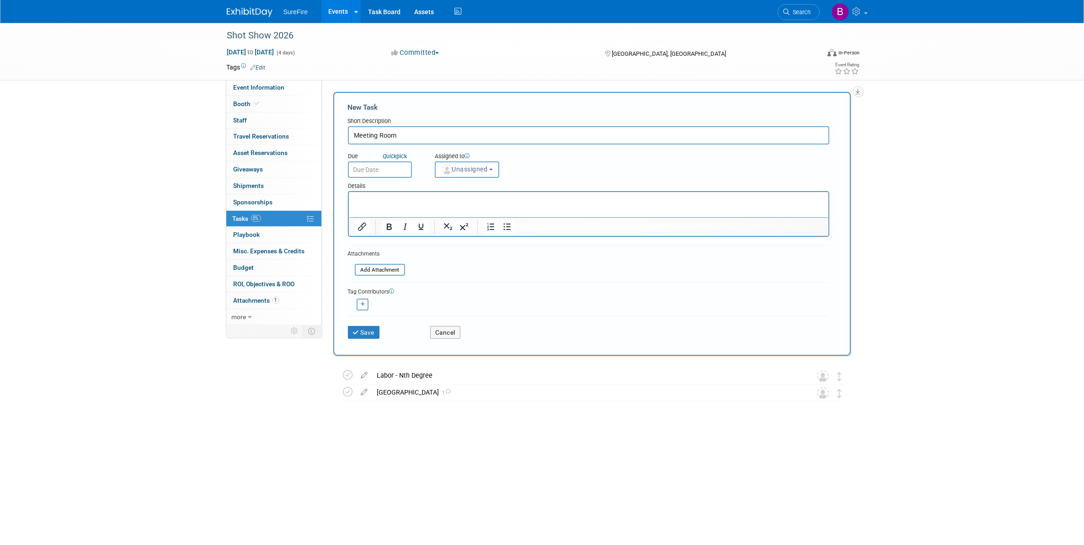
type input "Meeting Room"
click at [432, 194] on html at bounding box center [589, 198] width 480 height 13
click at [367, 328] on button "Save" at bounding box center [364, 332] width 32 height 13
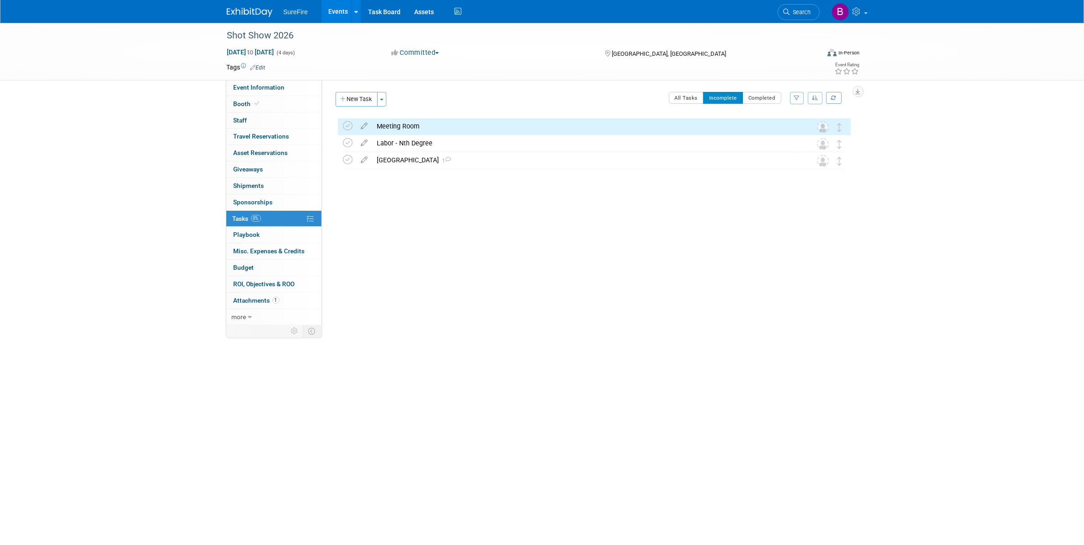
click at [386, 128] on div "Meeting Room" at bounding box center [586, 126] width 426 height 16
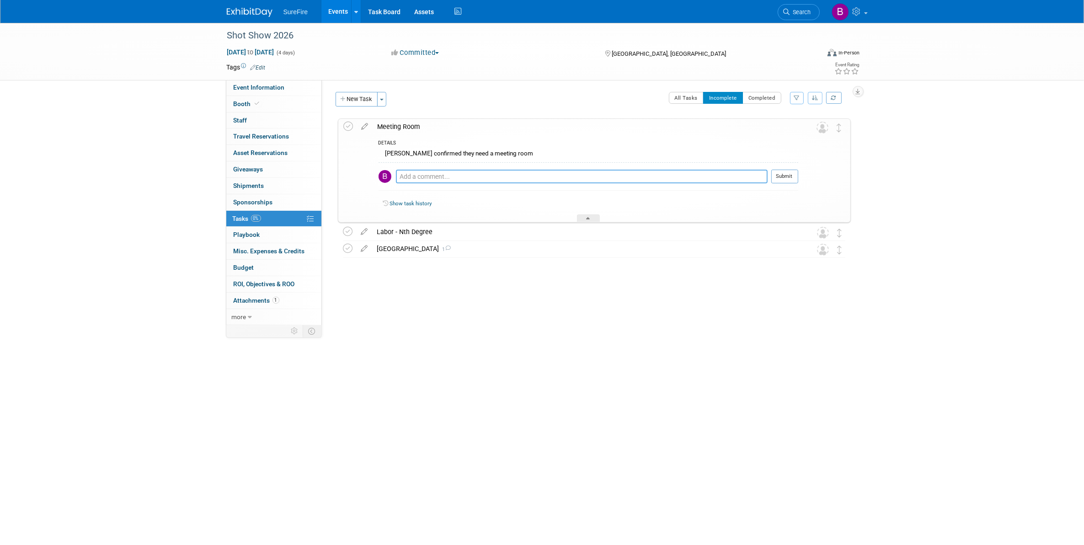
click at [424, 176] on textarea at bounding box center [582, 177] width 372 height 14
type textarea "S"
type textarea "Send estimate to Tom and Andrew. Same size and location as last year. Suggested…"
click at [783, 188] on button "Submit" at bounding box center [785, 185] width 27 height 14
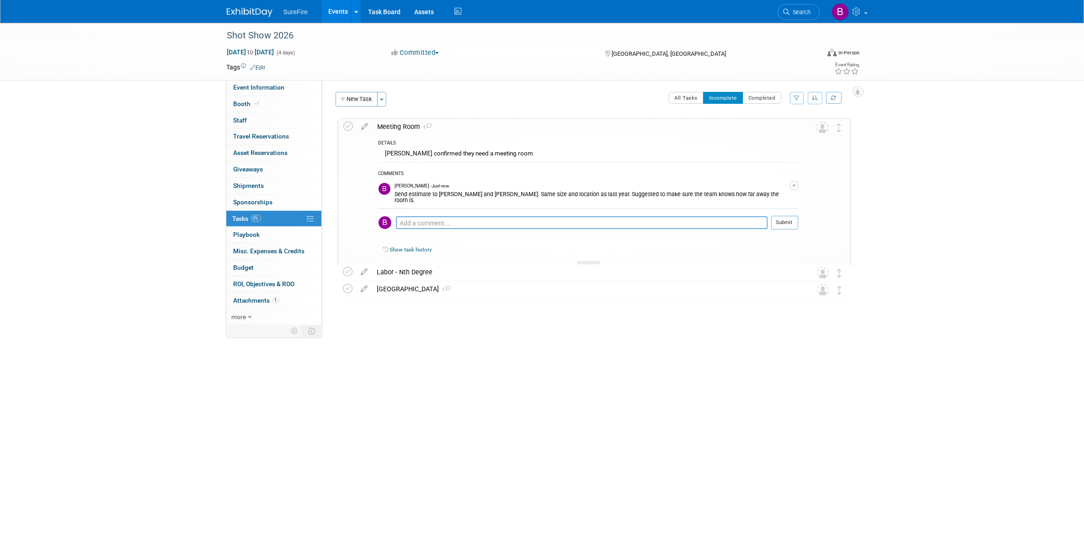
click at [414, 193] on div "Send estimate to Tom and Andrew. Same size and location as last year. Suggested…" at bounding box center [592, 196] width 395 height 15
click at [794, 186] on span "button" at bounding box center [795, 186] width 4 height 2
click at [474, 193] on div "Send estimate to Tom and Andrew. Same size and location as last year. Suggested…" at bounding box center [592, 196] width 395 height 15
click at [802, 184] on td at bounding box center [808, 194] width 18 height 150
click at [792, 190] on button "button" at bounding box center [794, 185] width 8 height 9
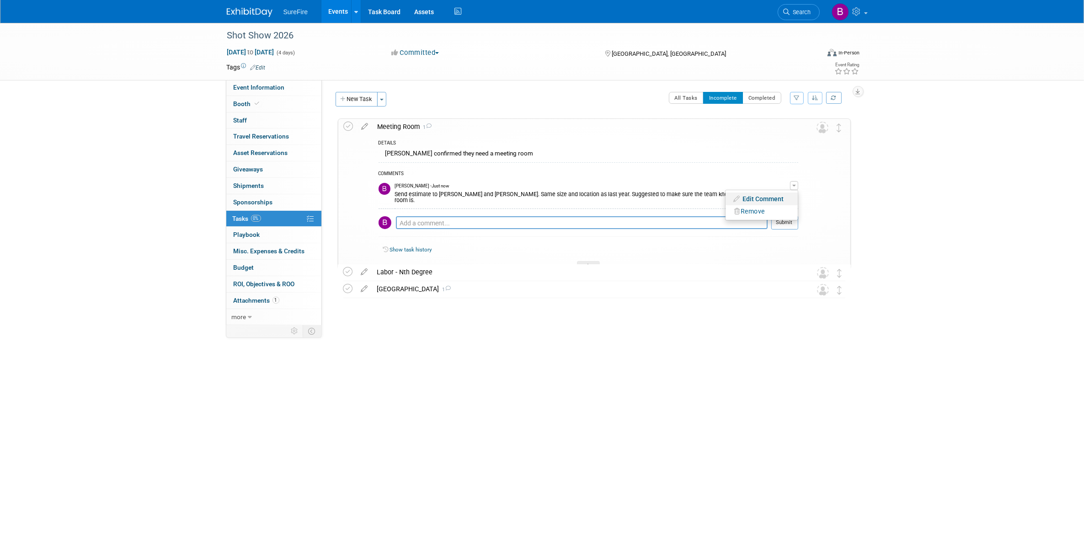
click at [788, 197] on link "Edit Comment" at bounding box center [762, 199] width 72 height 13
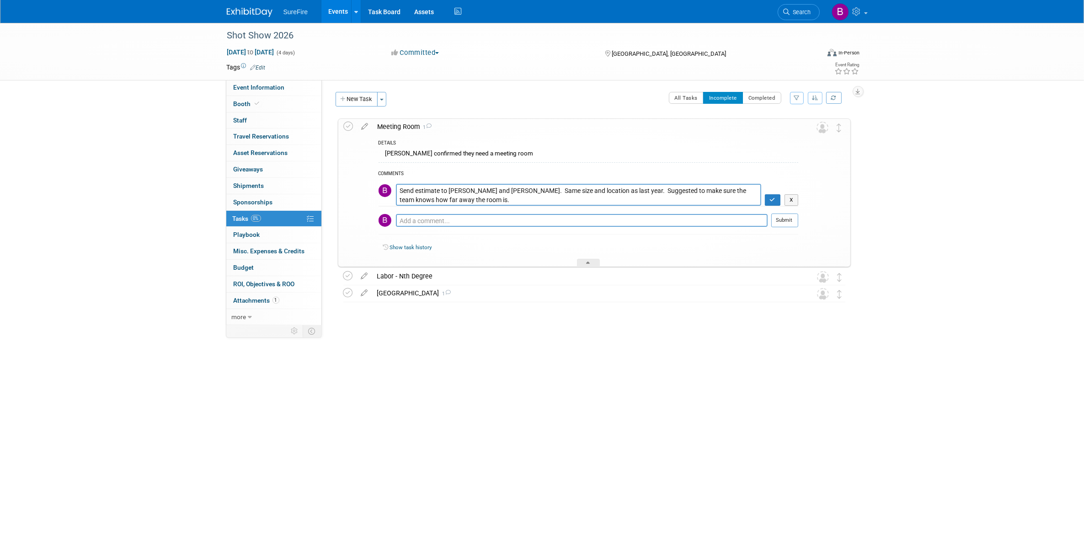
click at [413, 193] on textarea "Send estimate to Tom and Andrew. Same size and location as last year. Suggested…" at bounding box center [578, 195] width 365 height 22
type textarea "Sent estimate to Tom and Andrew. Same size and location as last year. Suggested…"
click at [767, 205] on button "button" at bounding box center [773, 200] width 16 height 12
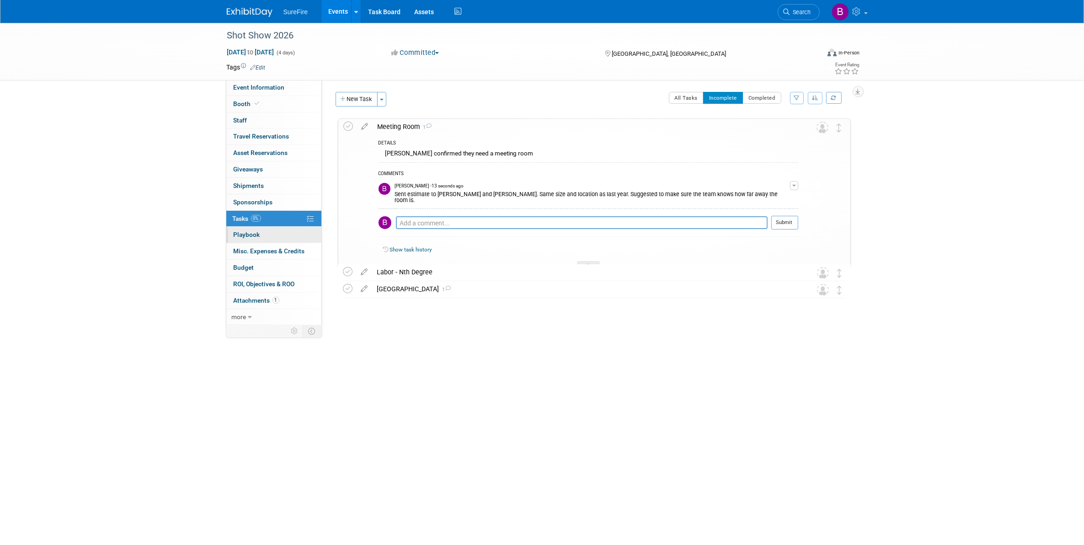
click at [258, 230] on link "0 Playbook 0" at bounding box center [273, 235] width 95 height 16
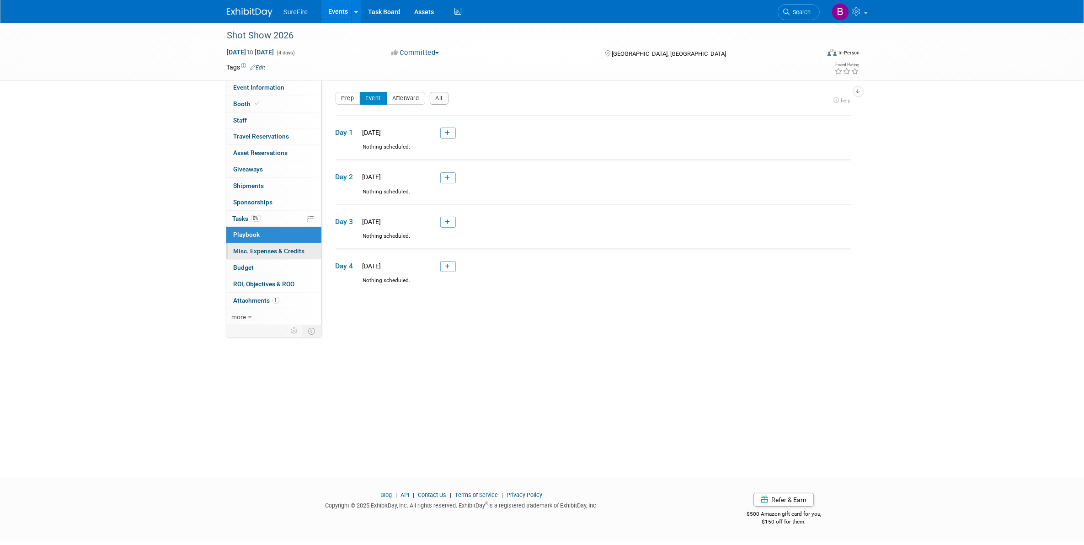
click at [270, 252] on span "Misc. Expenses & Credits 0" at bounding box center [269, 250] width 71 height 7
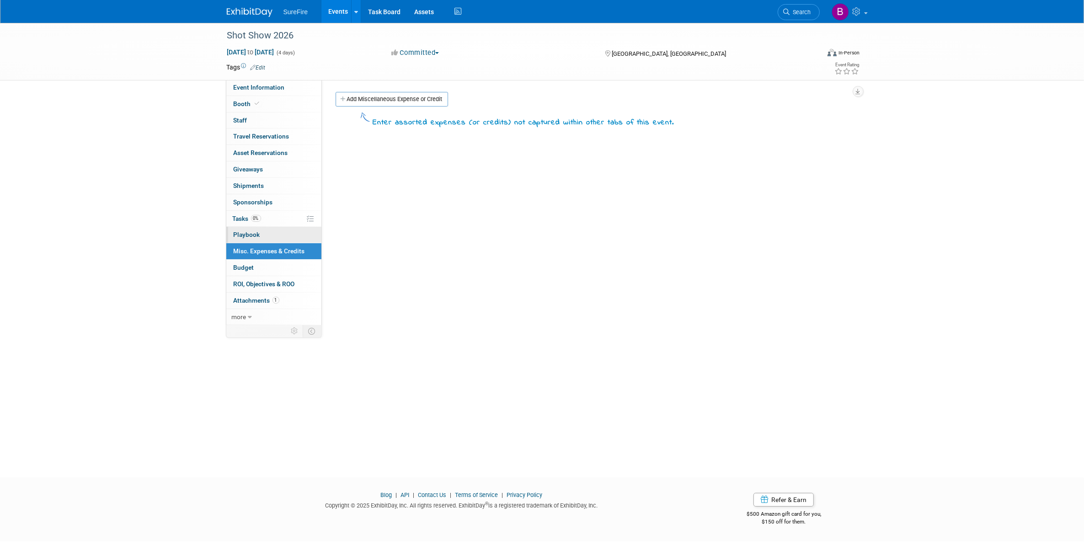
click at [271, 236] on link "0 Playbook 0" at bounding box center [273, 235] width 95 height 16
